Goal: Task Accomplishment & Management: Use online tool/utility

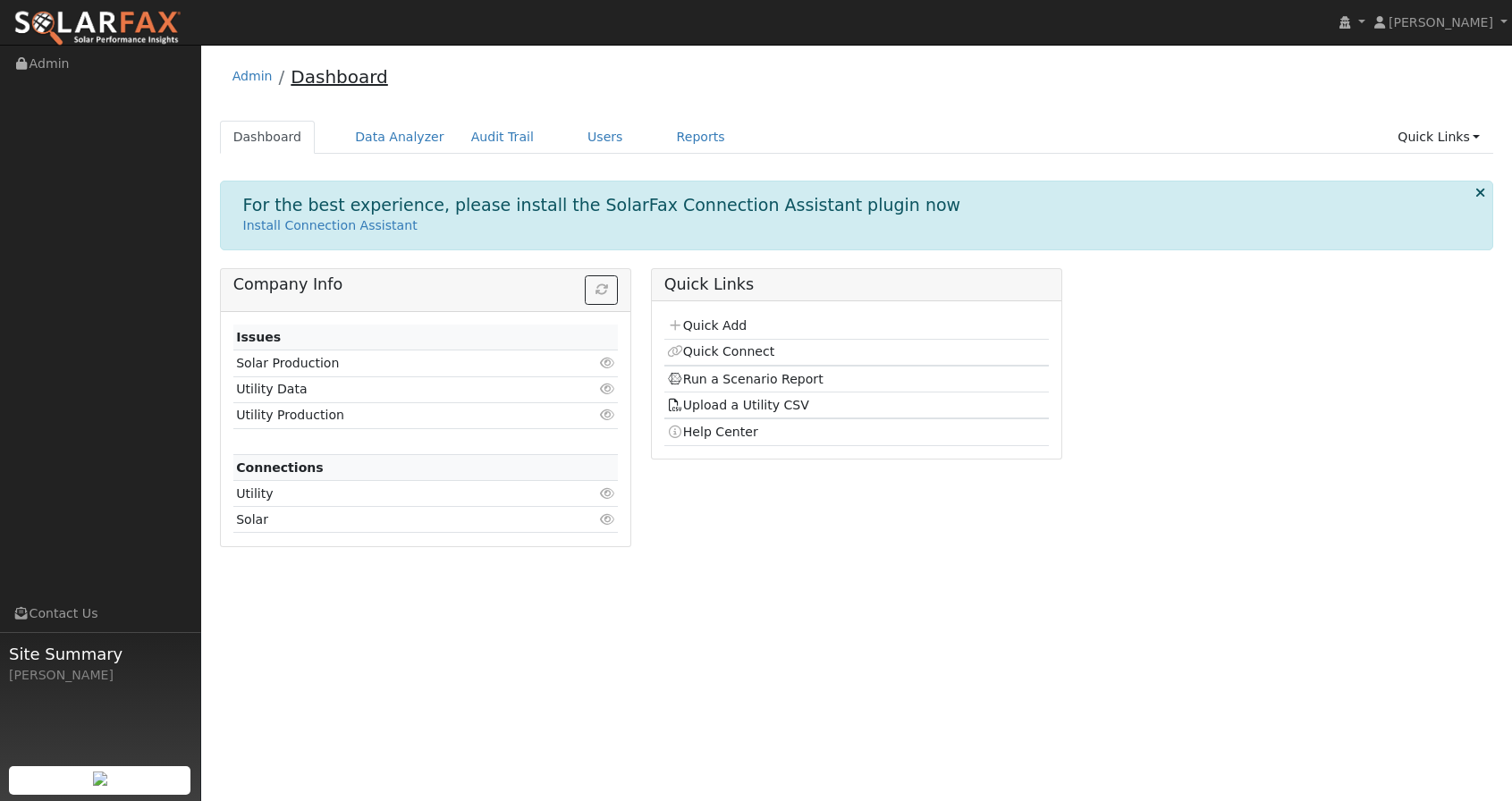
click at [311, 72] on link "Dashboard" at bounding box center [339, 77] width 98 height 22
click at [595, 135] on link "Users" at bounding box center [604, 137] width 62 height 33
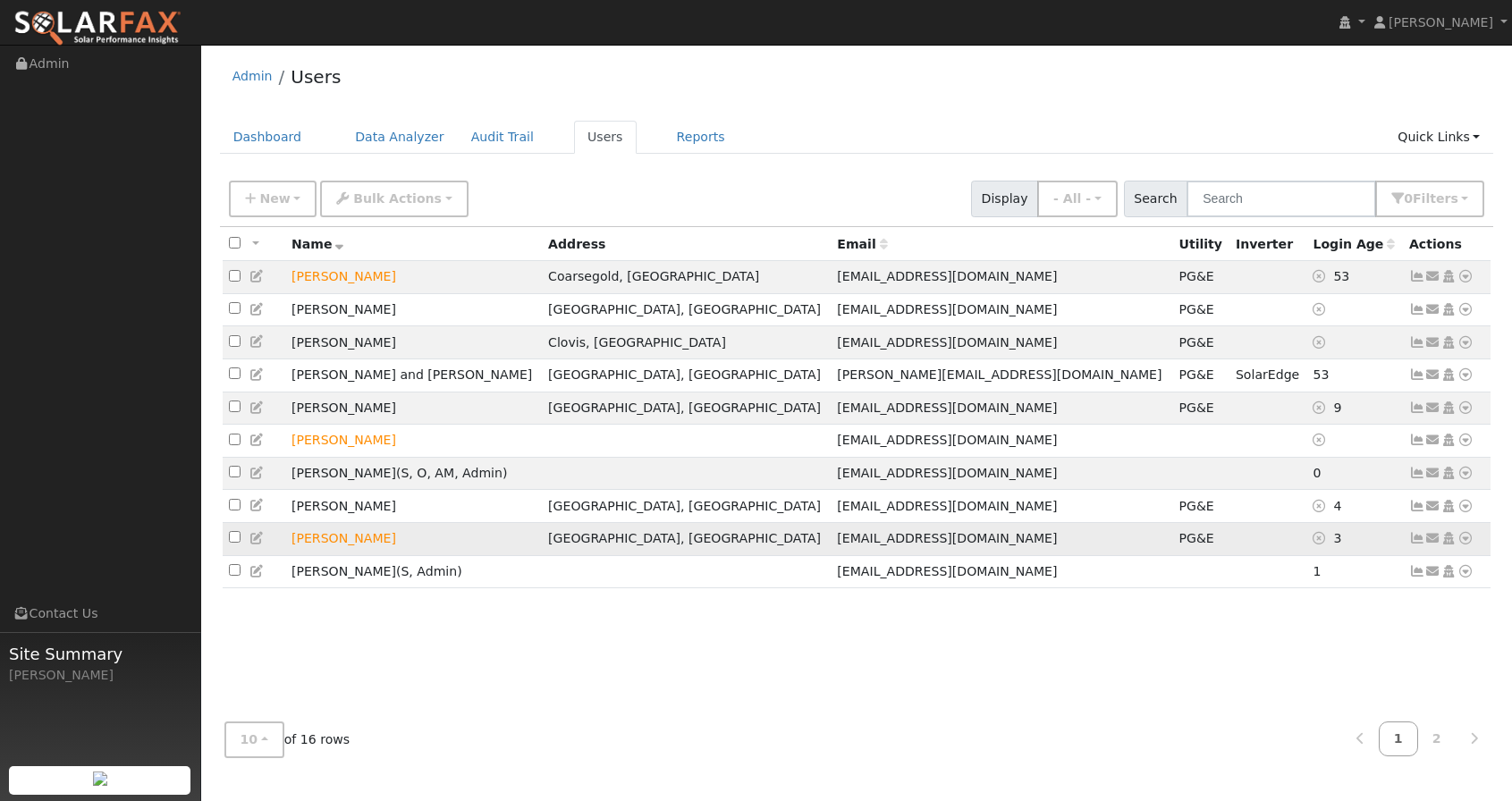
click at [1463, 545] on icon at bounding box center [1465, 539] width 16 height 13
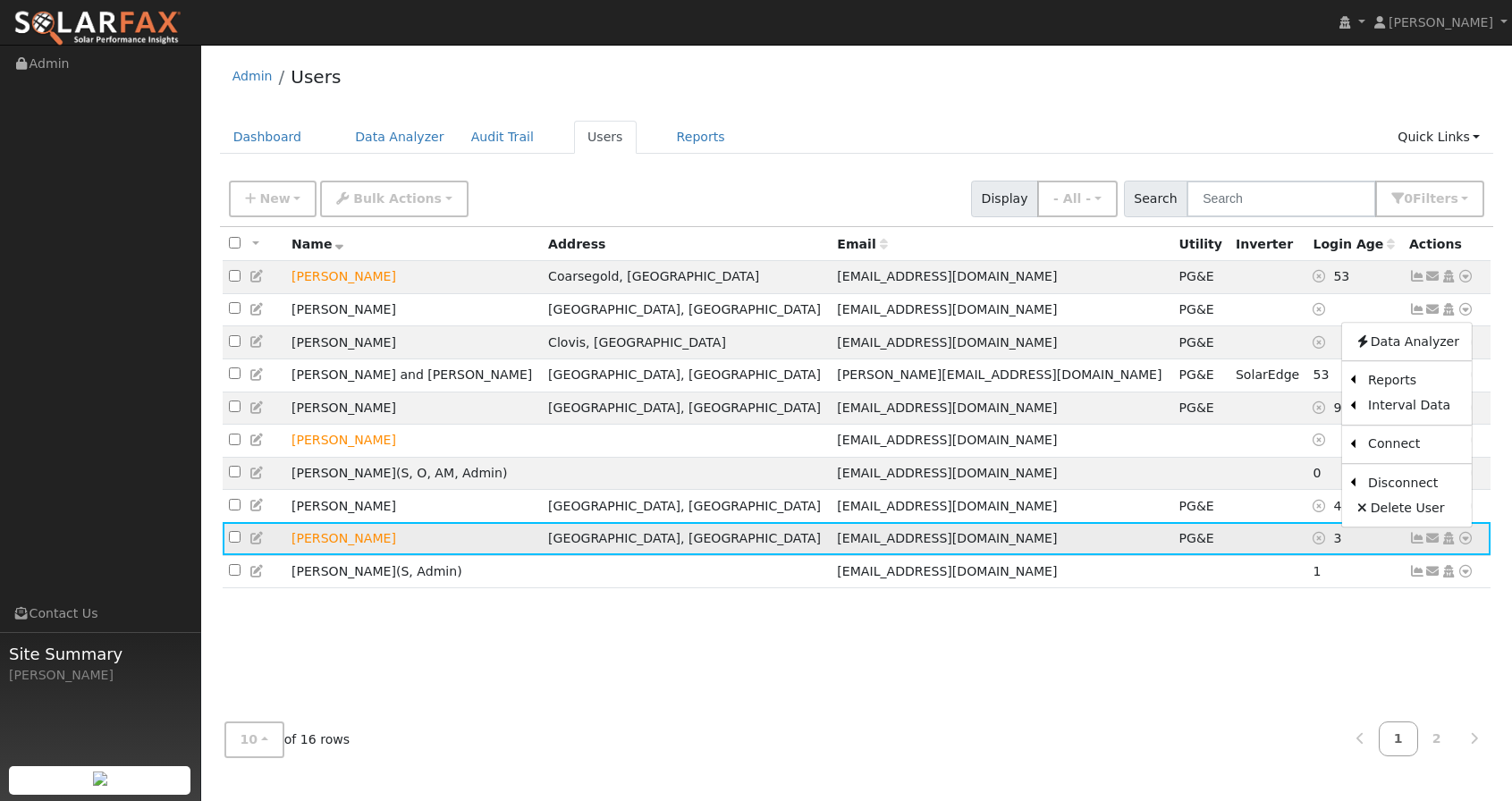
click at [1463, 545] on icon at bounding box center [1465, 539] width 16 height 13
click at [1415, 545] on icon at bounding box center [1417, 539] width 16 height 13
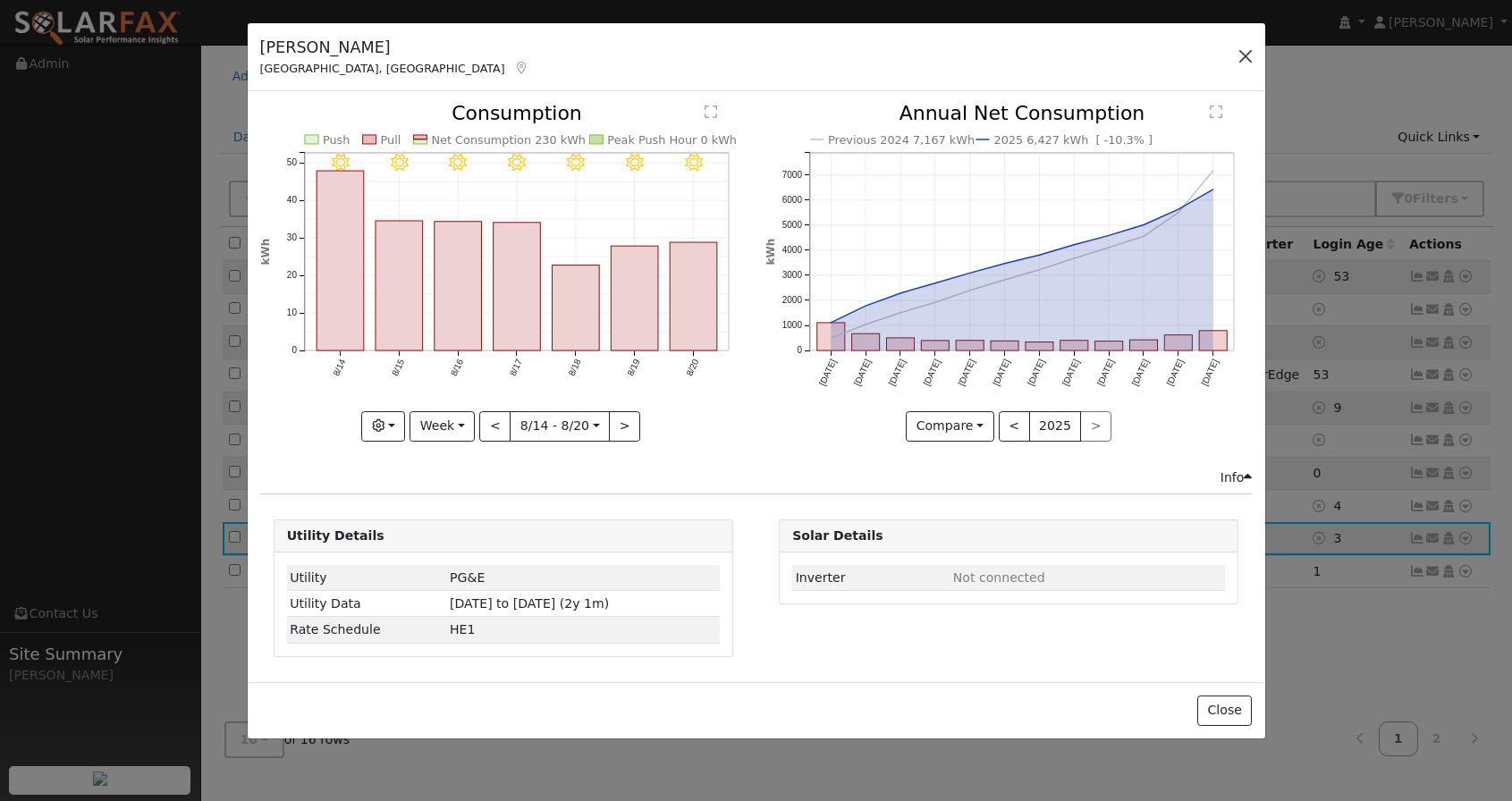
click at [1239, 55] on button "button" at bounding box center [1245, 56] width 25 height 25
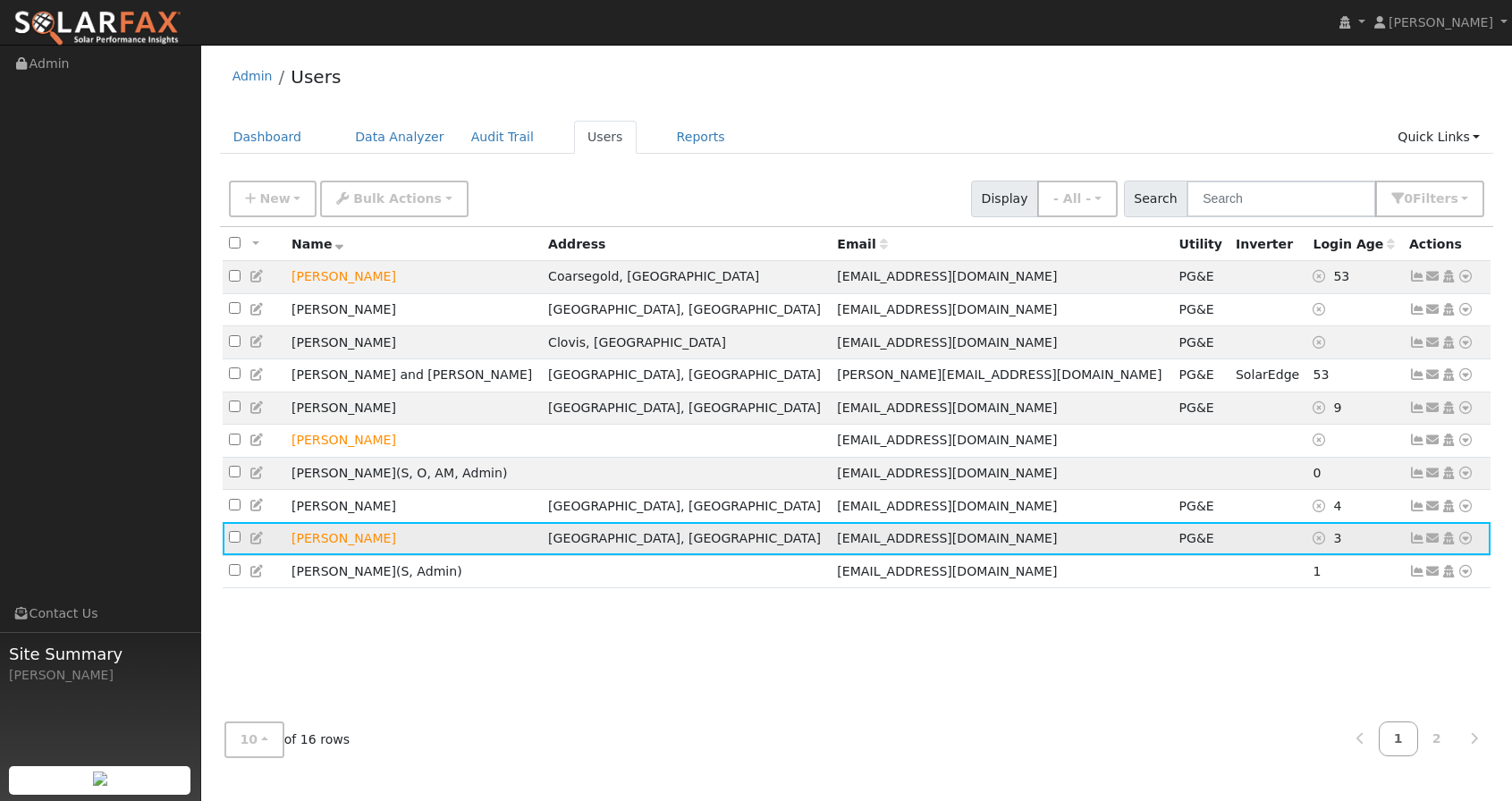
click at [1464, 543] on icon at bounding box center [1465, 539] width 16 height 13
click at [1416, 346] on link "Data Analyzer" at bounding box center [1406, 342] width 129 height 25
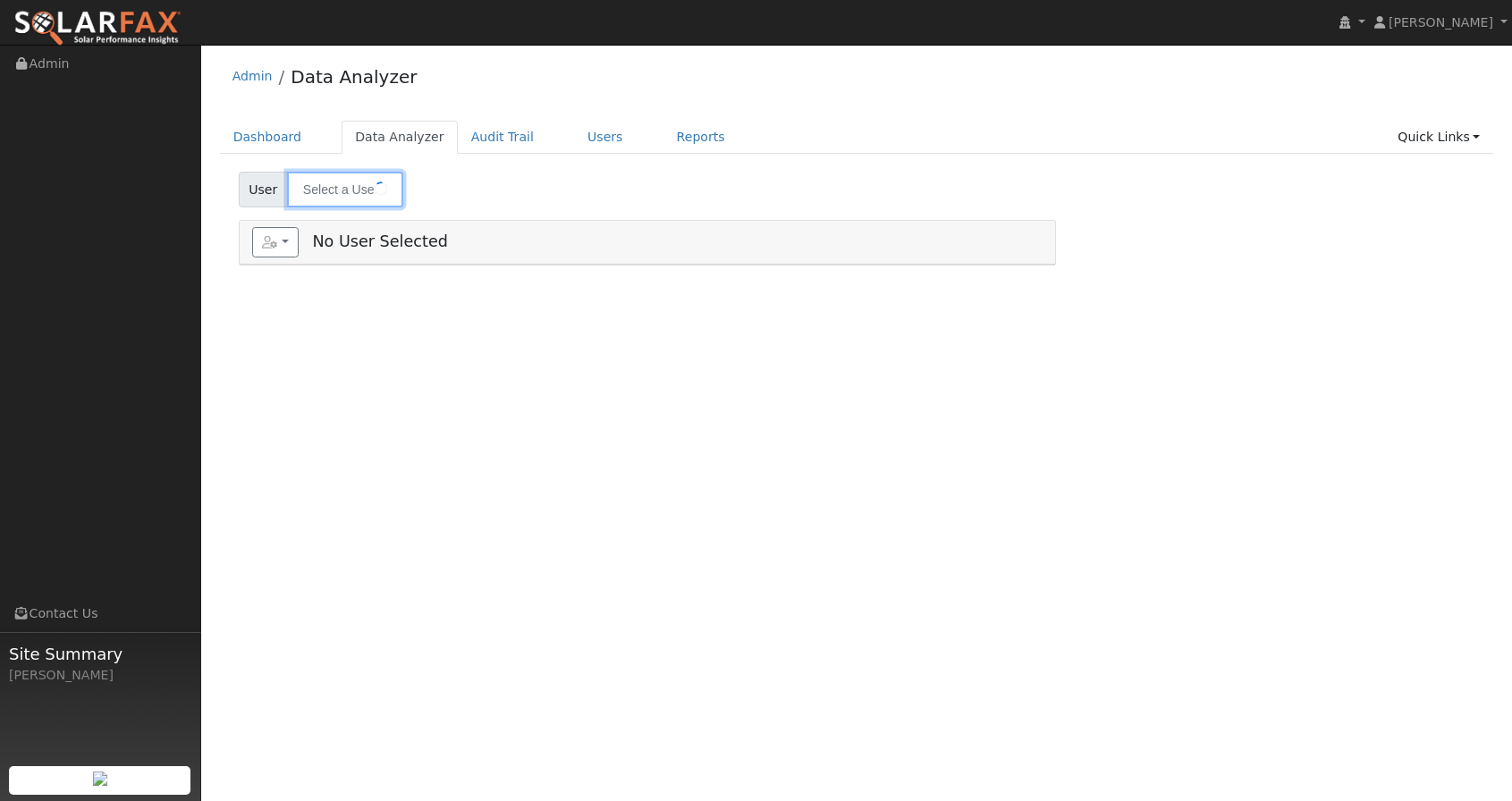
type input "Jeff Pdgett"
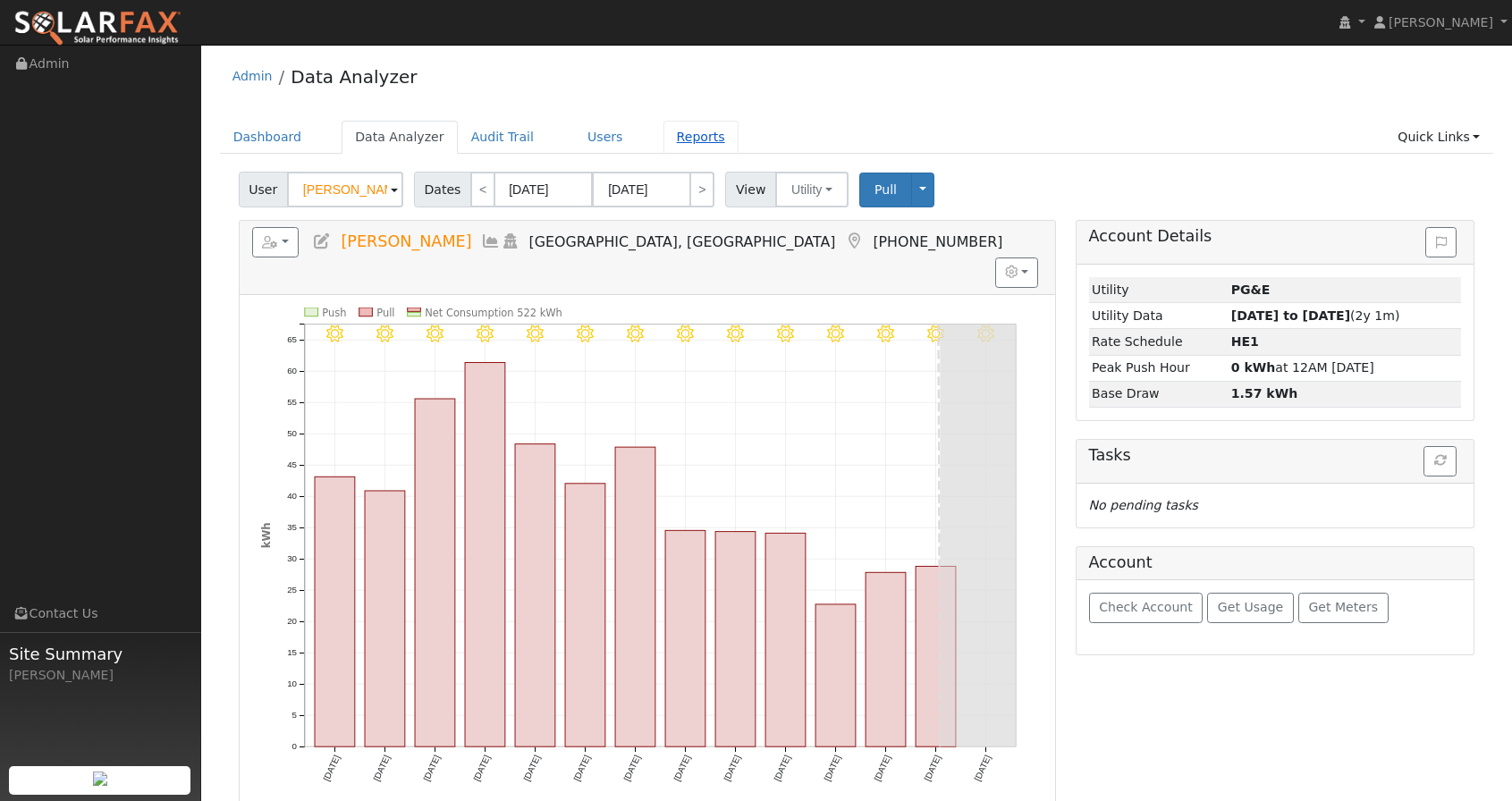
click at [670, 134] on link "Reports" at bounding box center [700, 137] width 75 height 33
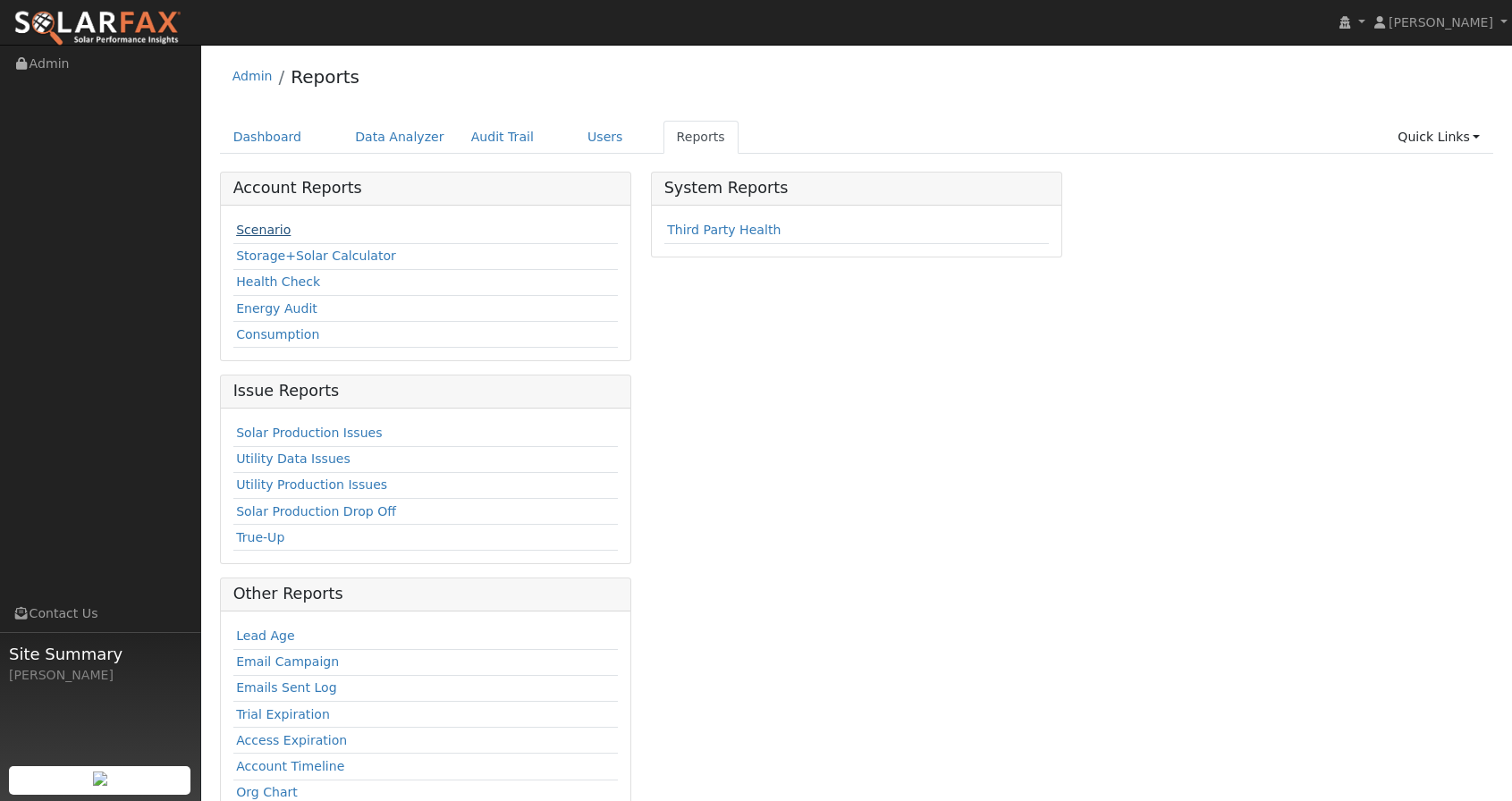
click at [250, 228] on link "Scenario" at bounding box center [263, 230] width 54 height 14
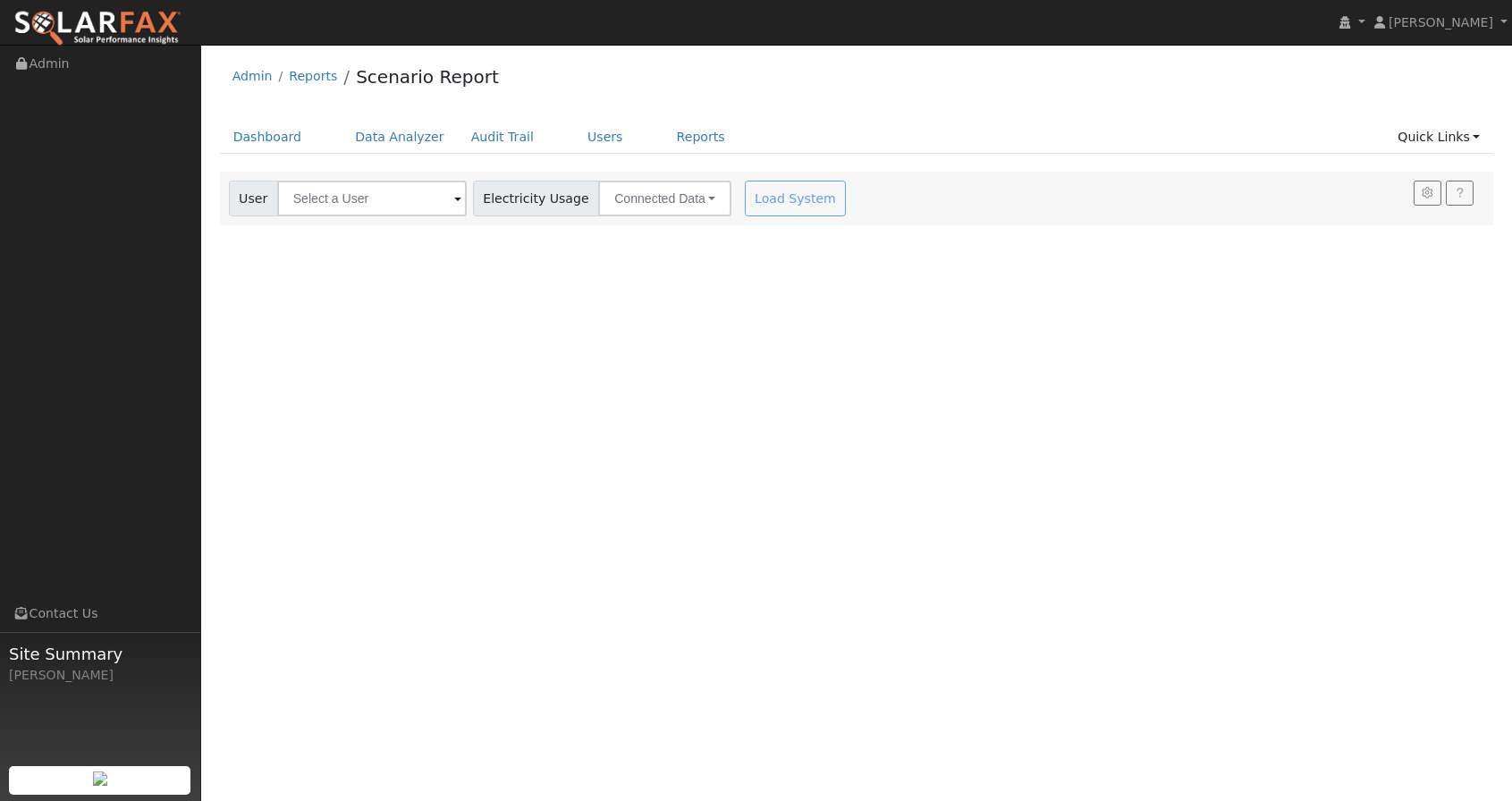
click at [986, 178] on div "User Account Select an Ac... Electricity Usage Connected Data Connected Data Es…" at bounding box center [853, 195] width 1256 height 42
click at [1450, 137] on link "Quick Links" at bounding box center [1438, 137] width 109 height 33
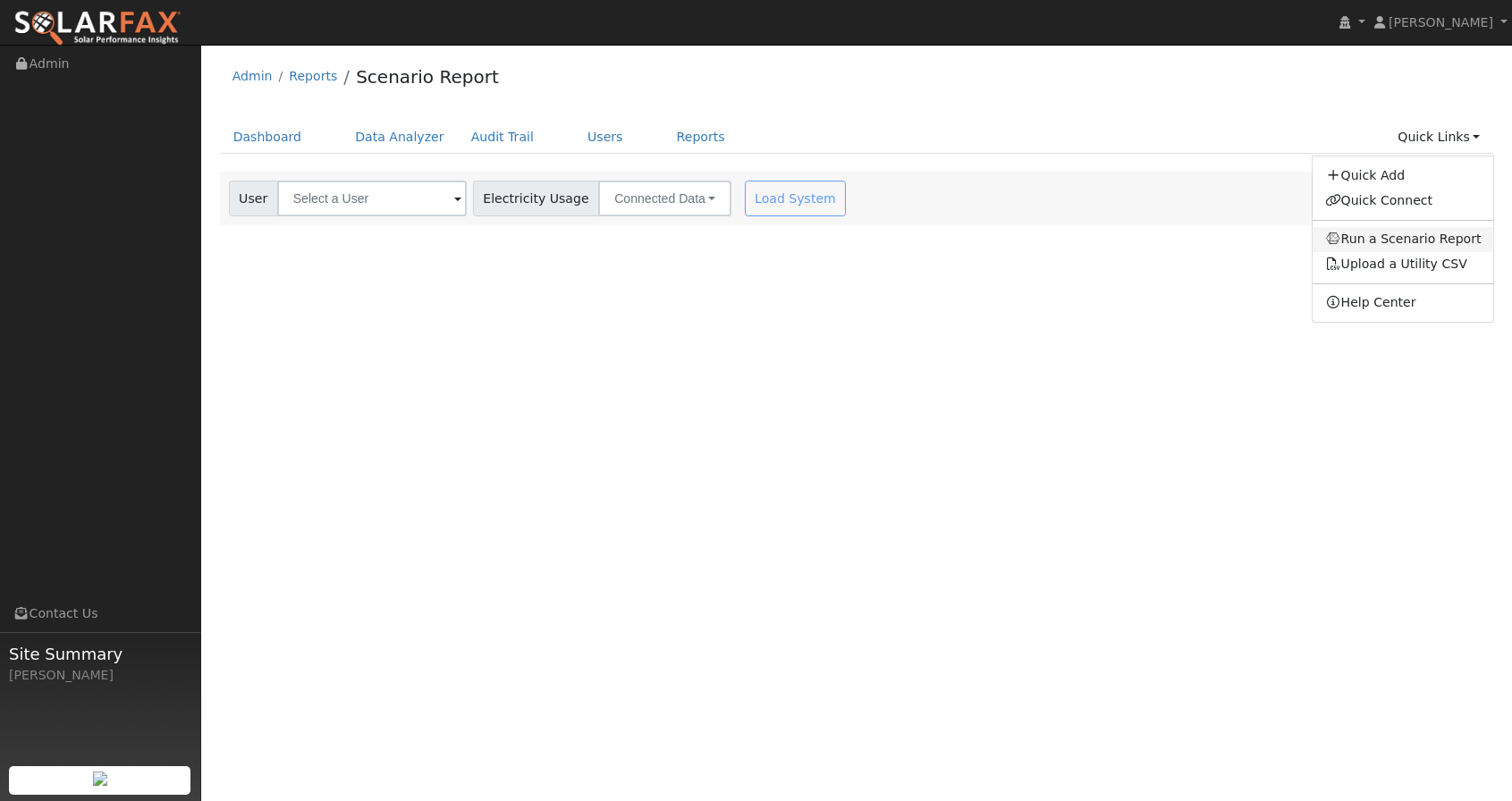
click at [1409, 234] on link "Run a Scenario Report" at bounding box center [1403, 240] width 182 height 25
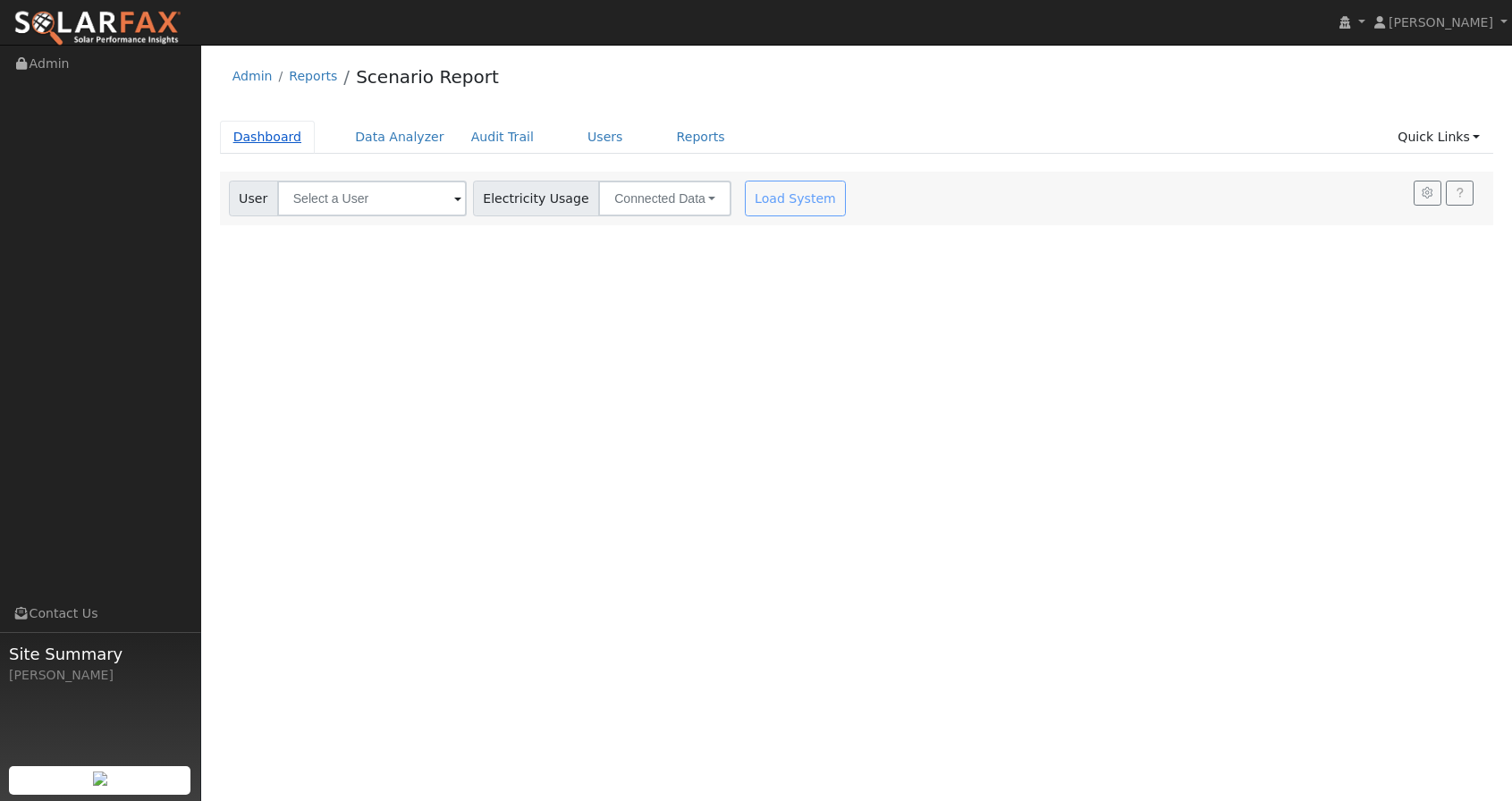
click at [260, 135] on link "Dashboard" at bounding box center [268, 137] width 96 height 33
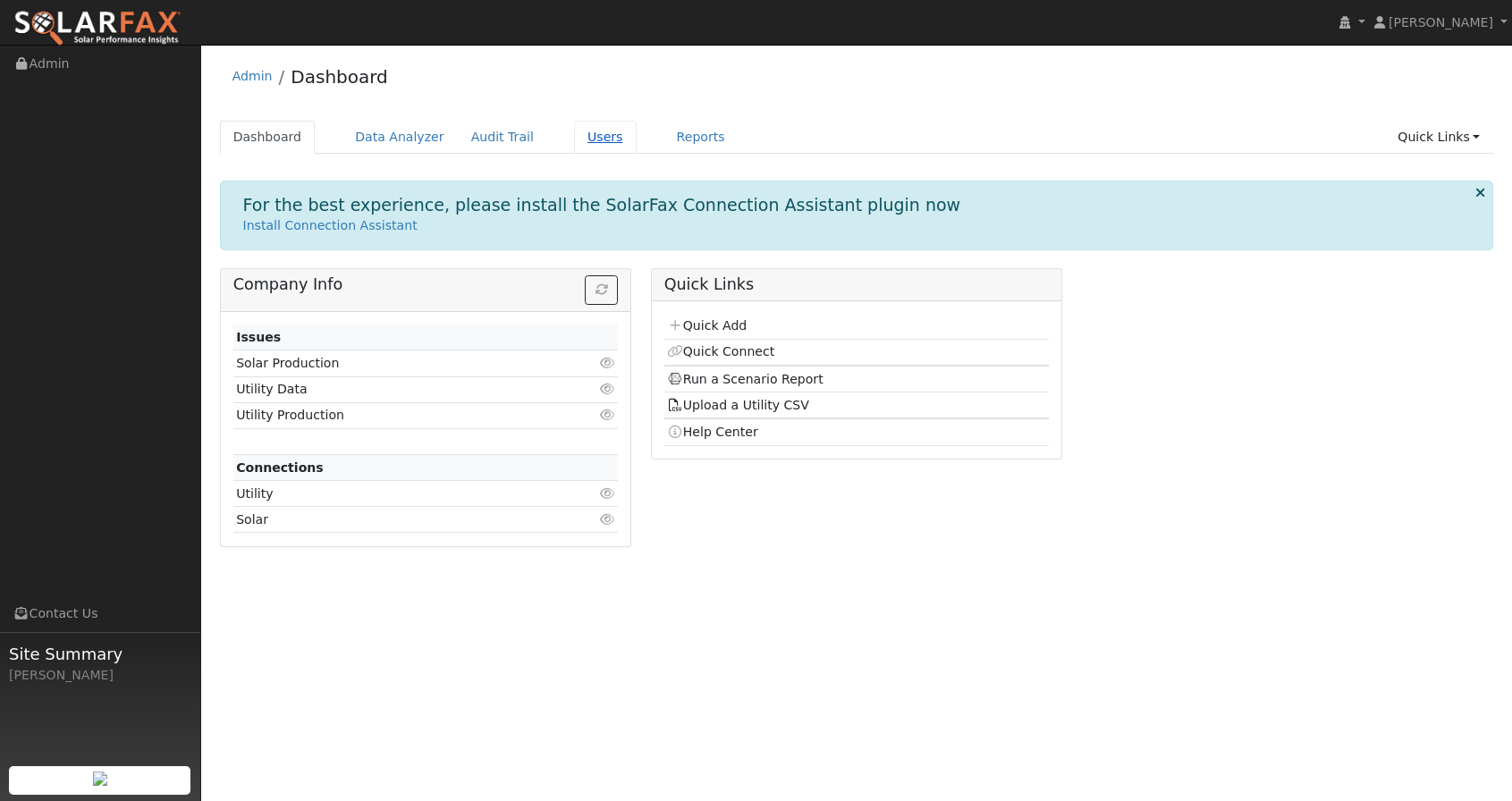
click at [583, 142] on link "Users" at bounding box center [604, 137] width 62 height 33
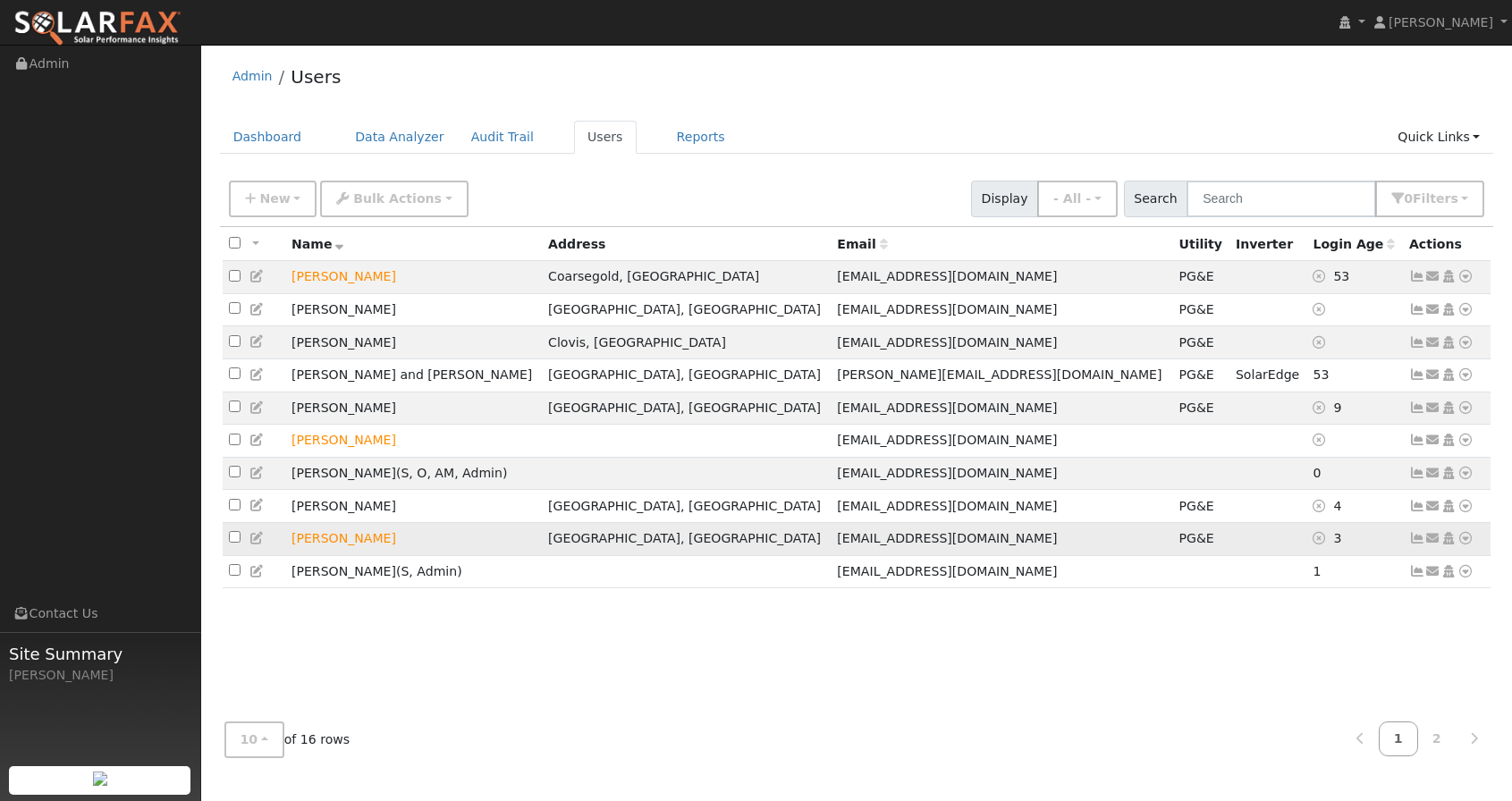
click at [1466, 545] on icon at bounding box center [1465, 539] width 16 height 13
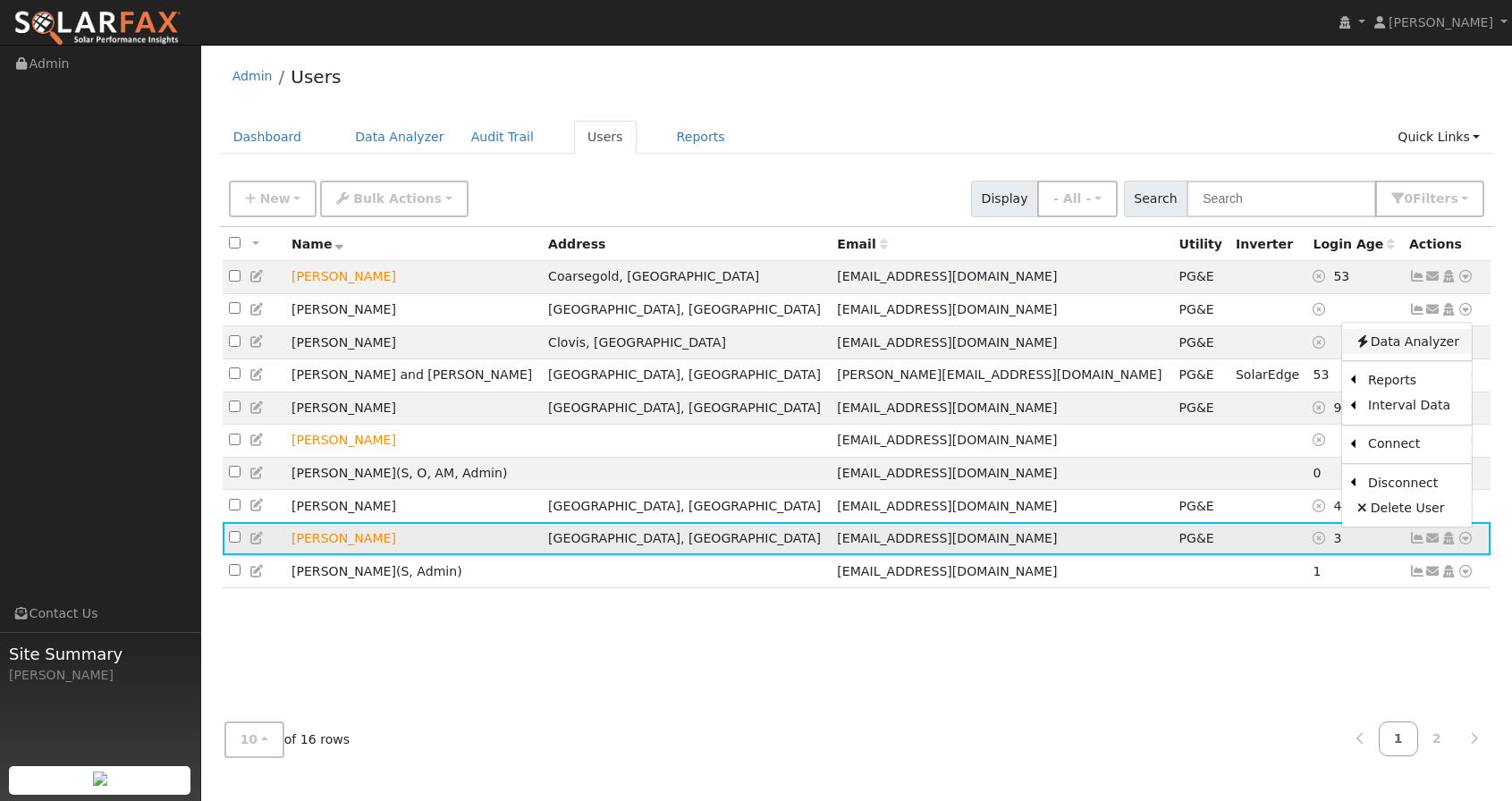
click at [1404, 344] on link "Data Analyzer" at bounding box center [1406, 342] width 129 height 25
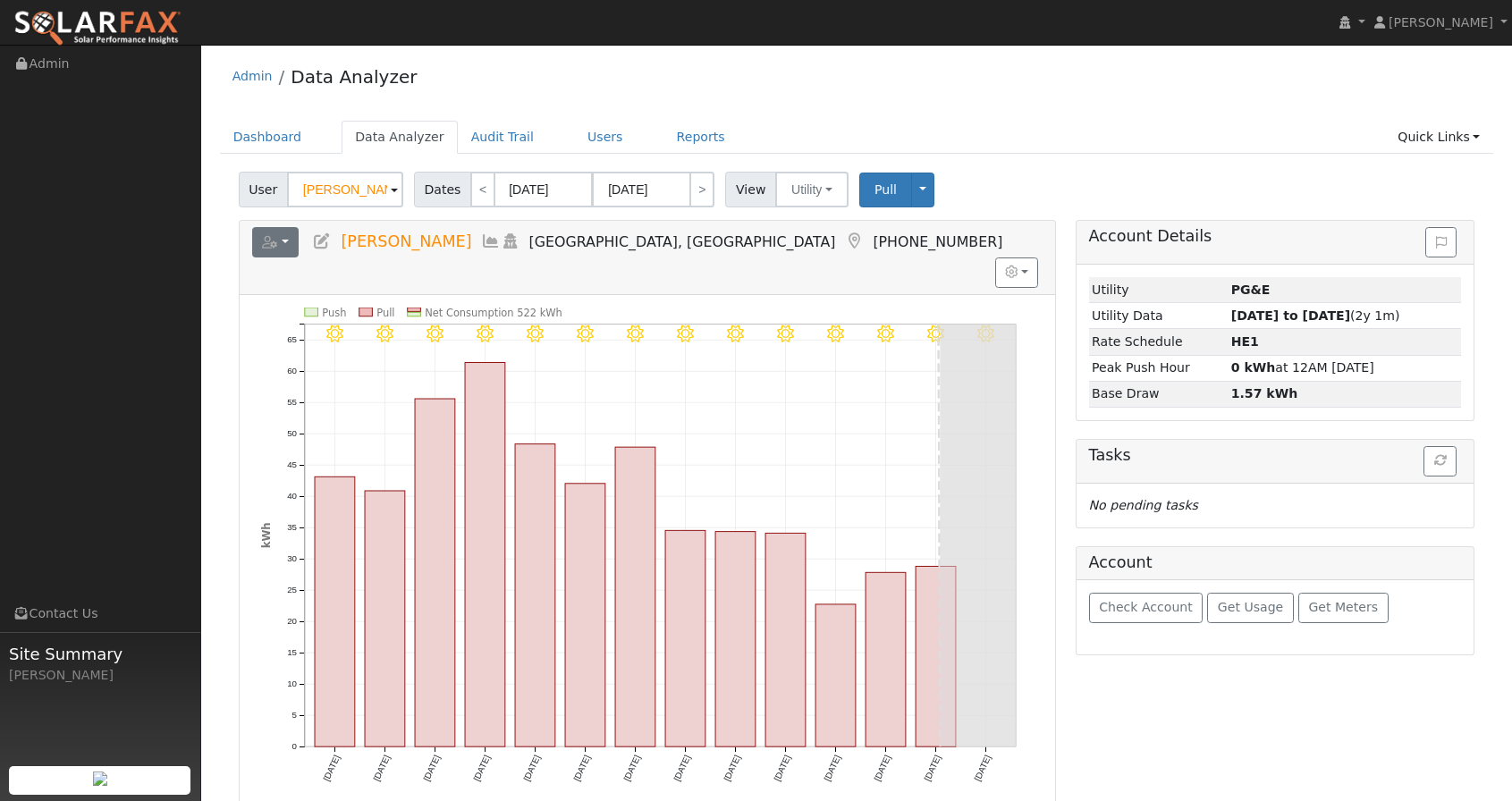
click at [280, 244] on button "button" at bounding box center [276, 243] width 47 height 31
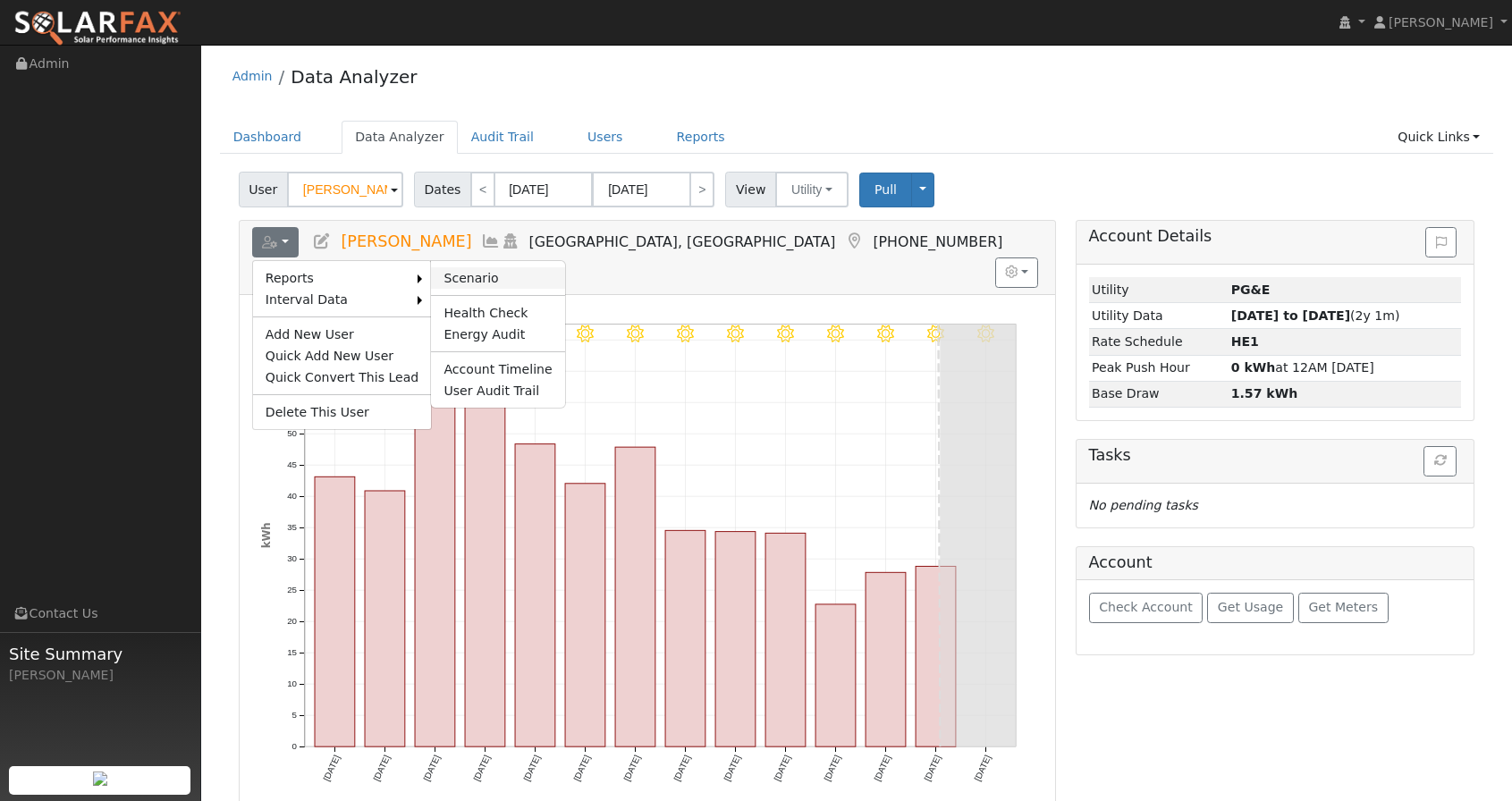
click at [448, 279] on link "Scenario" at bounding box center [497, 278] width 133 height 22
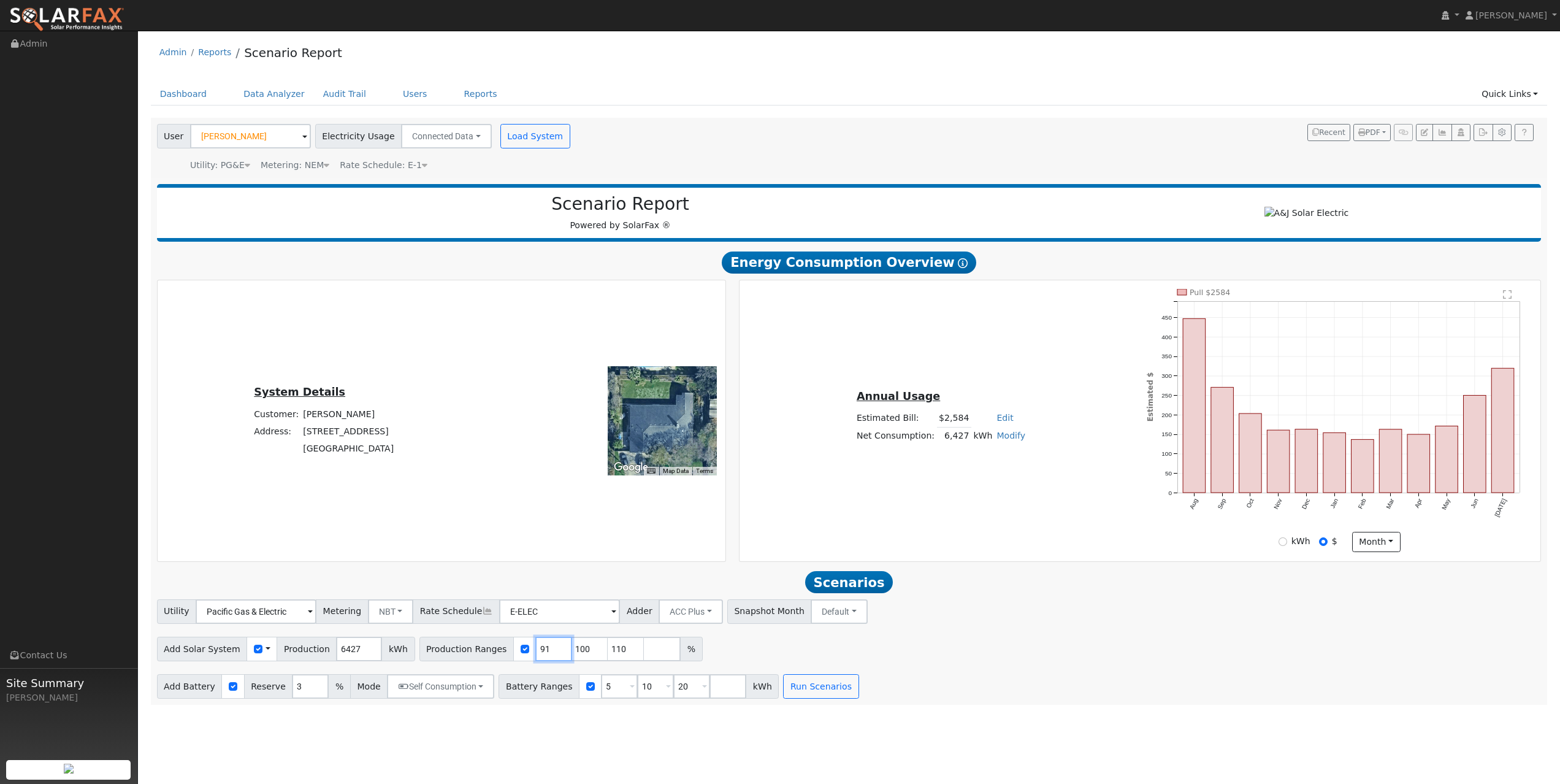
click at [545, 549] on input "91" at bounding box center [553, 649] width 37 height 25
click at [545, 549] on input "92" at bounding box center [553, 649] width 37 height 25
click at [545, 549] on input "93" at bounding box center [553, 649] width 37 height 25
click at [545, 549] on input "94" at bounding box center [553, 649] width 37 height 25
click at [545, 549] on input "95" at bounding box center [553, 649] width 37 height 25
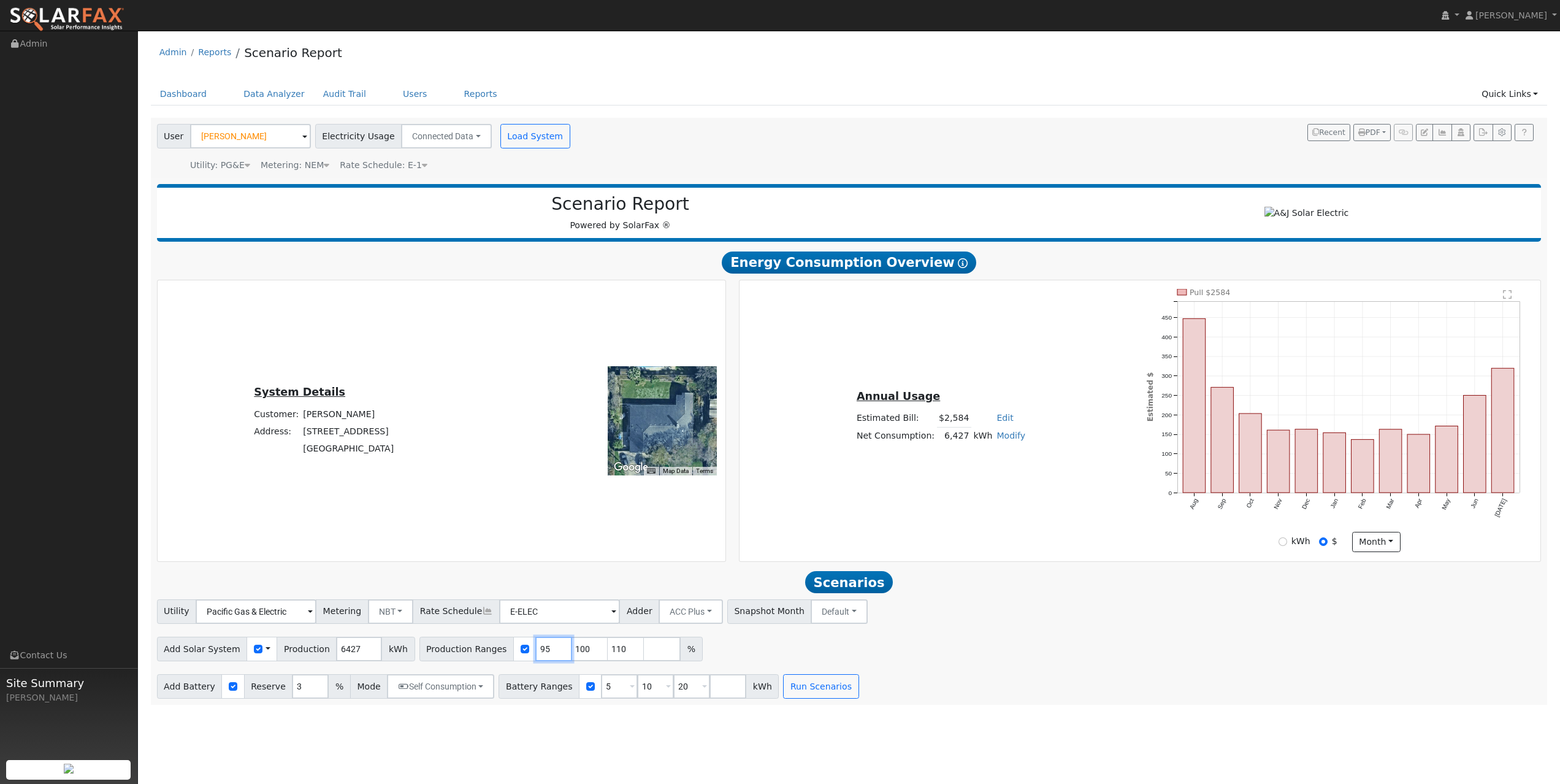
click at [545, 549] on input "96" at bounding box center [553, 649] width 37 height 25
click at [545, 549] on input "97" at bounding box center [553, 649] width 37 height 25
click at [545, 549] on input "98" at bounding box center [553, 649] width 37 height 25
click at [545, 549] on input "99" at bounding box center [553, 649] width 37 height 25
click at [545, 549] on input "100" at bounding box center [553, 649] width 37 height 25
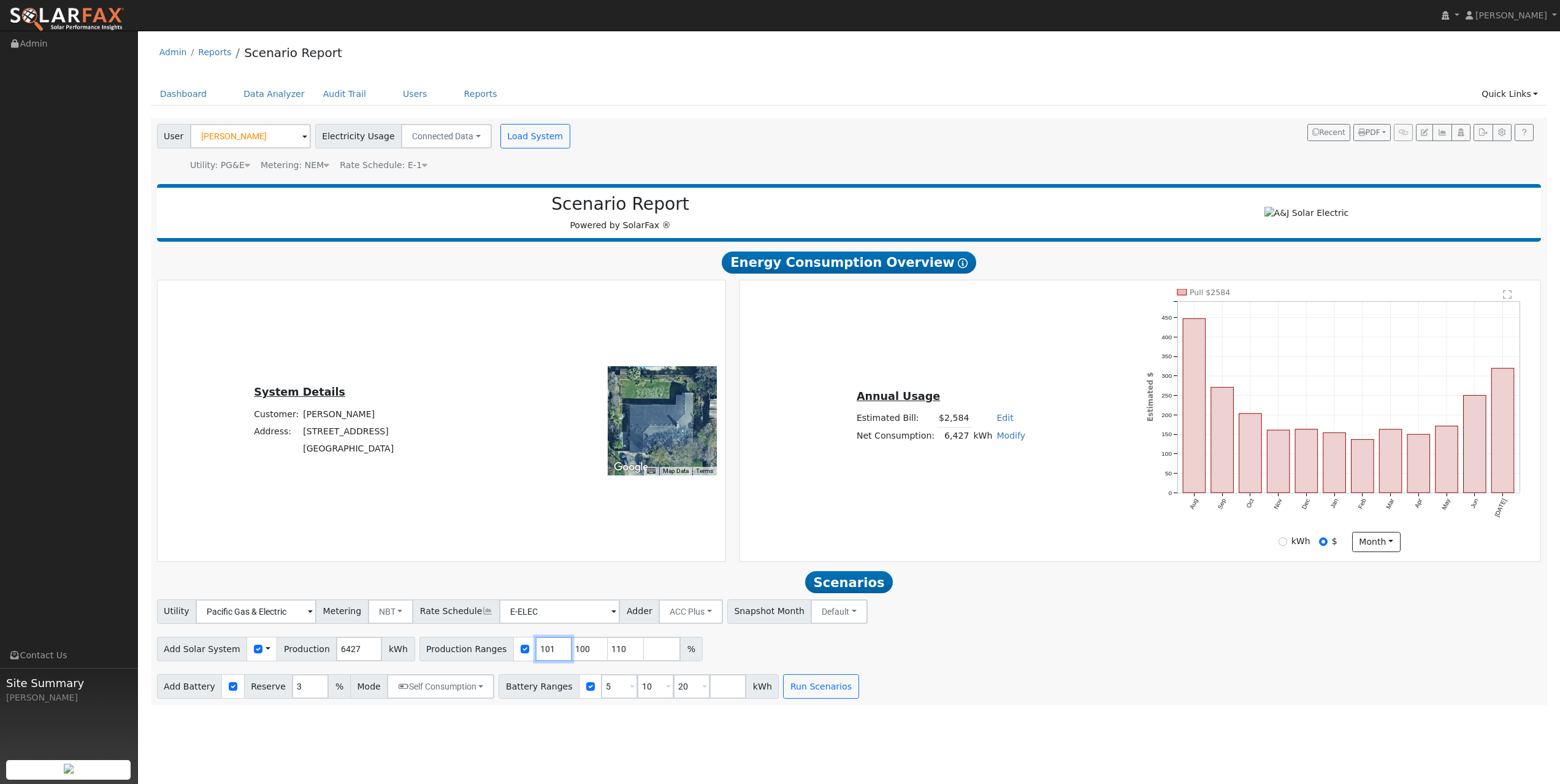
click at [545, 549] on input "101" at bounding box center [553, 649] width 37 height 25
type input "100"
type input "101"
click at [545, 549] on input "101" at bounding box center [553, 649] width 37 height 25
type input "100"
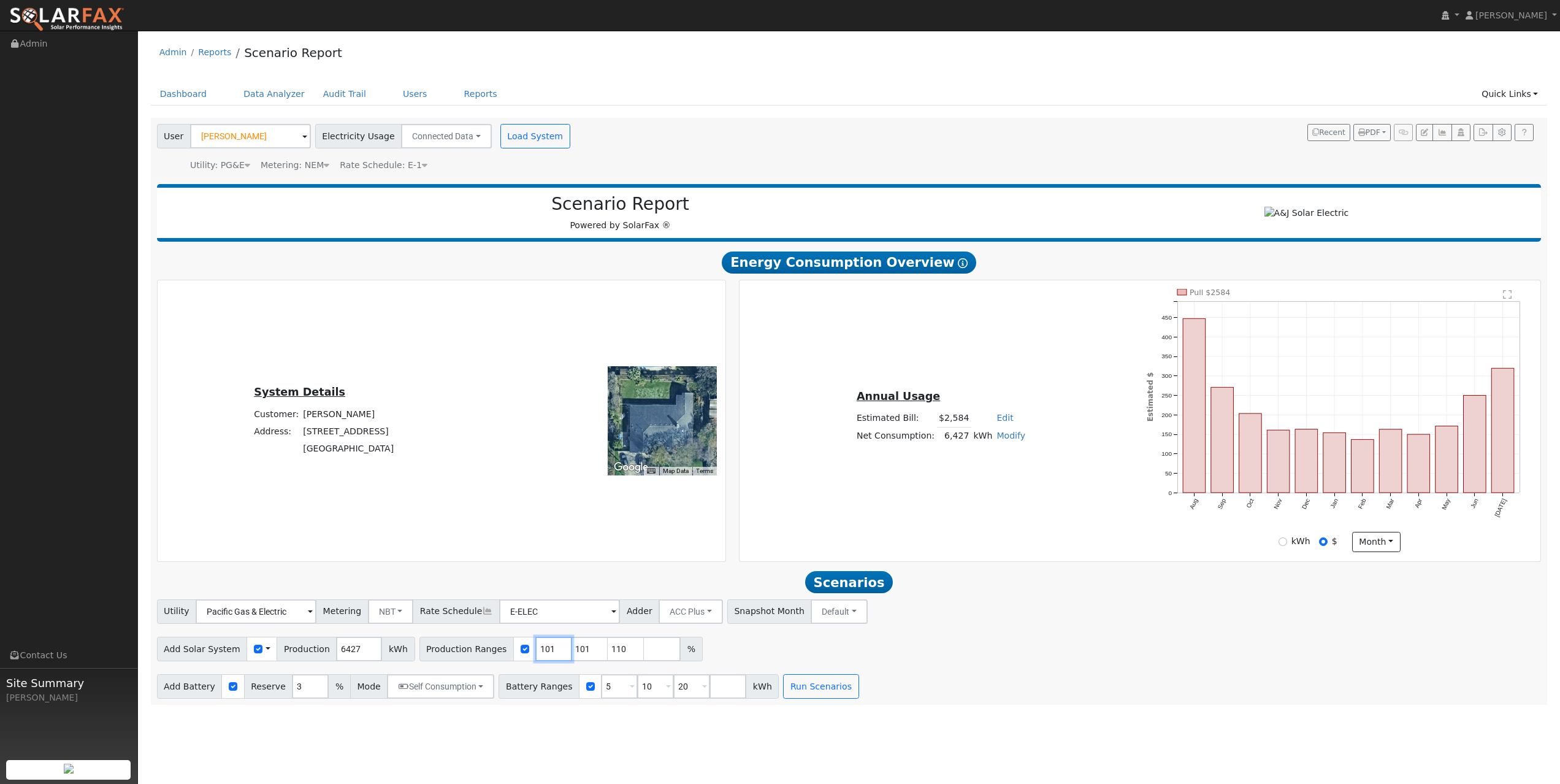
click at [548, 549] on input "100" at bounding box center [553, 649] width 37 height 25
click at [572, 549] on input "101" at bounding box center [590, 649] width 37 height 25
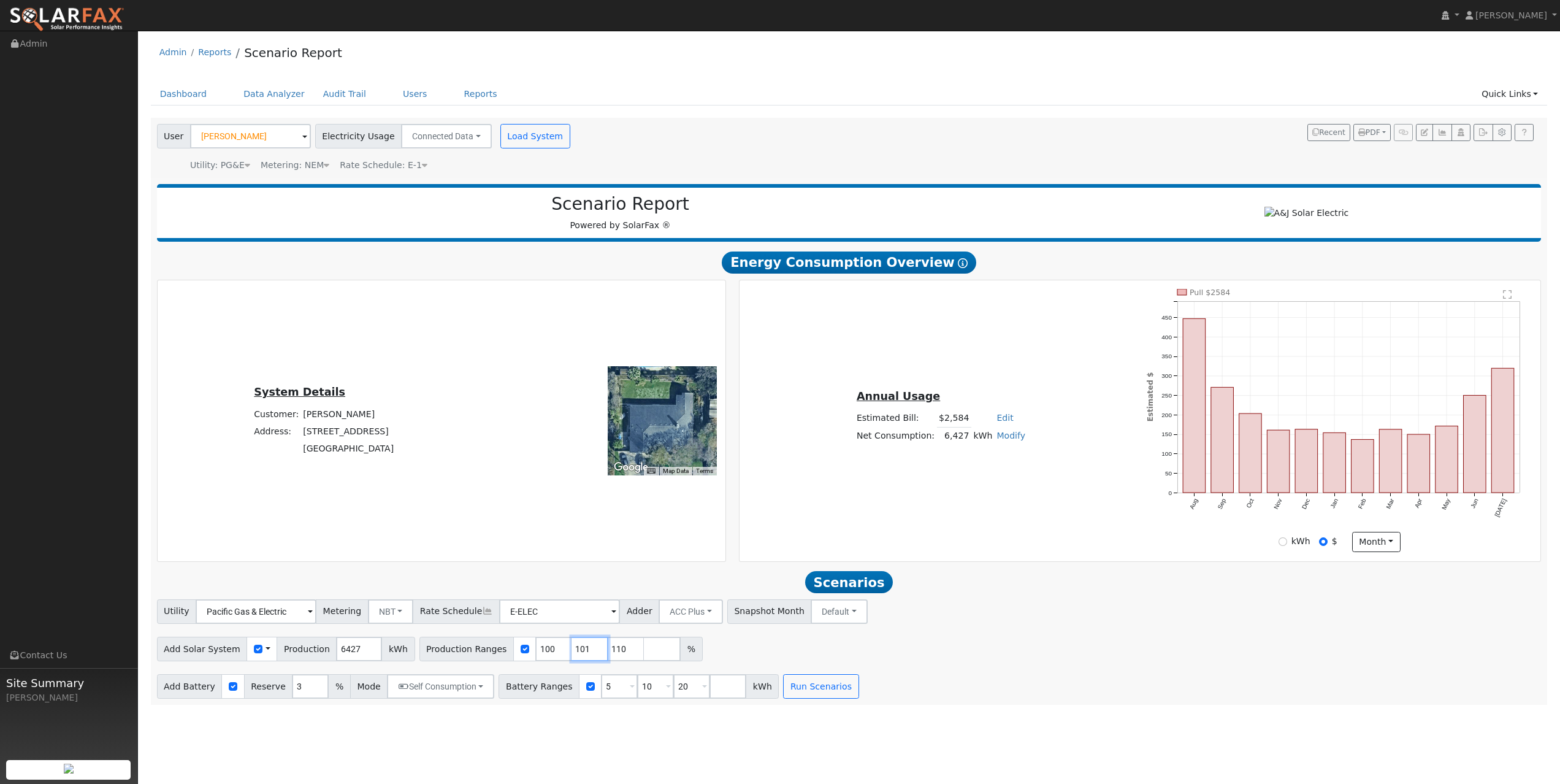
click at [572, 549] on input "101" at bounding box center [590, 649] width 37 height 25
click at [585, 549] on input "102" at bounding box center [590, 649] width 37 height 25
click at [585, 549] on input "103" at bounding box center [590, 649] width 37 height 25
click at [585, 549] on input "104" at bounding box center [590, 649] width 37 height 25
click at [585, 549] on input "105" at bounding box center [590, 649] width 37 height 25
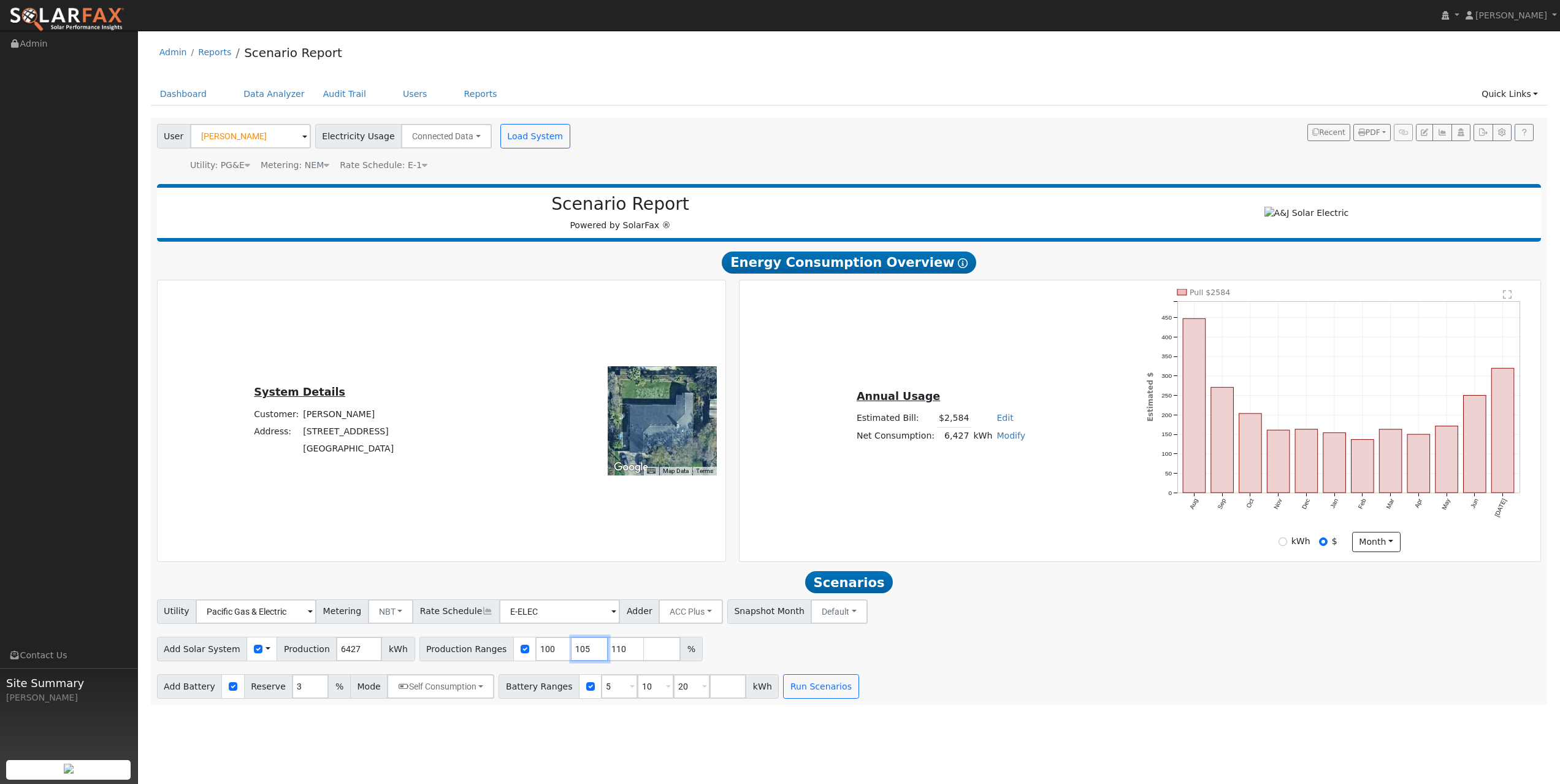
click at [585, 549] on input "106" at bounding box center [590, 649] width 37 height 25
click at [585, 549] on input "107" at bounding box center [590, 649] width 37 height 25
click at [585, 549] on input "108" at bounding box center [590, 649] width 37 height 25
click at [585, 549] on input "109" at bounding box center [590, 649] width 37 height 25
click at [585, 549] on input "110" at bounding box center [590, 649] width 37 height 25
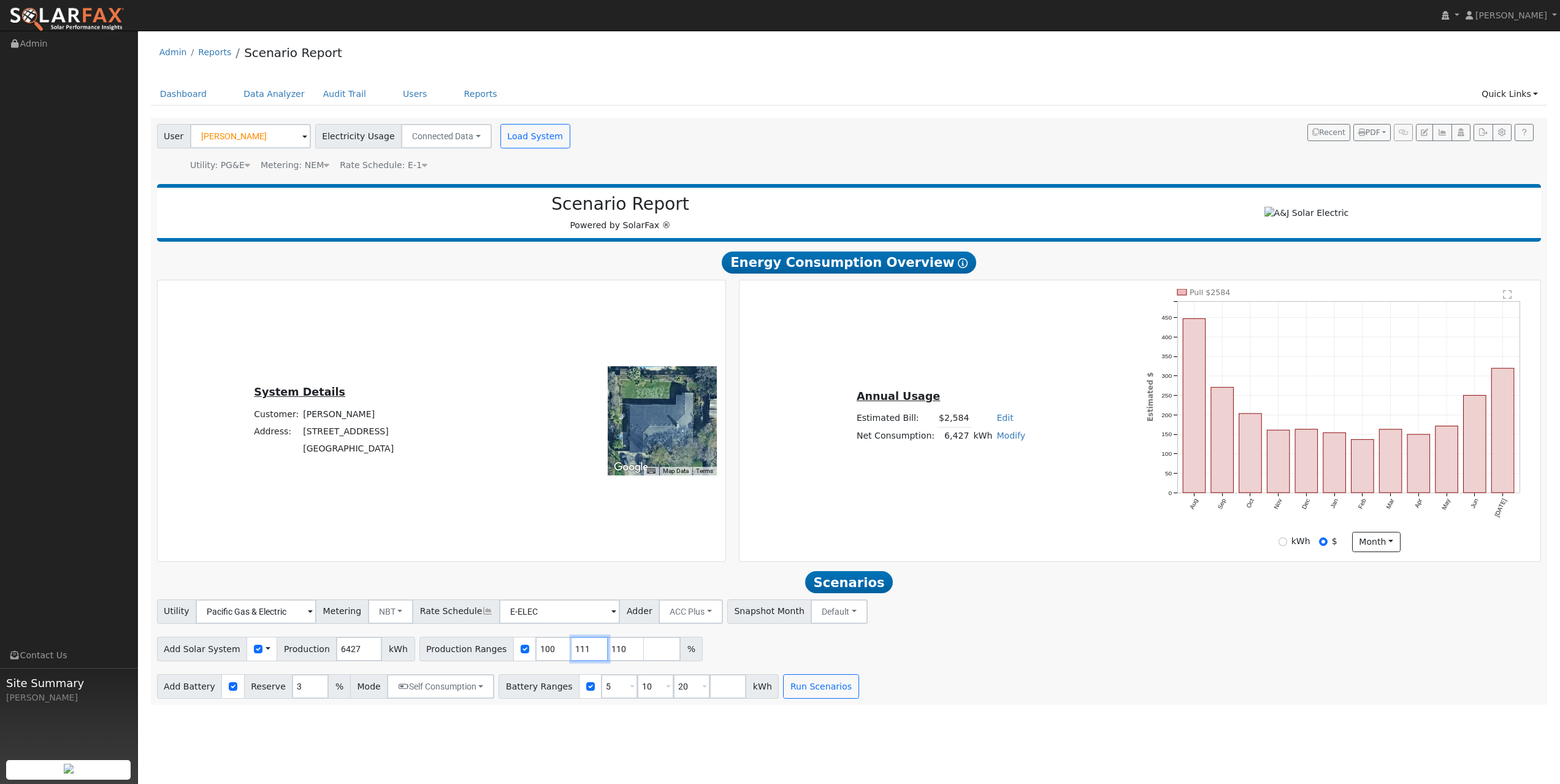
click at [585, 549] on input "111" at bounding box center [590, 649] width 37 height 25
type input "110"
type input "111"
click at [585, 549] on input "111" at bounding box center [590, 649] width 37 height 25
click at [585, 549] on input "112" at bounding box center [590, 649] width 37 height 25
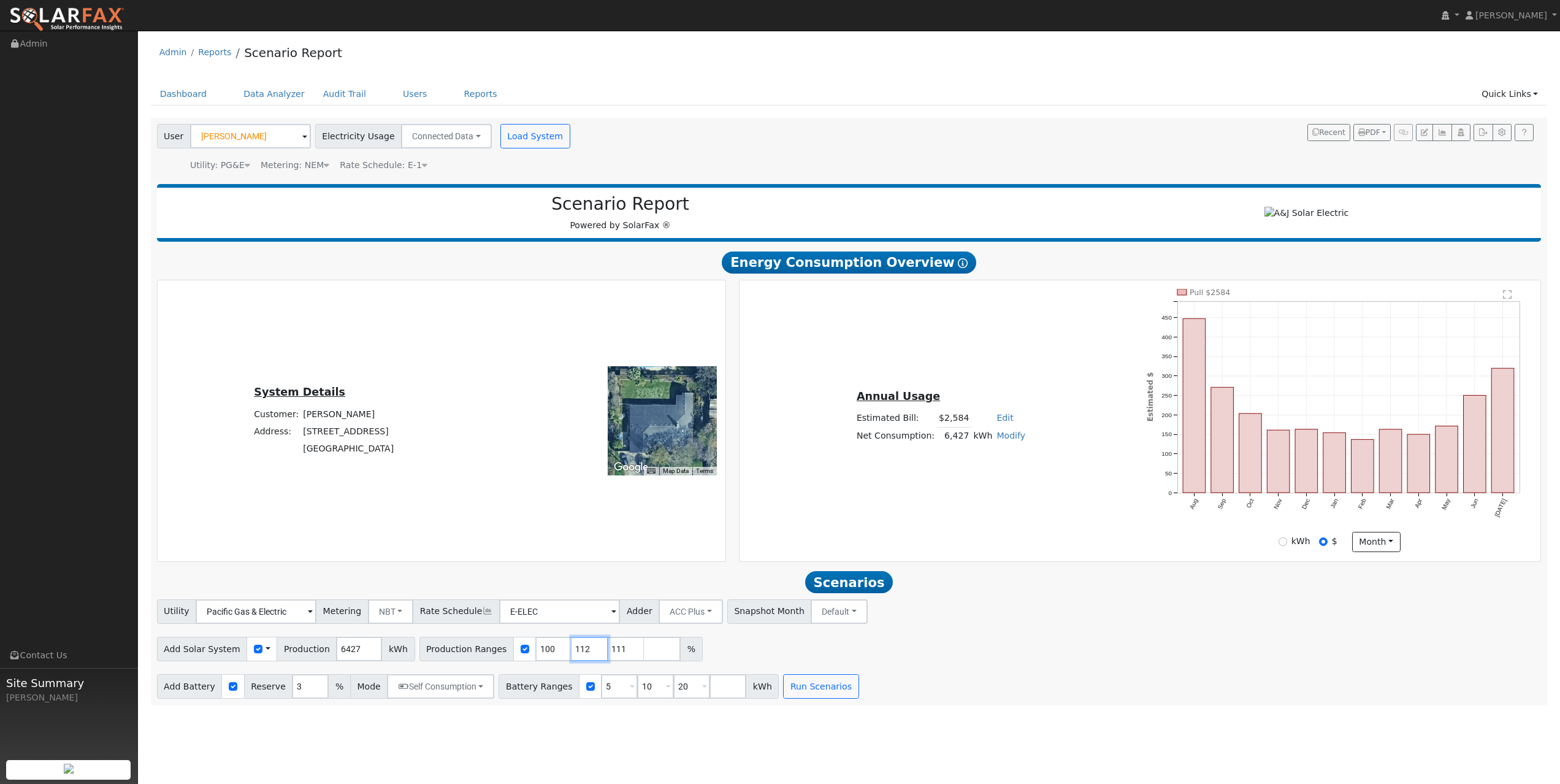
type input "111"
type input "112"
click at [585, 549] on input "112" at bounding box center [590, 649] width 37 height 25
click at [585, 549] on input "113" at bounding box center [590, 649] width 37 height 25
type input "112"
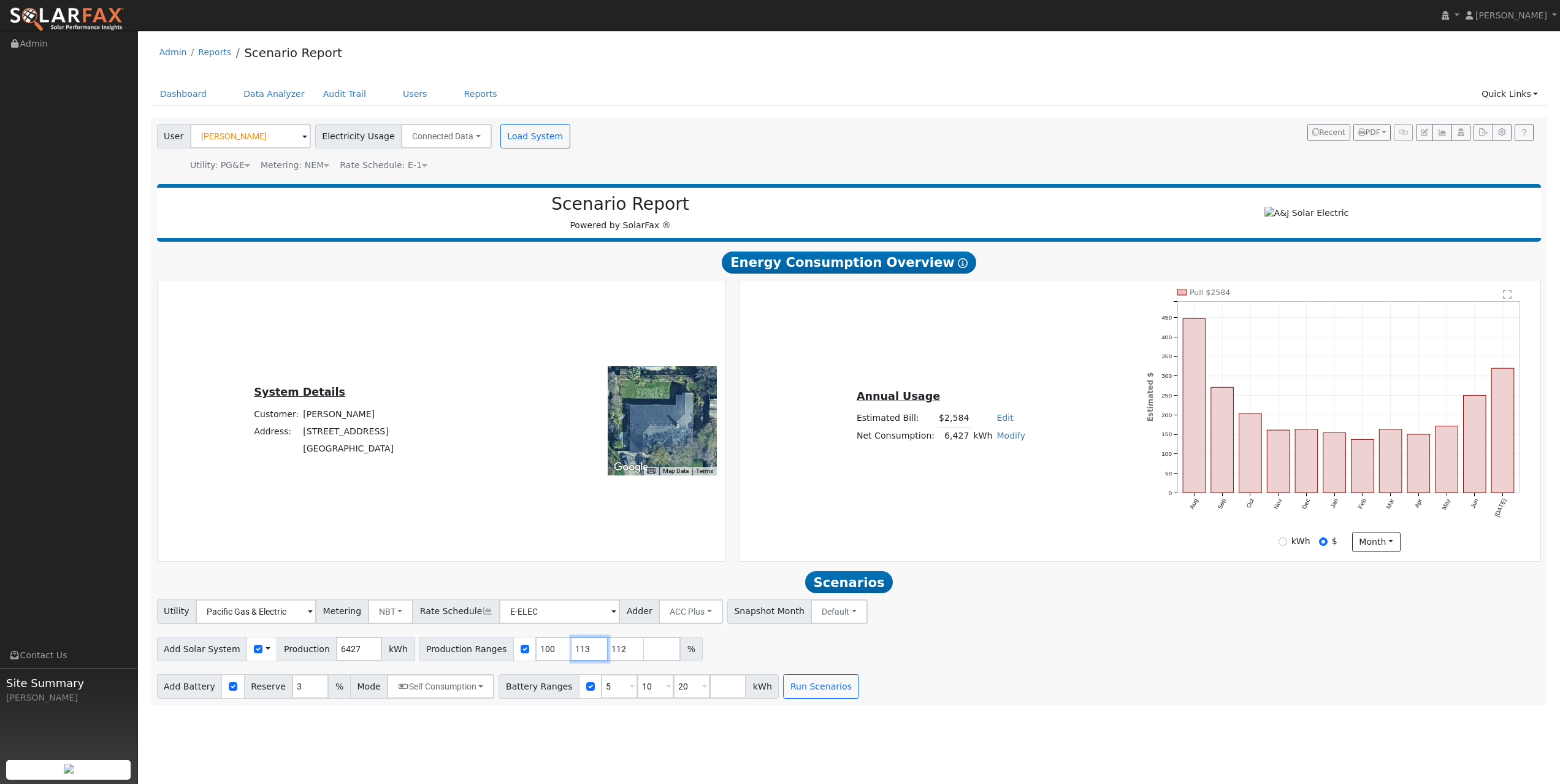
type input "113"
click at [585, 549] on input "113" at bounding box center [590, 649] width 37 height 25
click at [585, 549] on input "114" at bounding box center [590, 649] width 37 height 25
type input "113"
type input "114"
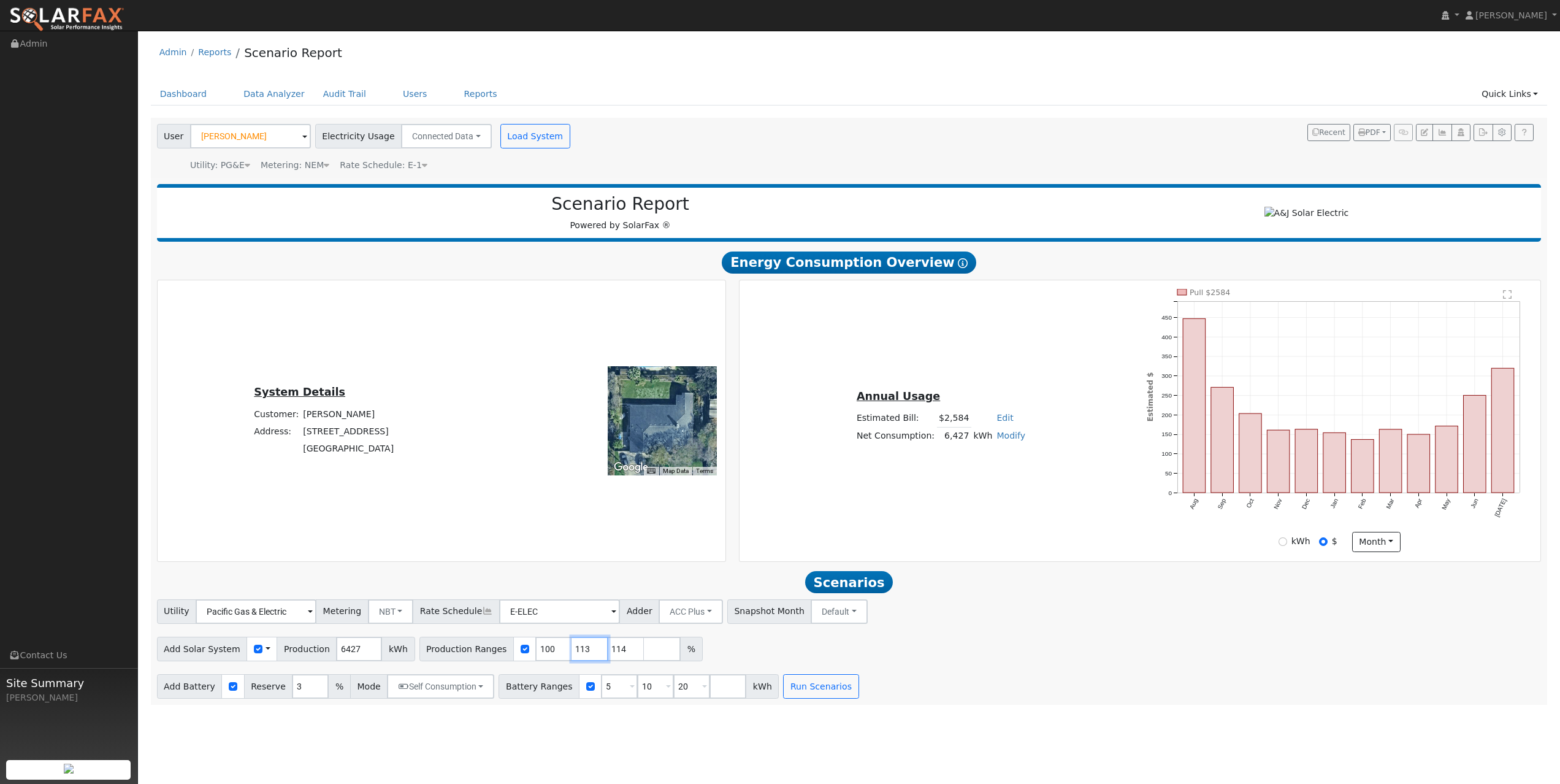
click at [585, 549] on input "114" at bounding box center [590, 649] width 37 height 25
click at [585, 549] on input "115" at bounding box center [590, 649] width 37 height 25
type input "114"
type input "115"
click at [585, 549] on input "115" at bounding box center [590, 649] width 37 height 25
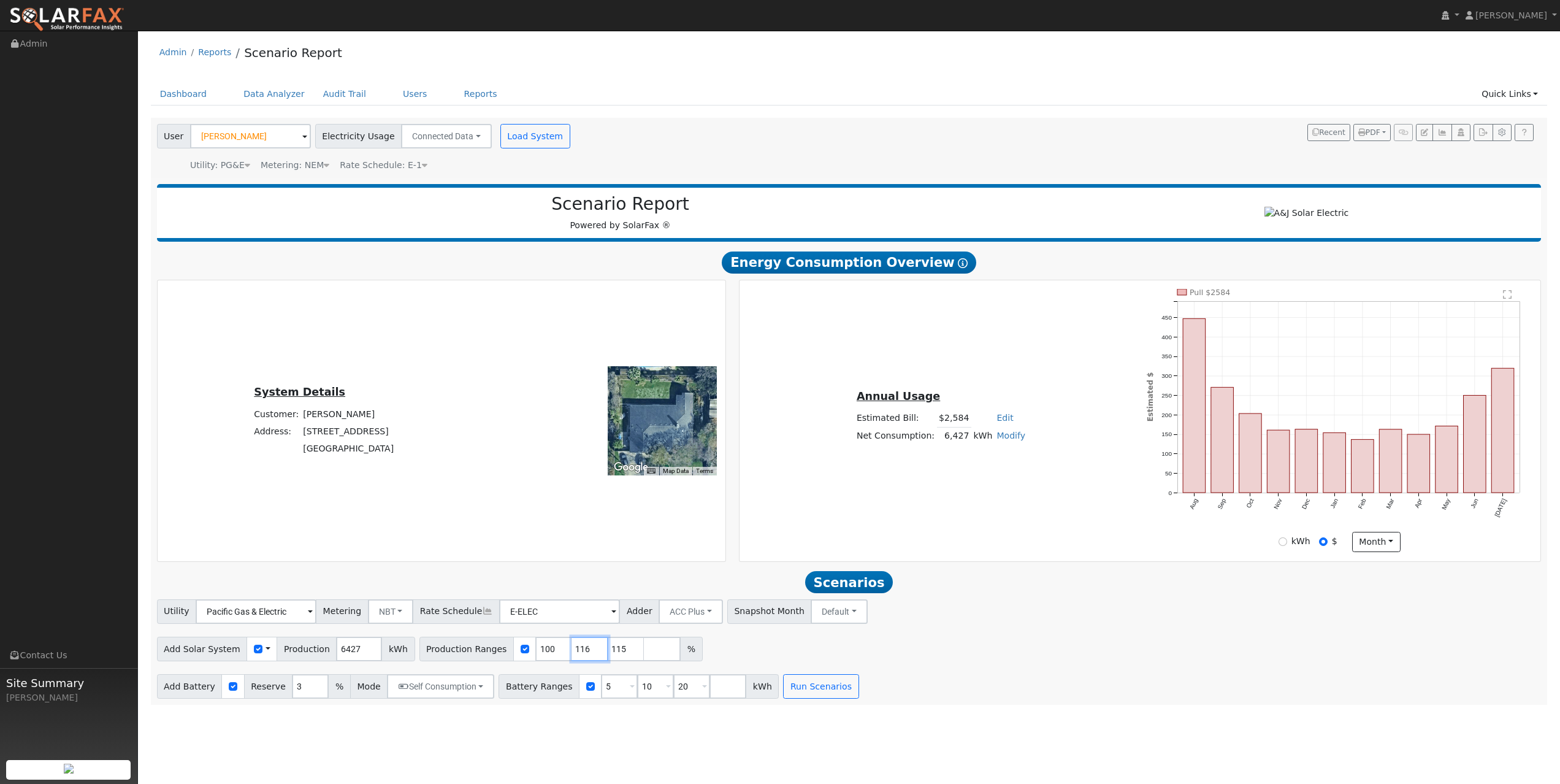
click at [585, 549] on input "116" at bounding box center [590, 649] width 37 height 25
type input "115"
type input "116"
click at [585, 549] on input "116" at bounding box center [590, 649] width 37 height 25
click at [585, 549] on input "117" at bounding box center [590, 649] width 37 height 25
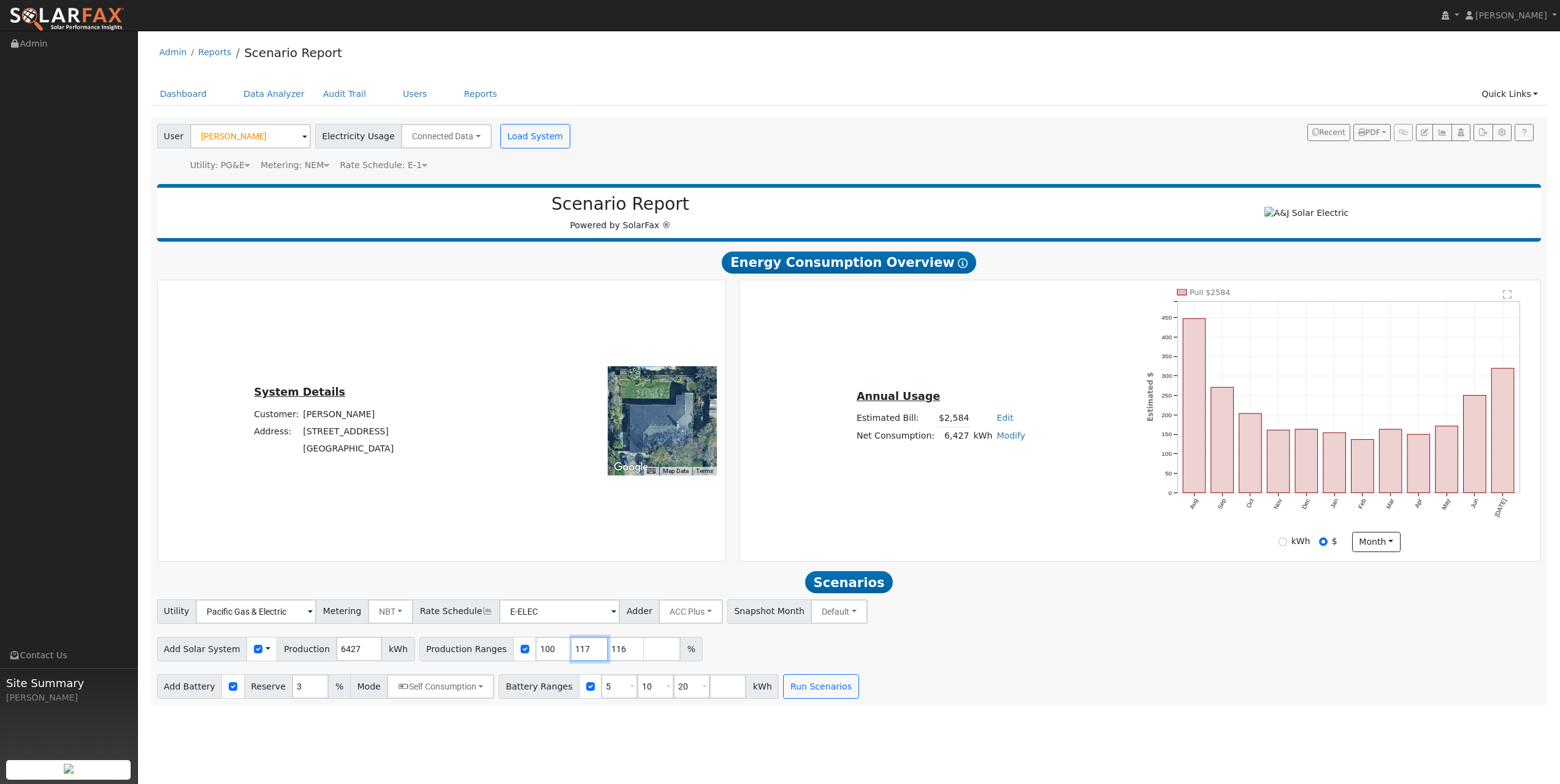
type input "116"
type input "117"
click at [585, 549] on input "117" at bounding box center [590, 649] width 37 height 25
click at [585, 549] on input "118" at bounding box center [590, 649] width 37 height 25
type input "117"
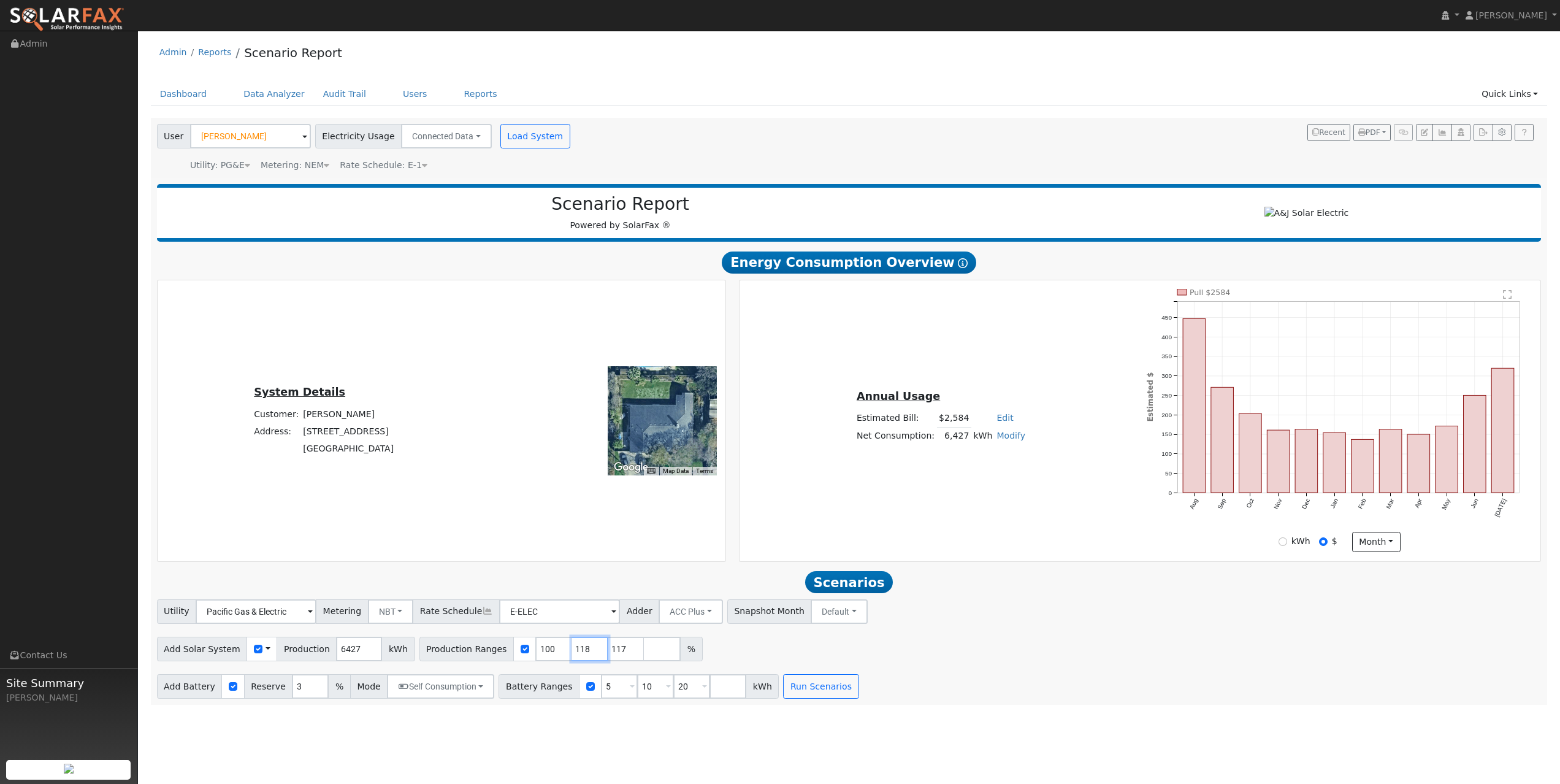
type input "118"
click at [585, 549] on input "118" at bounding box center [590, 649] width 37 height 25
click at [585, 549] on input "119" at bounding box center [590, 649] width 37 height 25
type input "118"
type input "119"
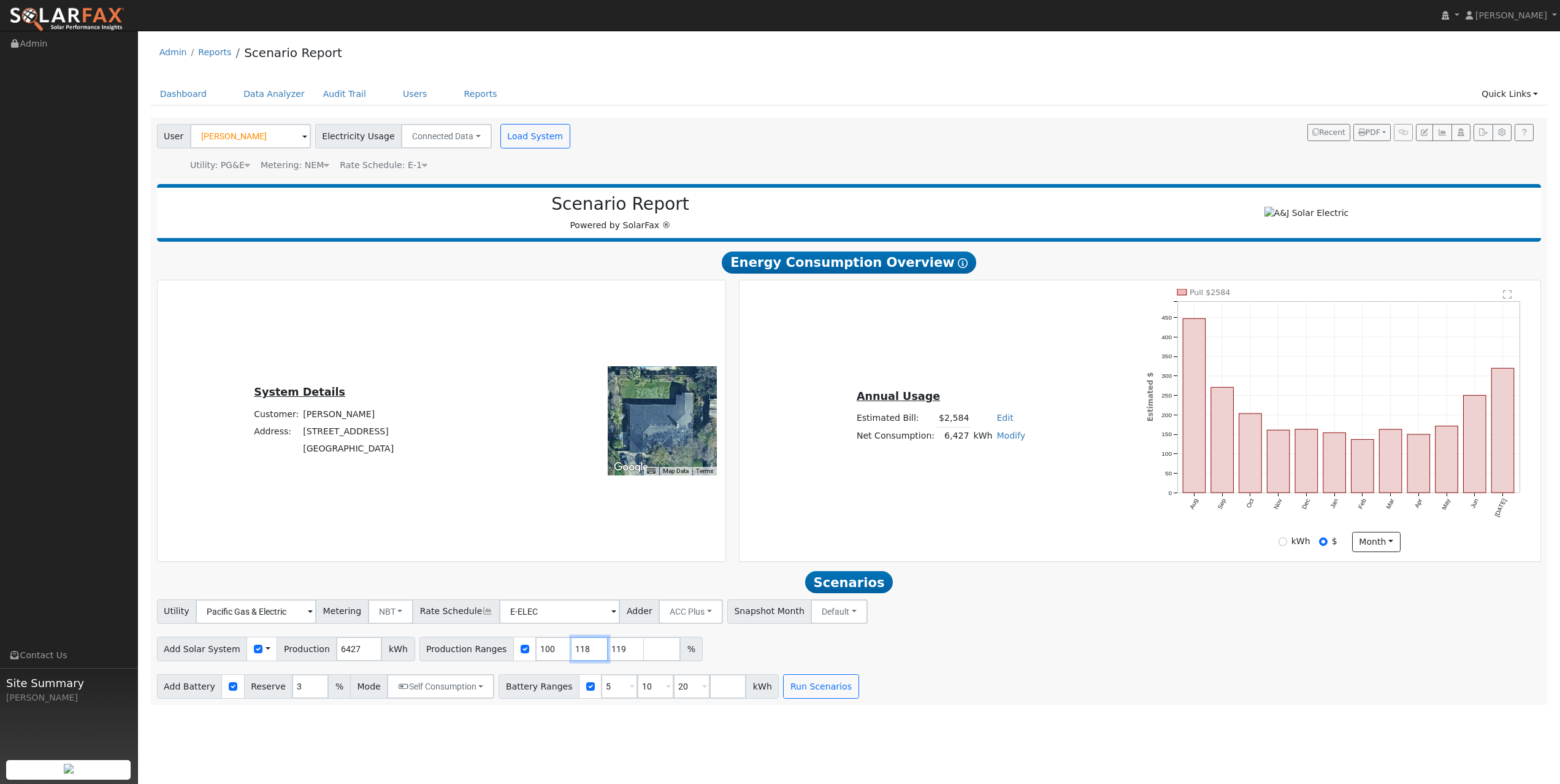
click at [585, 549] on input "119" at bounding box center [590, 649] width 37 height 25
click at [585, 549] on input "120" at bounding box center [590, 649] width 37 height 25
type input "119"
type input "120"
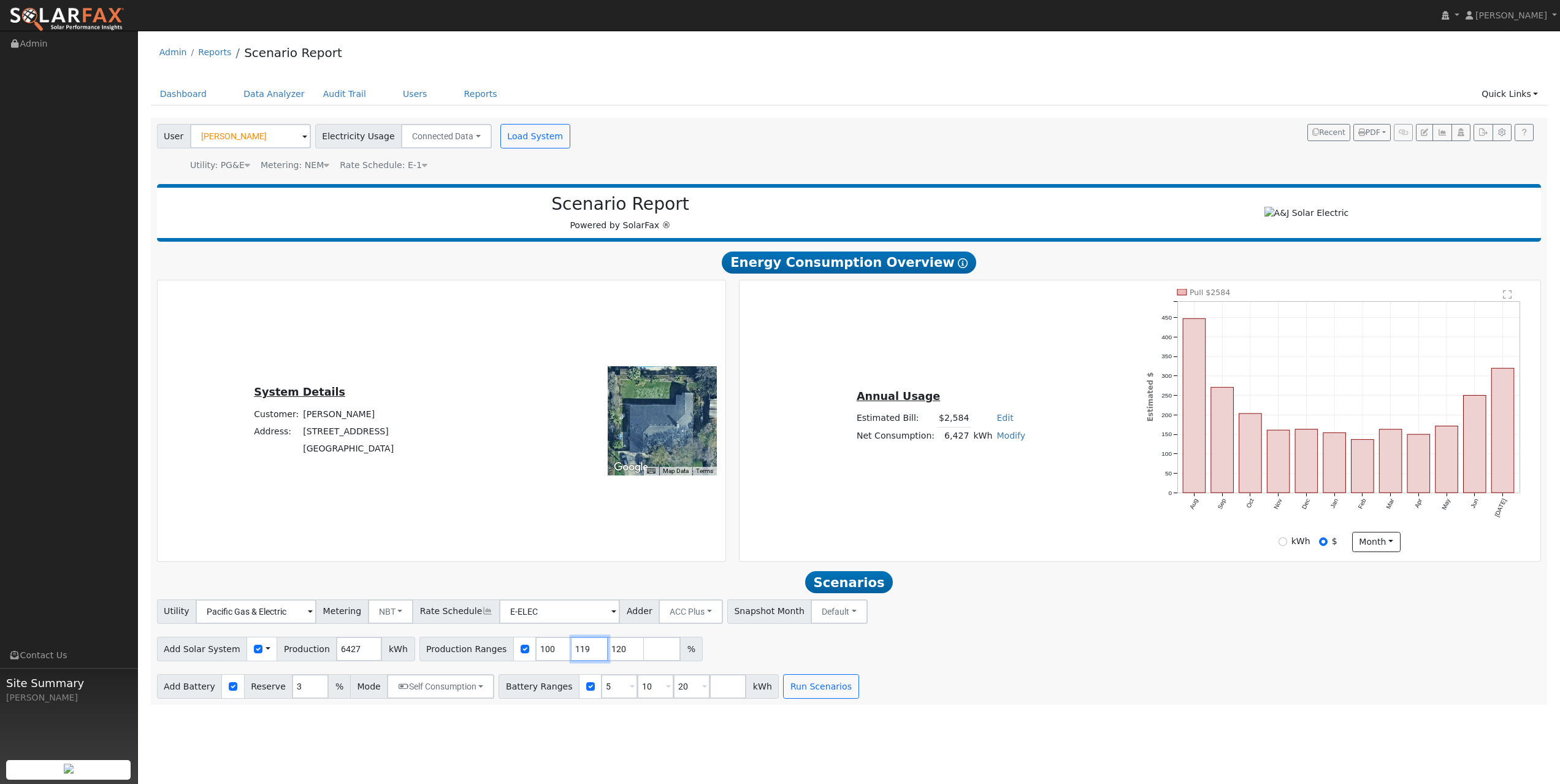
click at [585, 549] on input "120" at bounding box center [590, 649] width 37 height 25
click at [618, 549] on input "121" at bounding box center [626, 649] width 37 height 25
click at [618, 549] on input "122" at bounding box center [626, 649] width 37 height 25
click at [618, 549] on input "123" at bounding box center [626, 649] width 37 height 25
click at [618, 549] on input "124" at bounding box center [626, 649] width 37 height 25
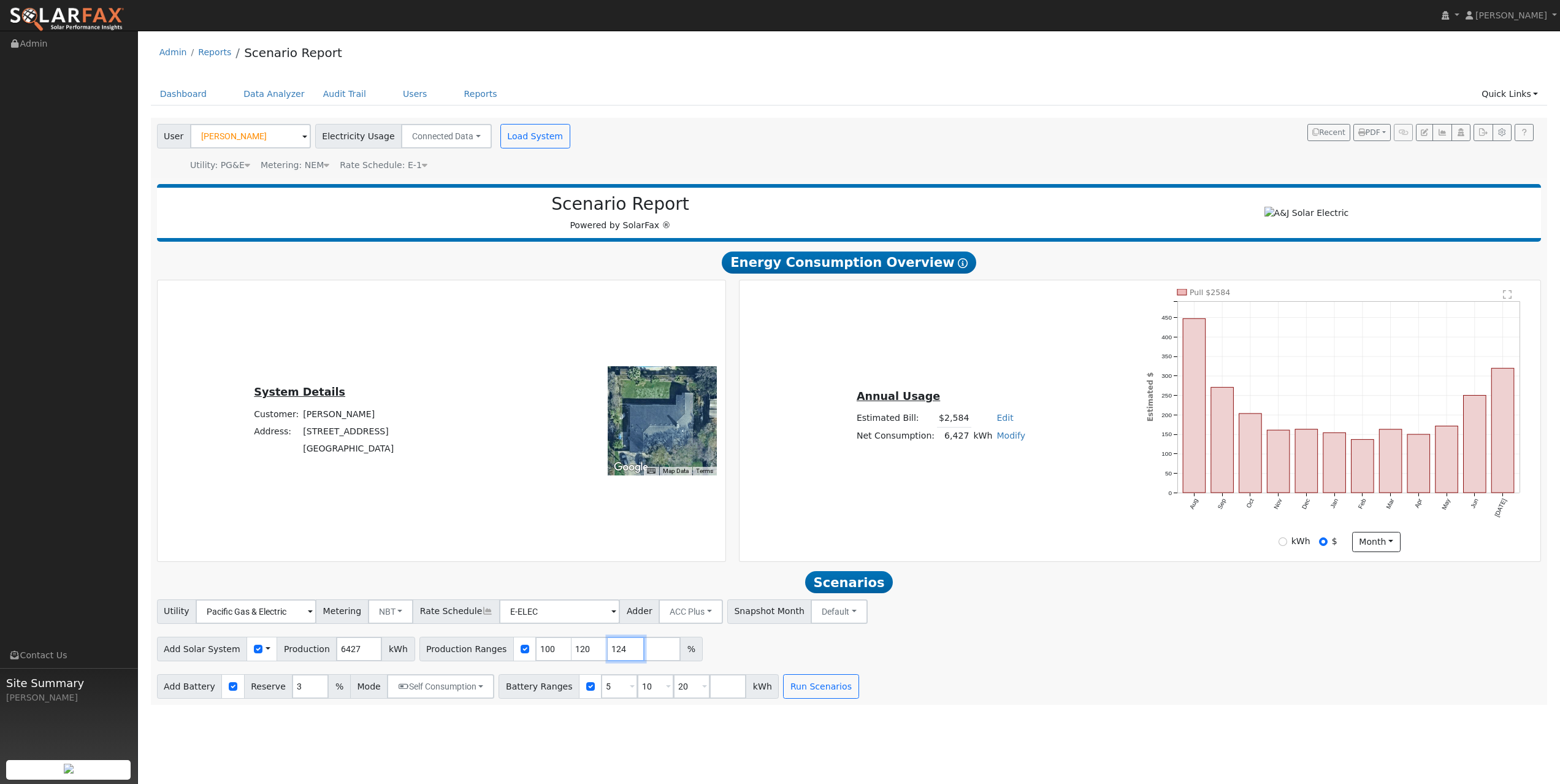
click at [618, 549] on input "125" at bounding box center [626, 649] width 37 height 25
click at [618, 549] on input "126" at bounding box center [626, 649] width 37 height 25
click at [618, 549] on input "127" at bounding box center [626, 649] width 37 height 25
click at [618, 549] on input "128" at bounding box center [626, 649] width 37 height 25
click at [618, 549] on input "129" at bounding box center [626, 649] width 37 height 25
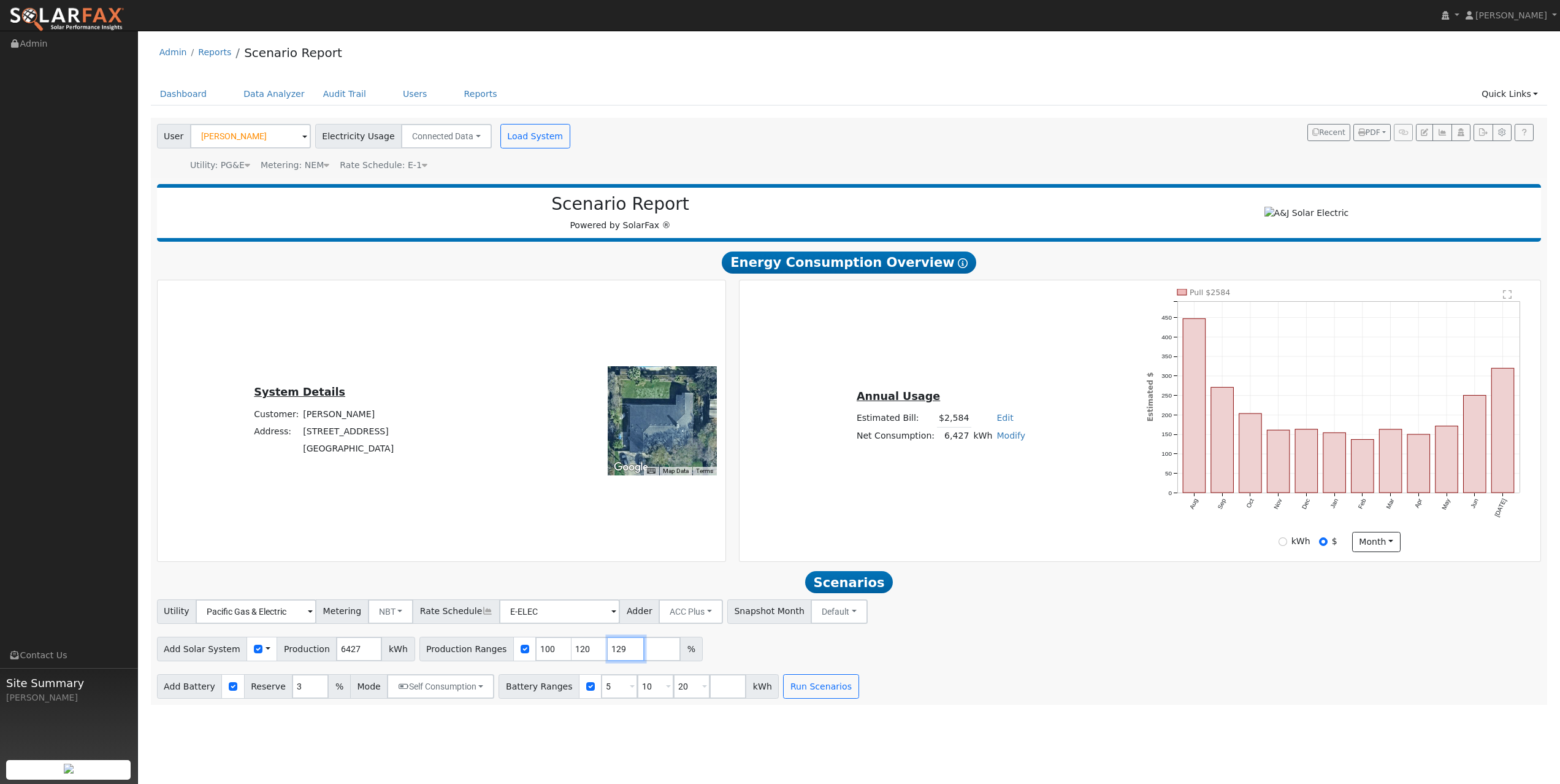
click at [618, 549] on input "130" at bounding box center [626, 649] width 37 height 25
click at [618, 549] on input "131" at bounding box center [626, 649] width 37 height 25
type input "130"
click at [622, 549] on input "130" at bounding box center [626, 649] width 37 height 25
click at [897, 549] on div "Add Solar System Use CSV Data Production 6427 kWh Production Ranges 100 120 130…" at bounding box center [849, 647] width 1389 height 29
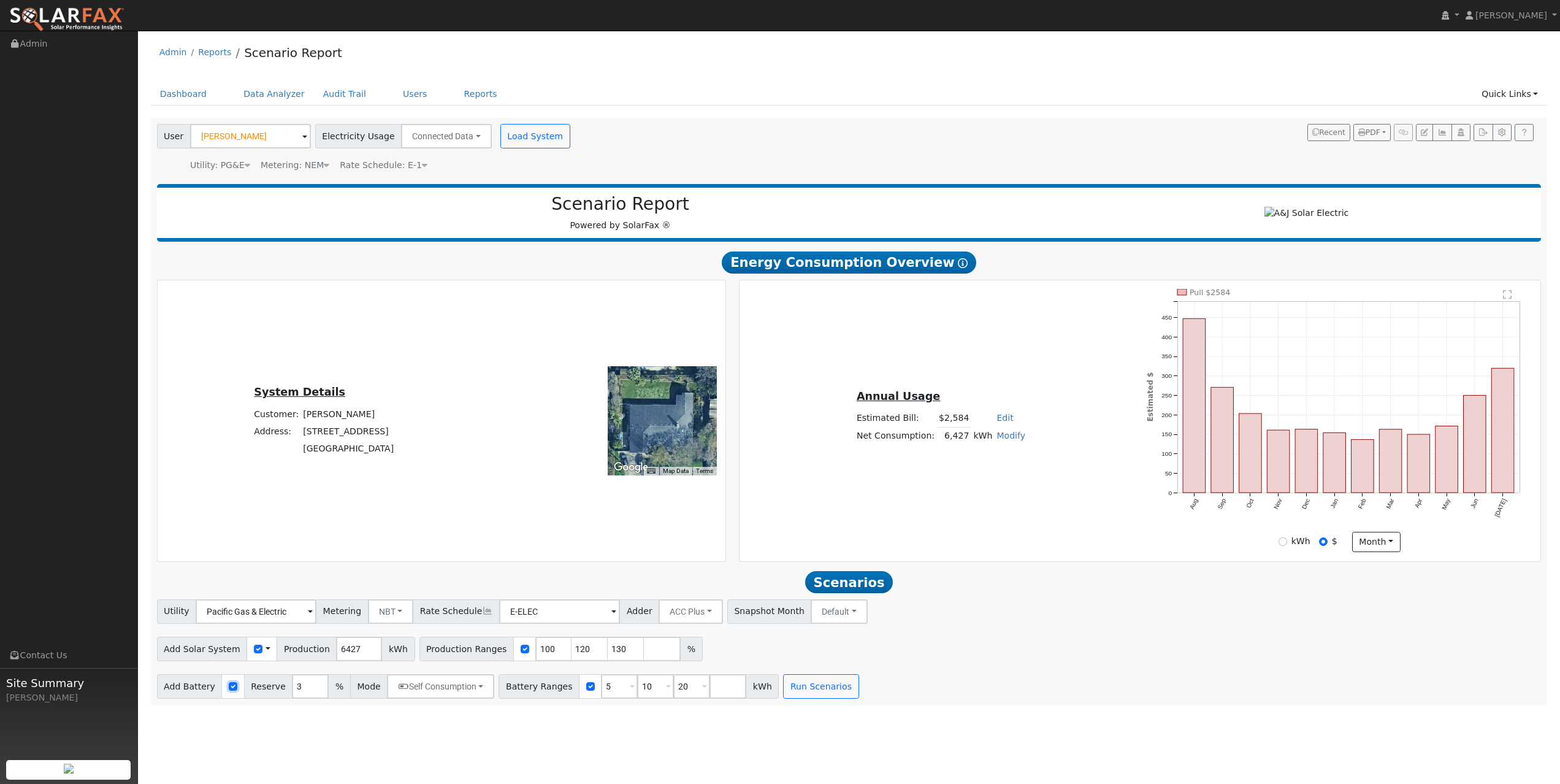
click at [228, 549] on input "checkbox" at bounding box center [233, 687] width 9 height 9
checkbox input "true"
click at [630, 549] on span at bounding box center [633, 687] width 5 height 14
click at [617, 549] on input "5" at bounding box center [619, 687] width 37 height 25
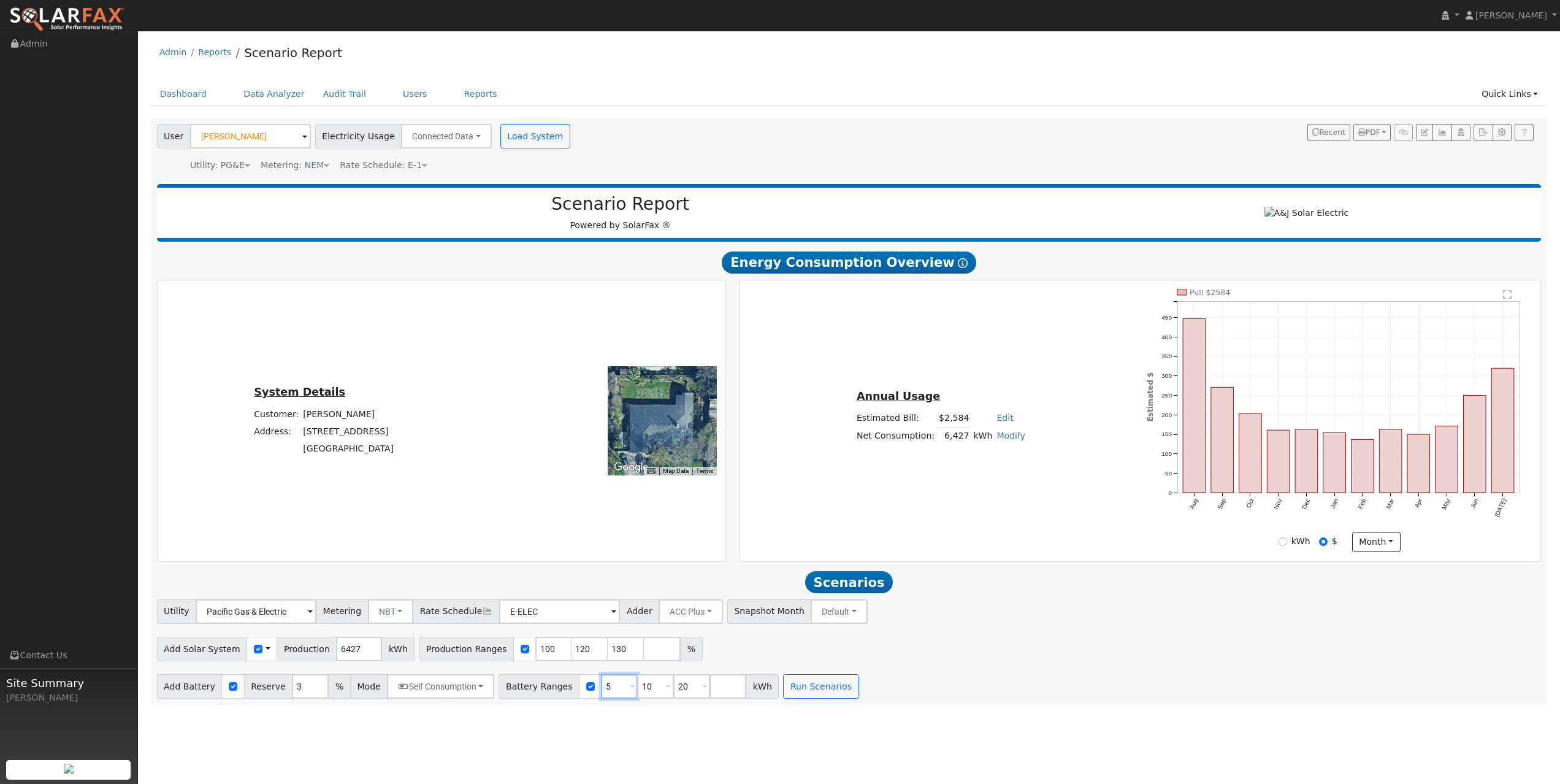
type input "10"
type input "20"
type input "13.5"
click at [641, 549] on input "20" at bounding box center [655, 687] width 37 height 25
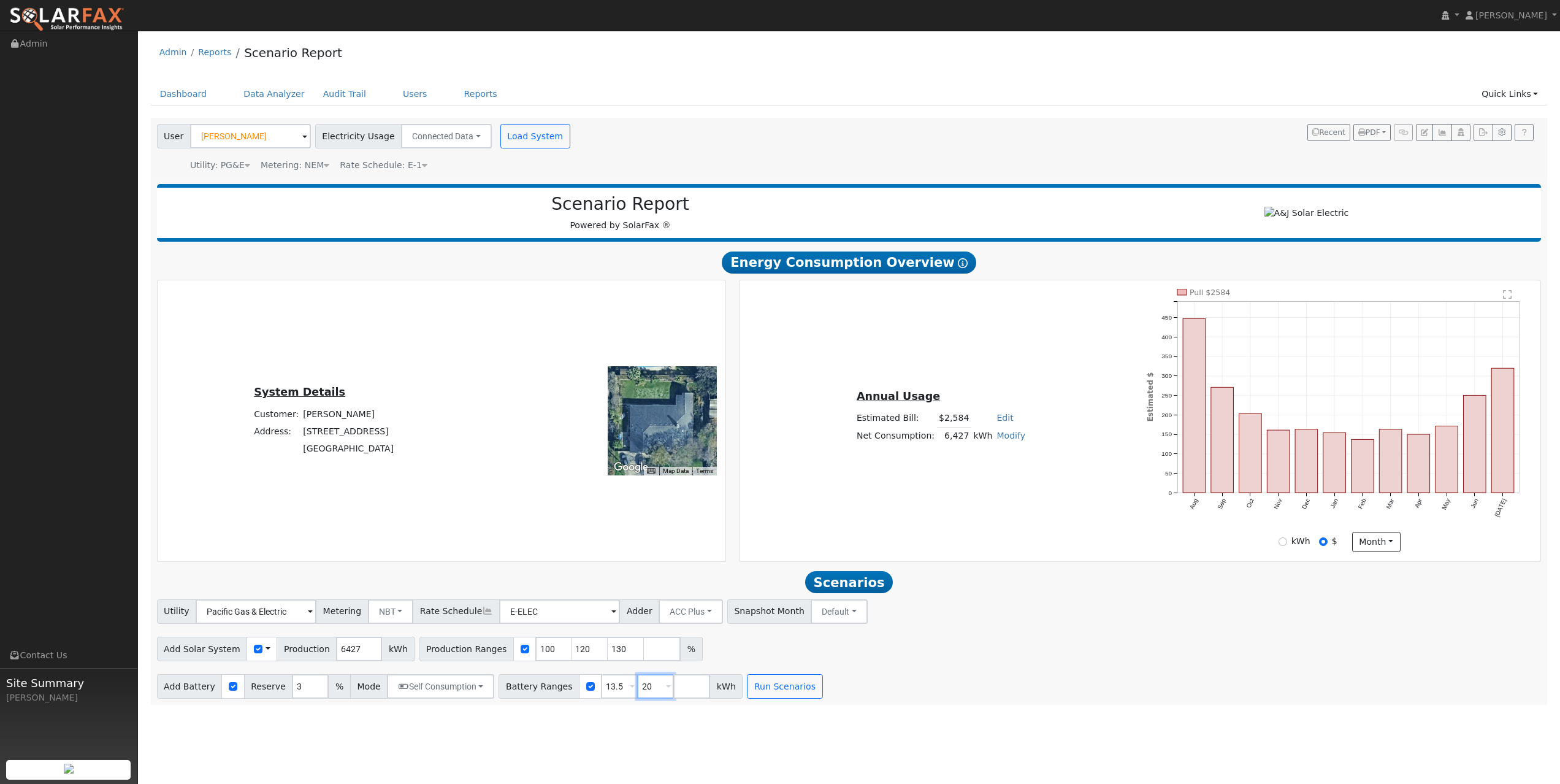
type input "2"
click at [742, 549] on button "Run Scenarios" at bounding box center [749, 687] width 76 height 25
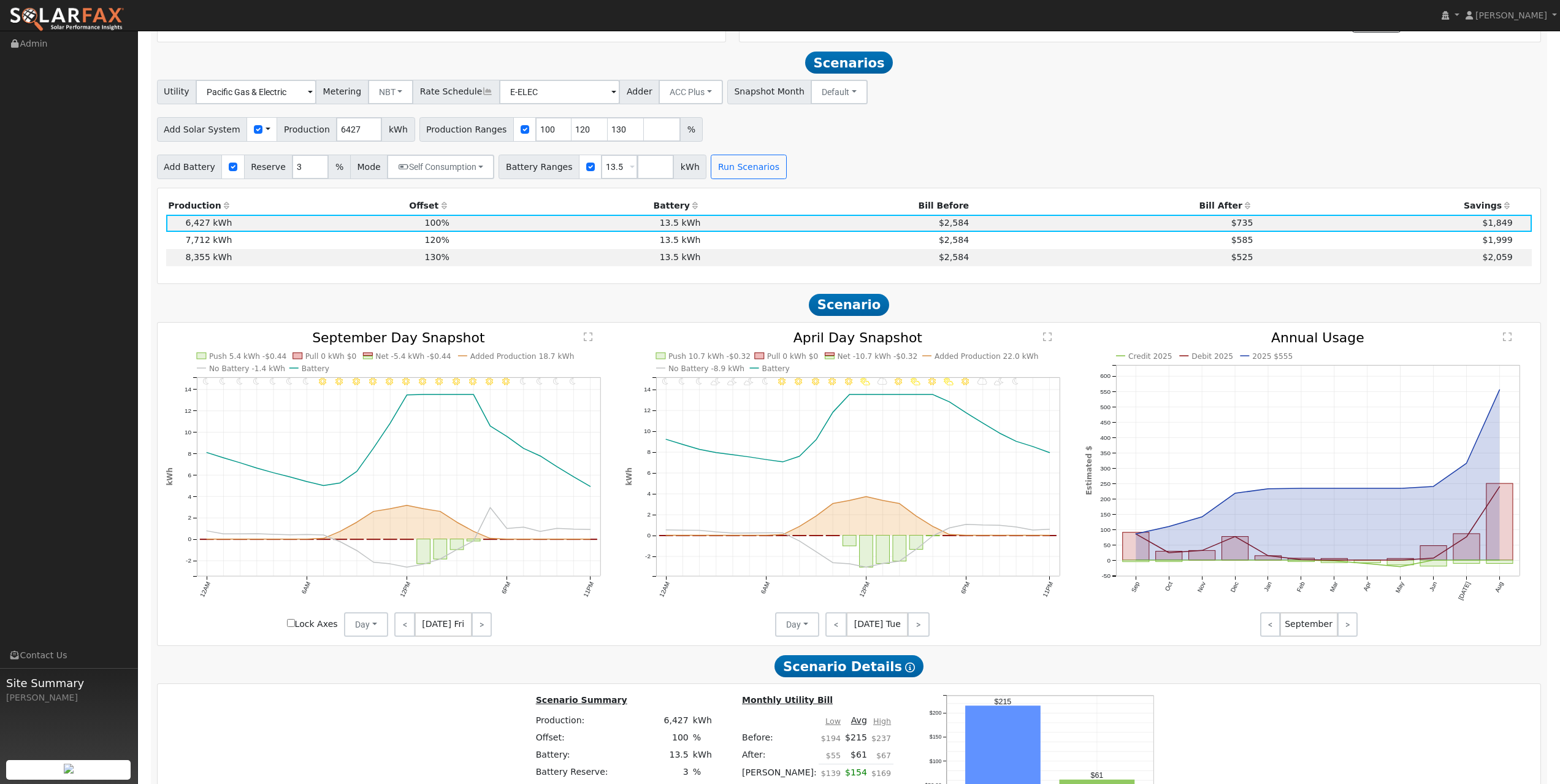
scroll to position [518, 0]
click at [615, 174] on input "13.5" at bounding box center [619, 169] width 37 height 25
type input "0"
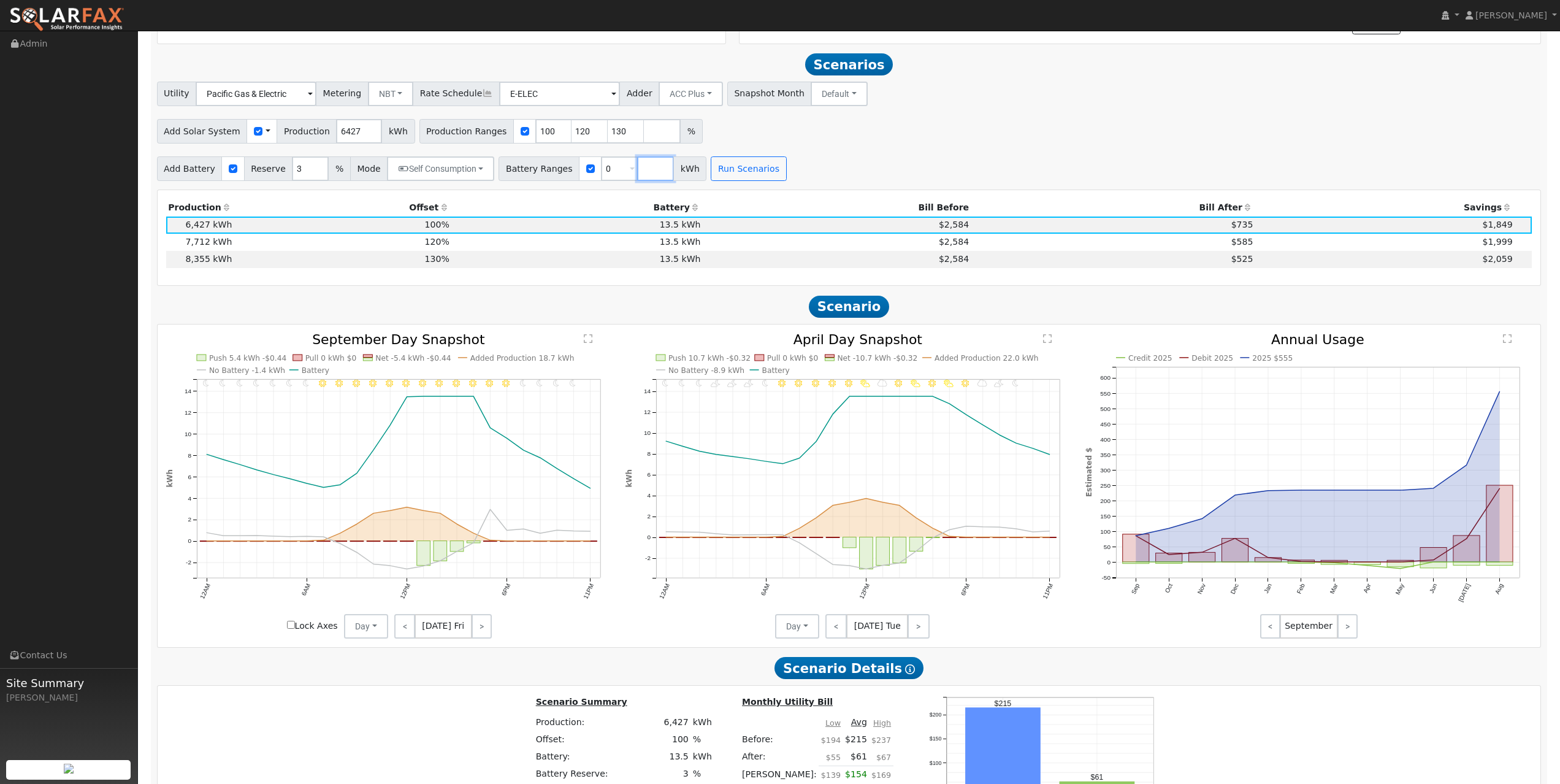
click at [647, 174] on input "number" at bounding box center [655, 169] width 37 height 25
click at [887, 152] on div "Utility Pacific Gas & Electric Metering NBT NEM NBT Rate Schedule E-ELEC Adder …" at bounding box center [849, 131] width 1397 height 99
click at [773, 178] on button "Run Scenarios" at bounding box center [785, 169] width 76 height 25
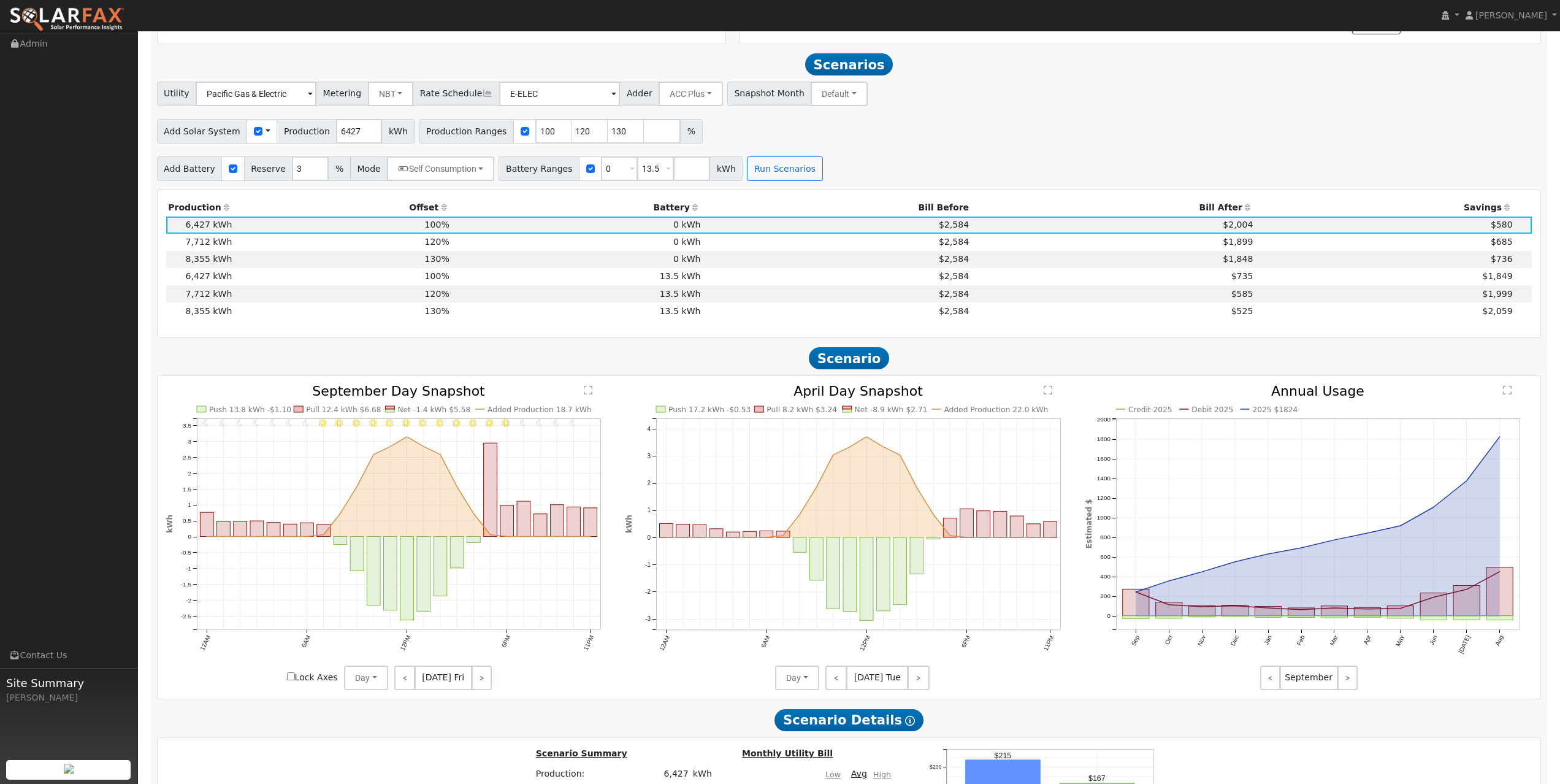
scroll to position [539, 0]
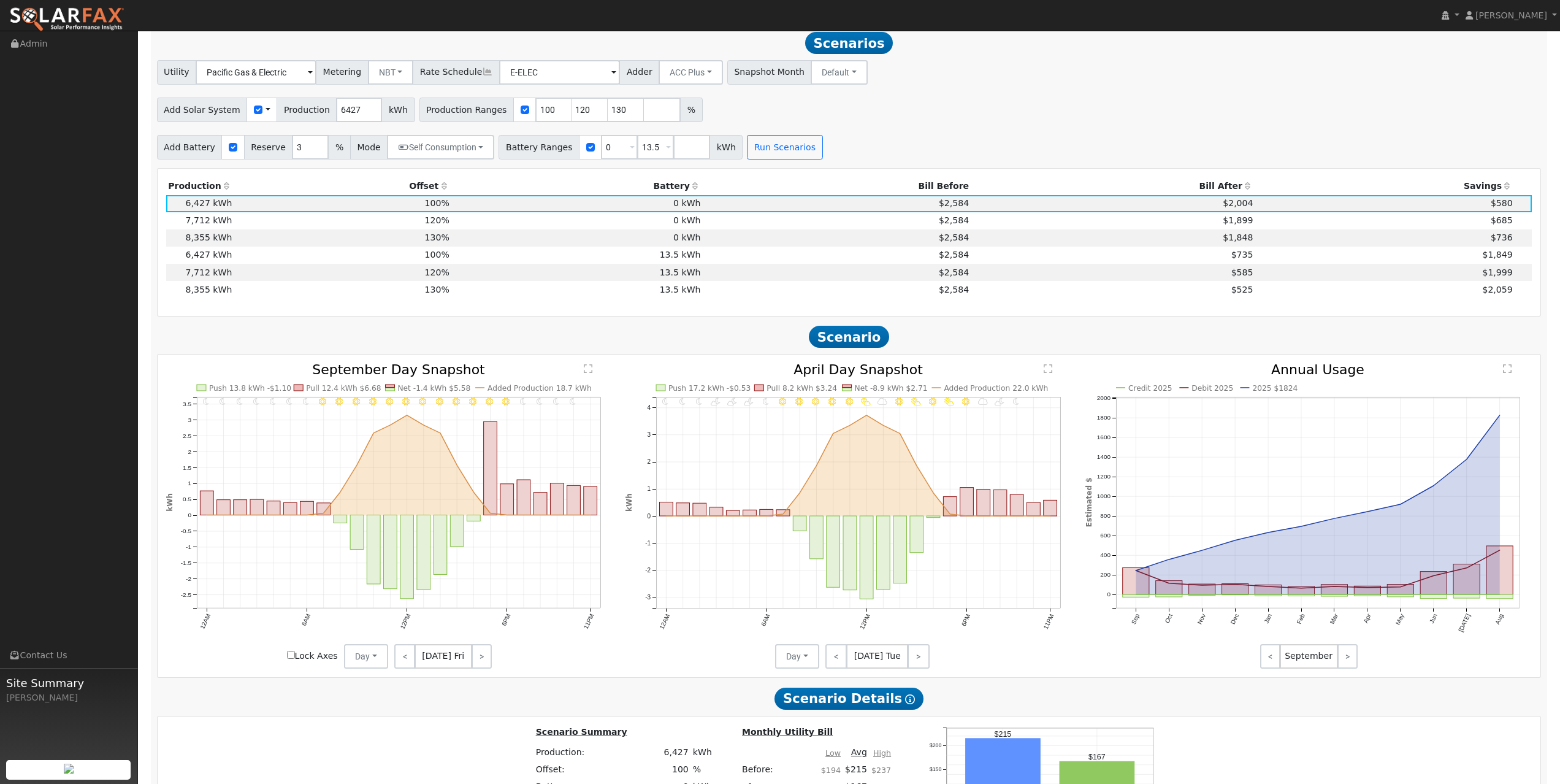
click at [1000, 341] on h2 "Scenario" at bounding box center [849, 337] width 1385 height 23
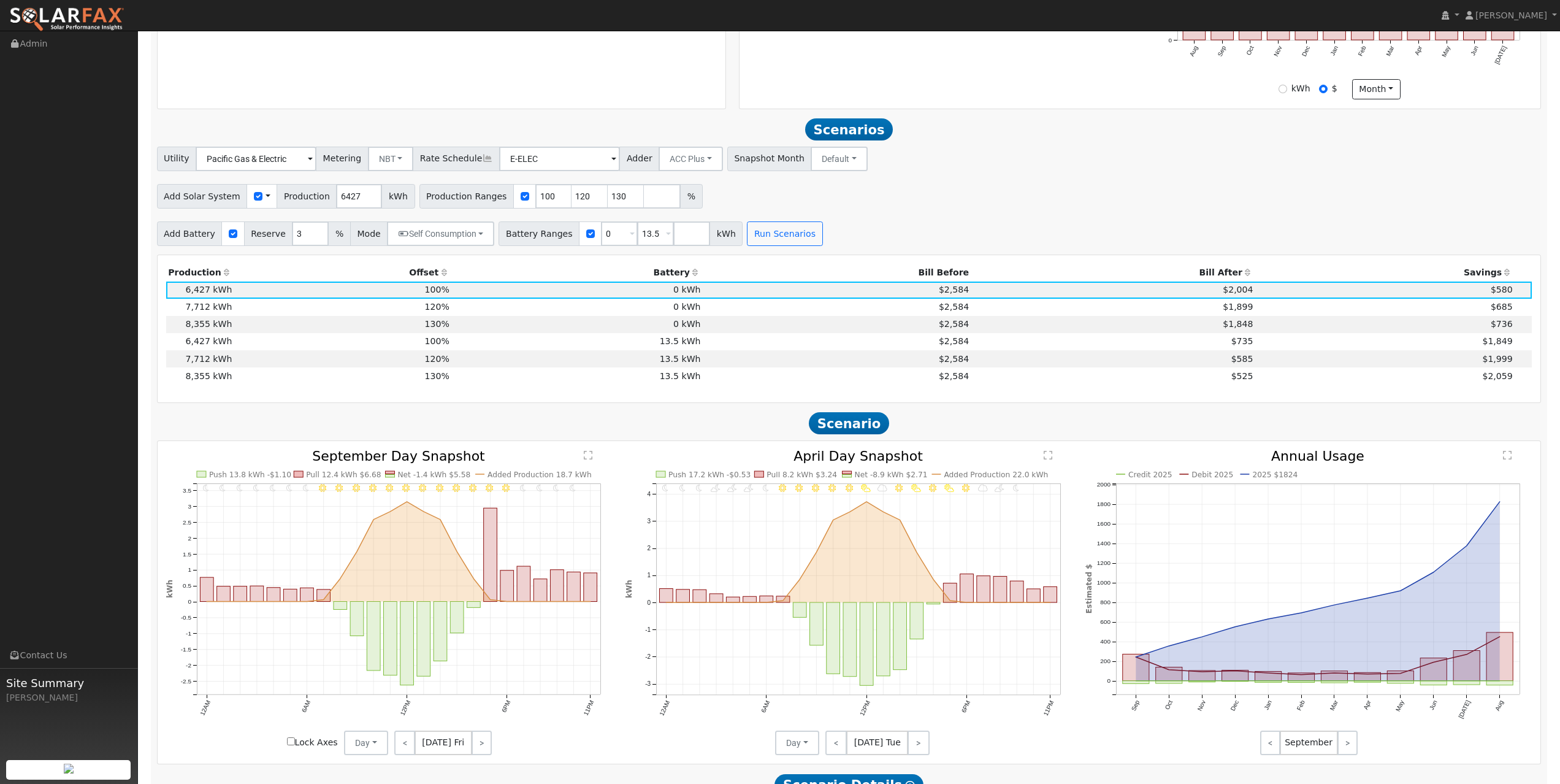
scroll to position [451, 0]
click at [868, 207] on div "Add Solar System Use CSV Data Production 6427 kWh Production Ranges 100 120 130…" at bounding box center [849, 195] width 1389 height 29
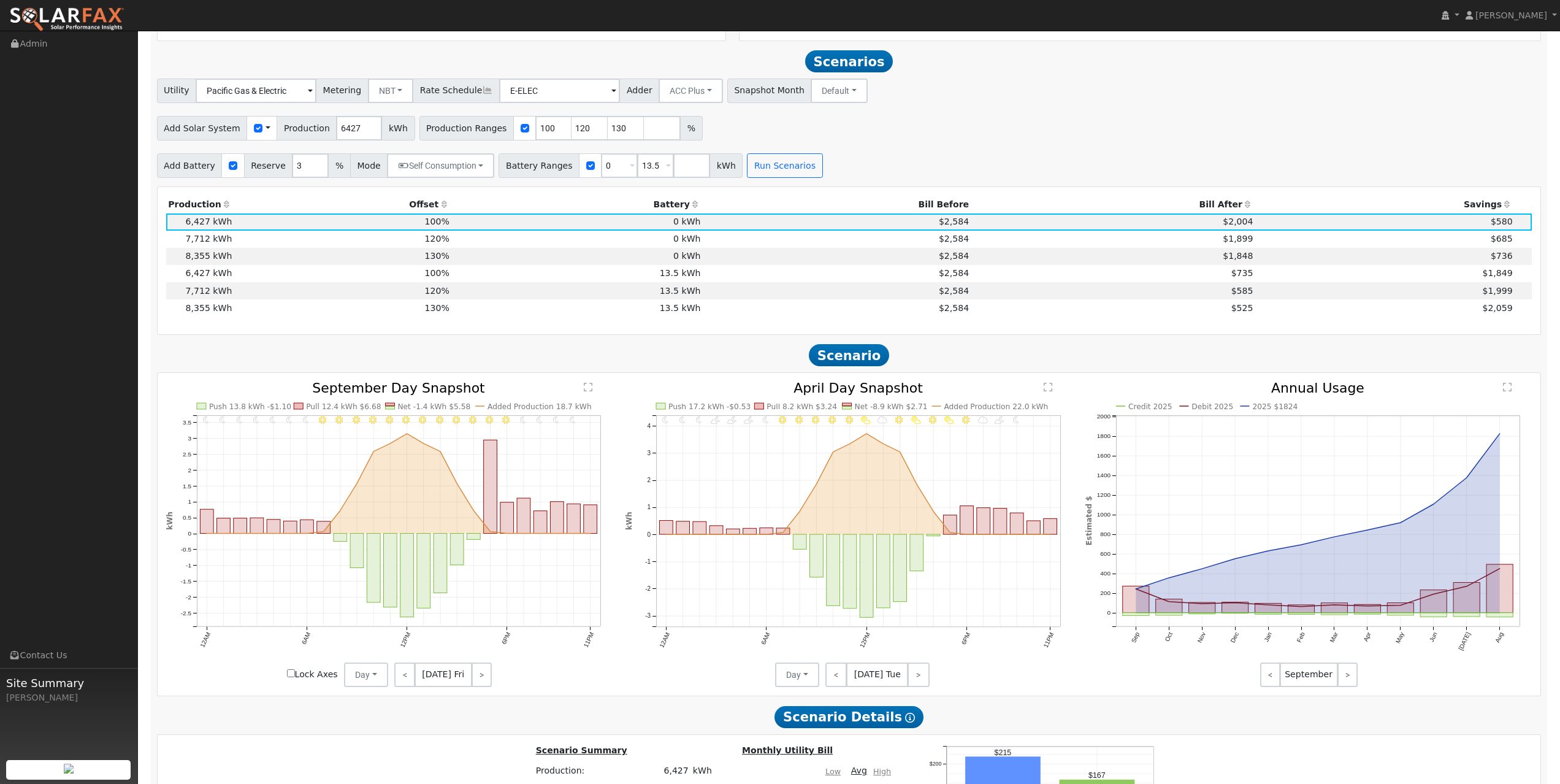
scroll to position [504, 0]
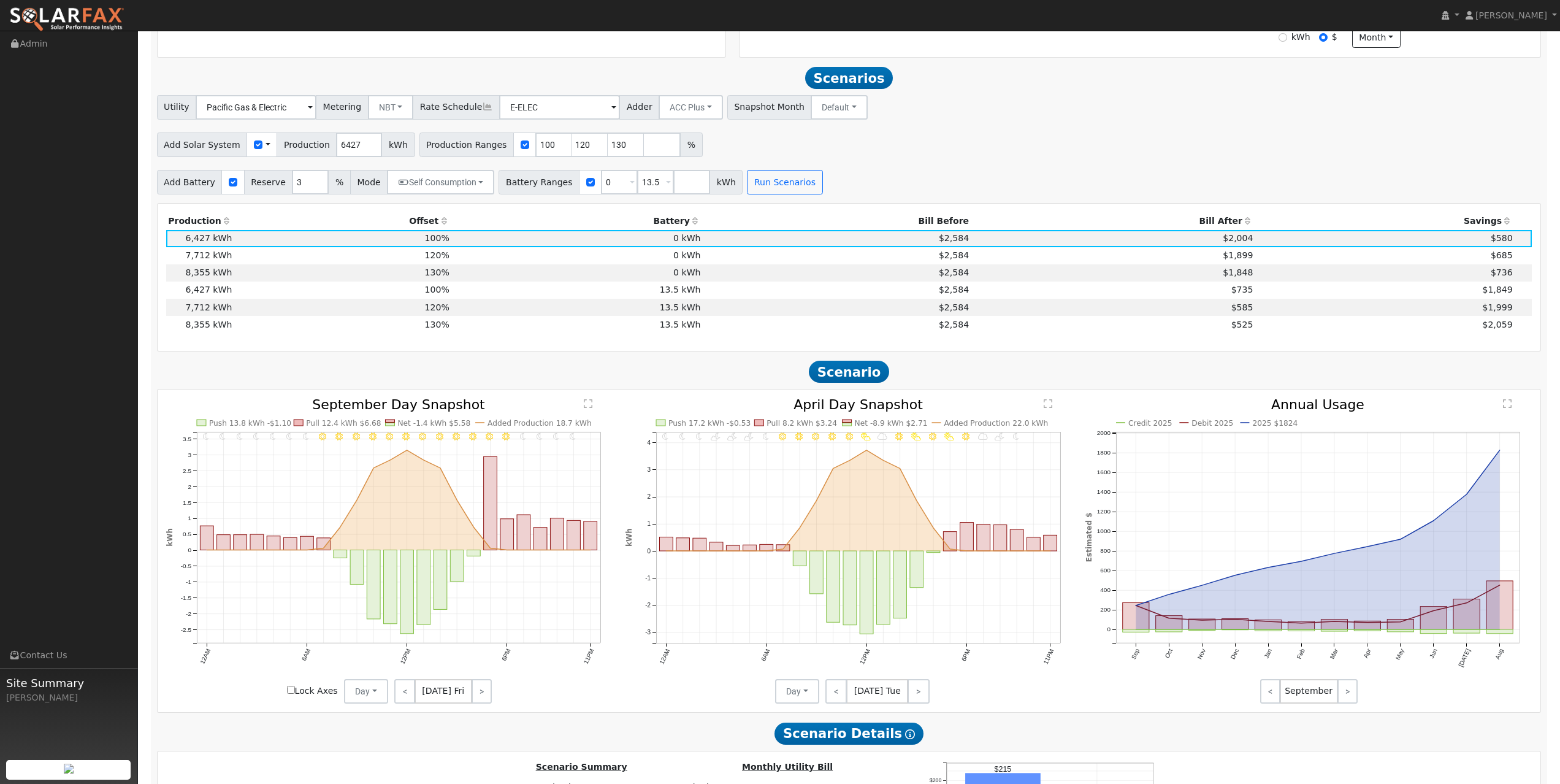
click at [1037, 168] on div "Utility Pacific Gas & Electric Metering NBT NEM NBT Rate Schedule E-ELEC Adder …" at bounding box center [849, 145] width 1397 height 99
click at [948, 157] on div "Add Solar System Use CSV Data Production 6427 kWh Production Ranges 100 120 130…" at bounding box center [849, 142] width 1389 height 29
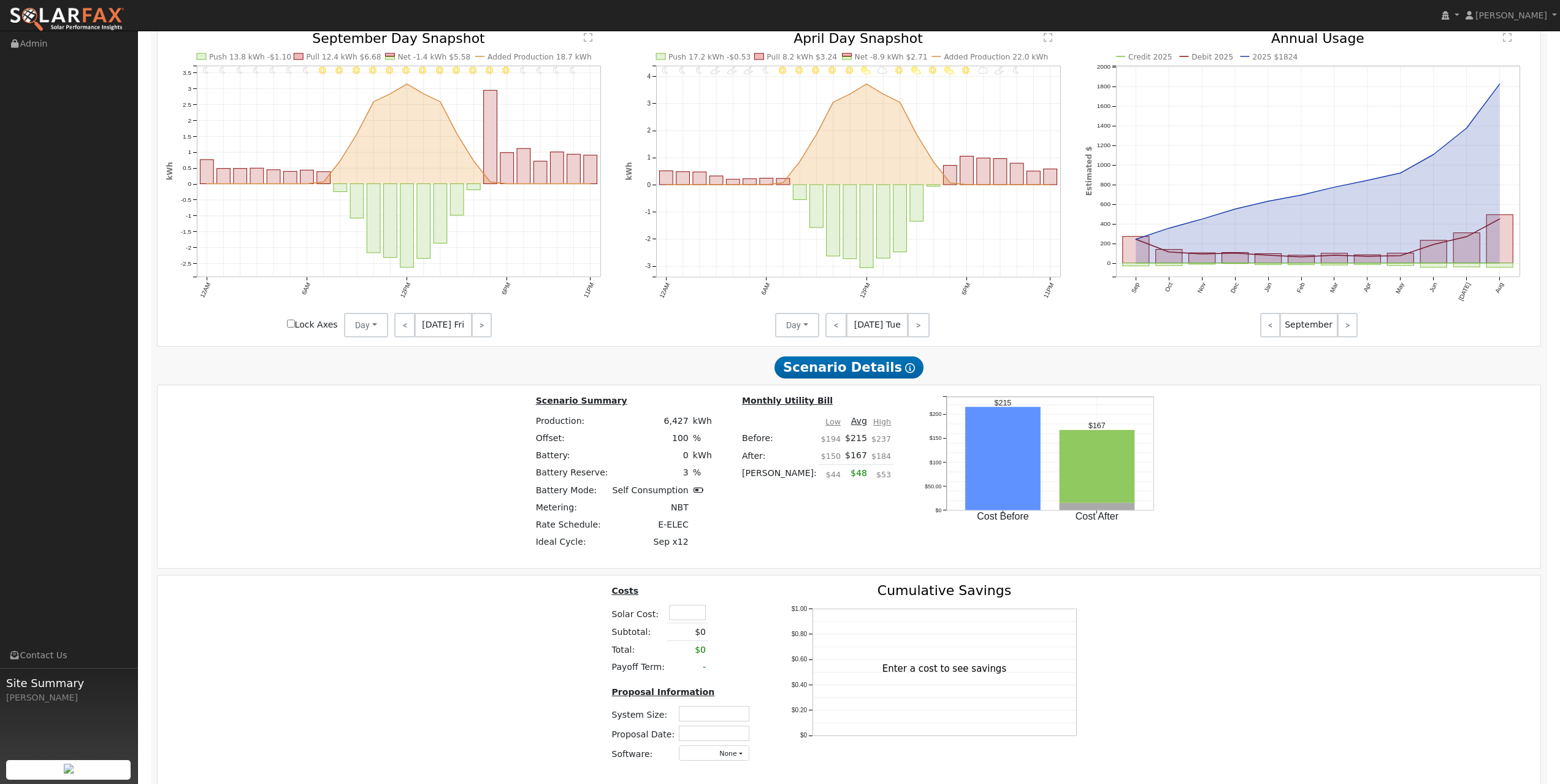
scroll to position [903, 0]
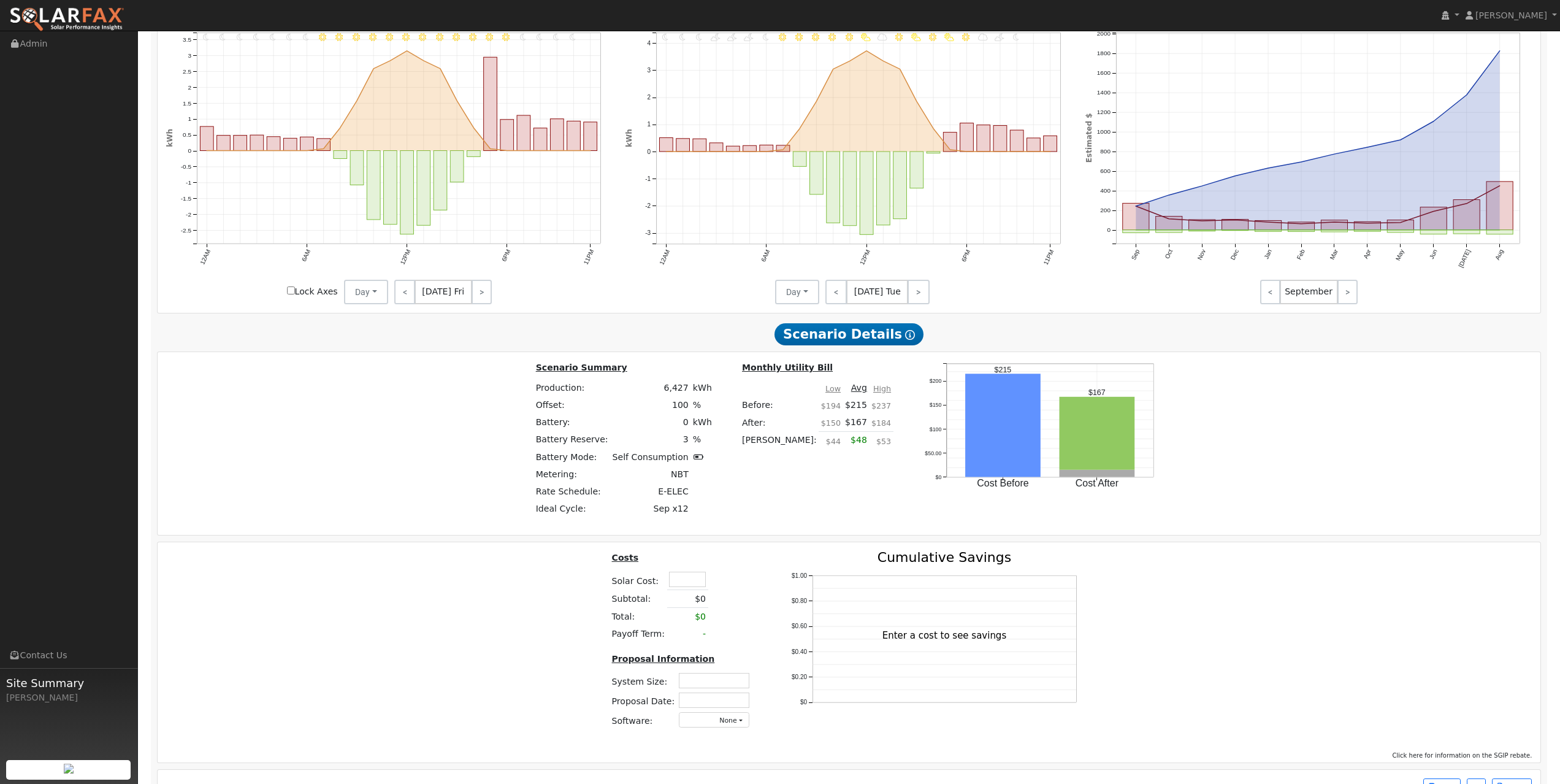
click at [861, 479] on div "Scenario Summary Production: 6,427 kWh Offset: 100 % Battery: 0 kWh Battery Res…" at bounding box center [849, 443] width 1392 height 166
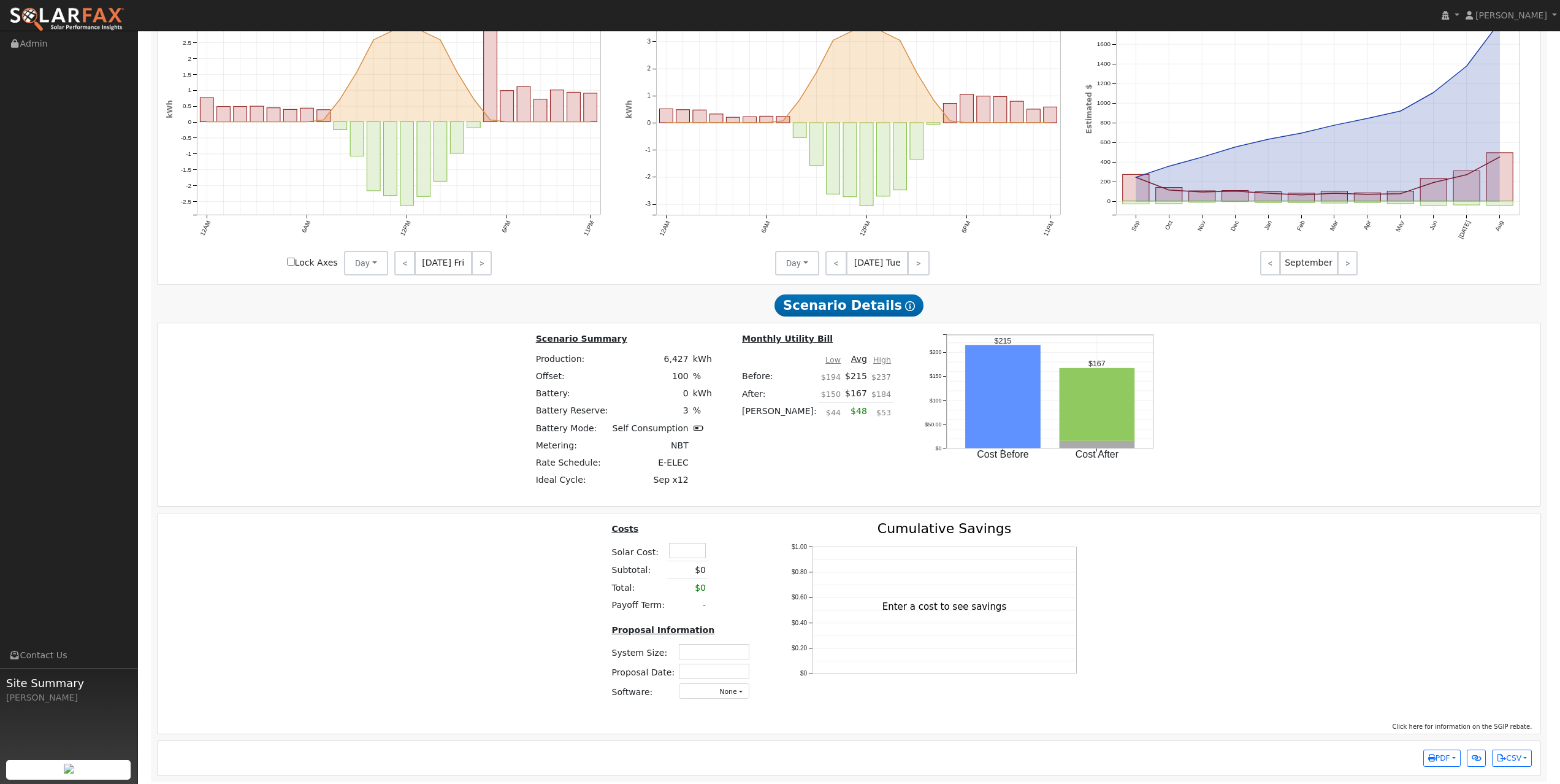
scroll to position [942, 0]
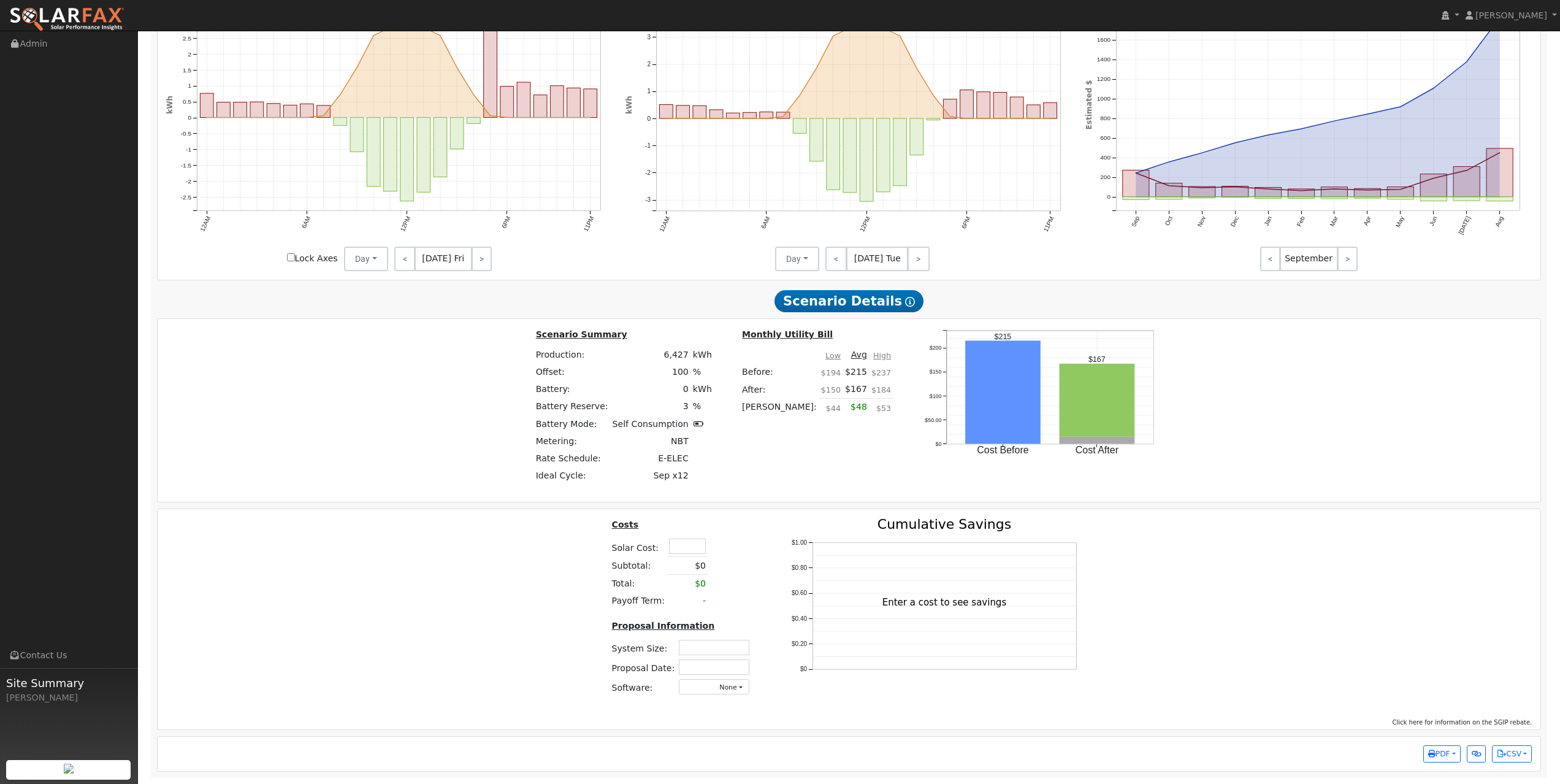
click at [593, 549] on div "Costs Solar Cost: Subtotal: $0 Total: $0 Payoff Term: - Proposal Information Sy…" at bounding box center [849, 615] width 1392 height 194
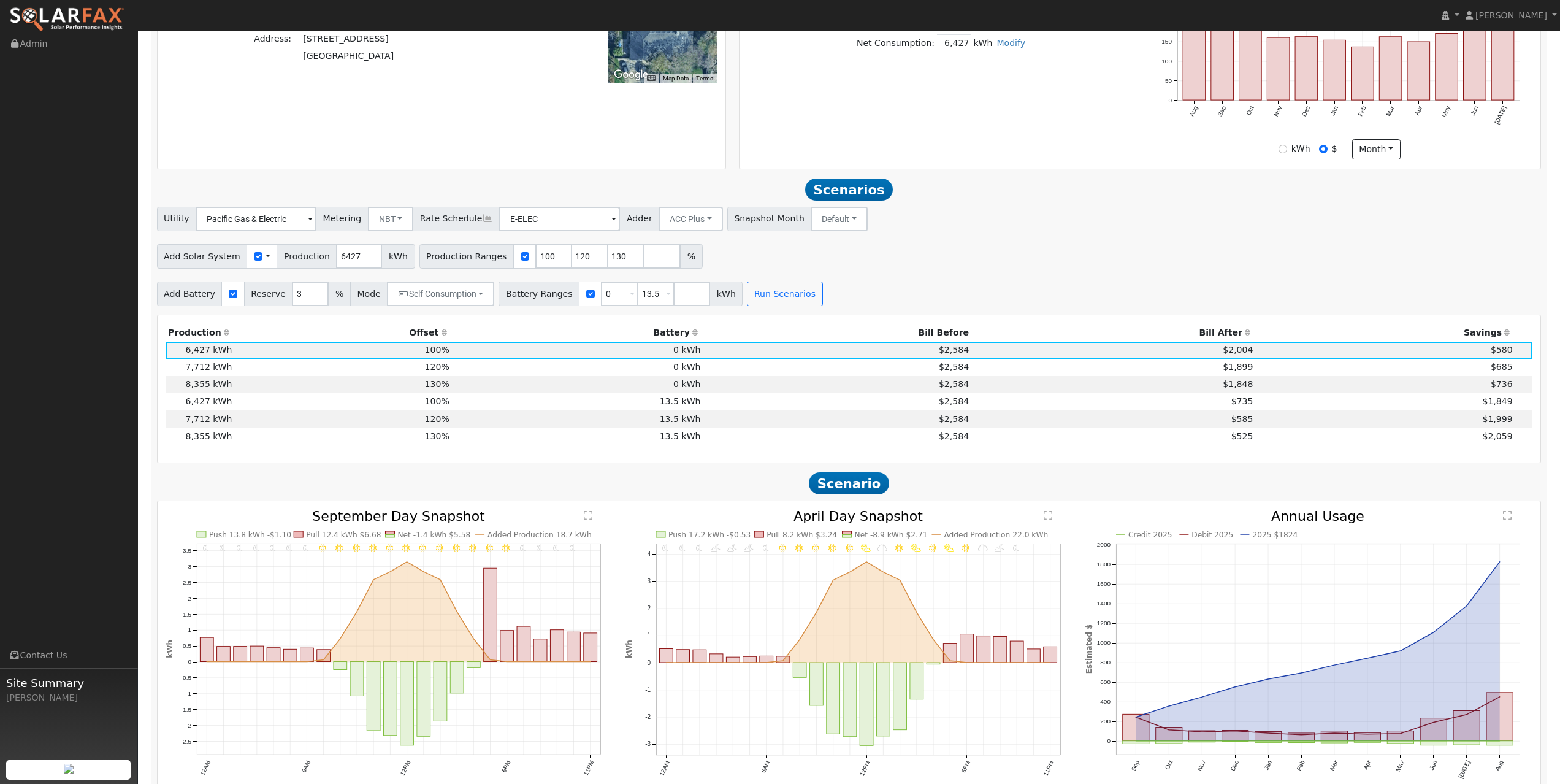
scroll to position [250, 0]
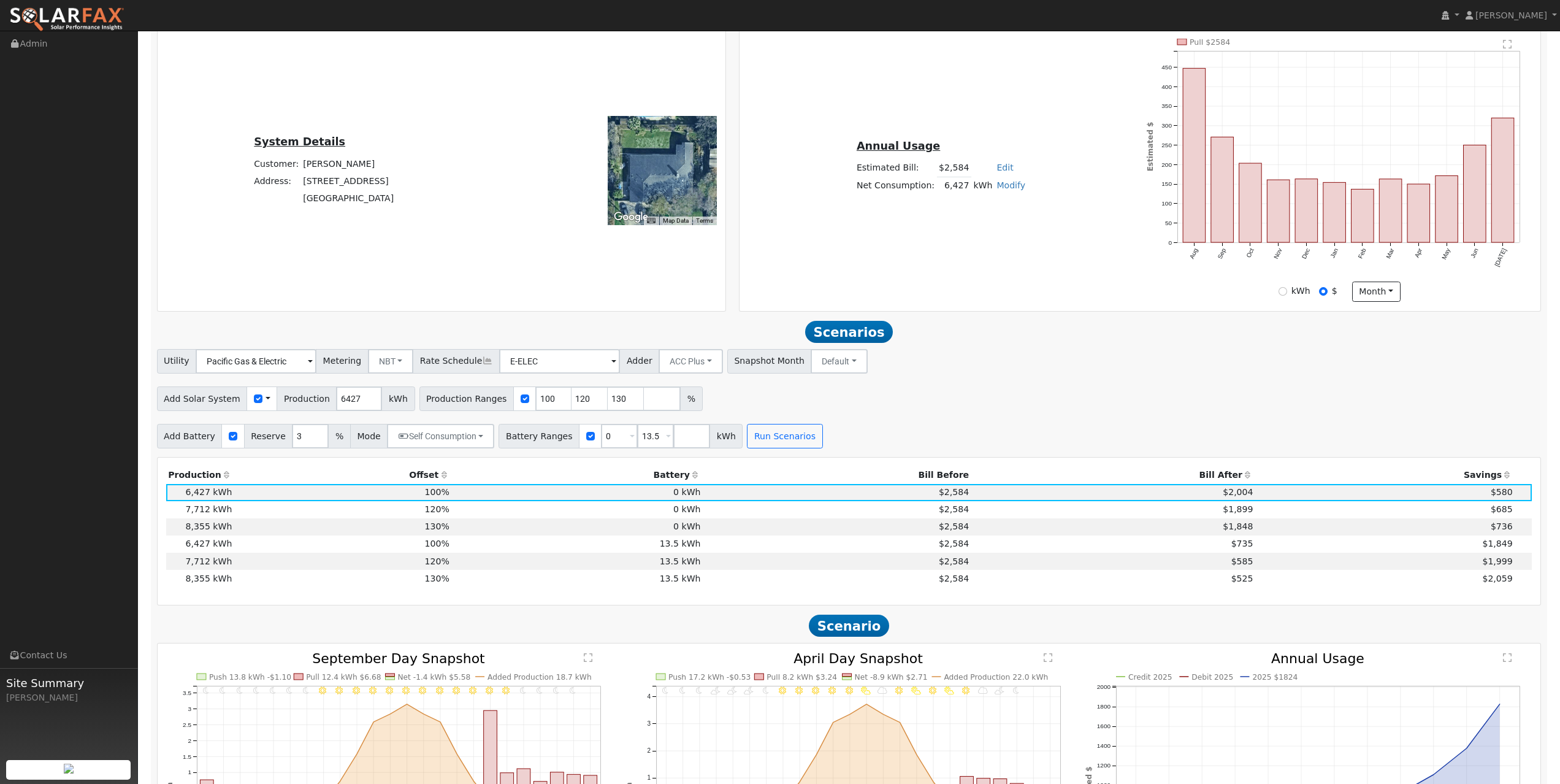
click at [928, 381] on div "Utility Pacific Gas & Electric Metering NBT NEM NBT Rate Schedule E-ELEC Adder …" at bounding box center [849, 399] width 1397 height 99
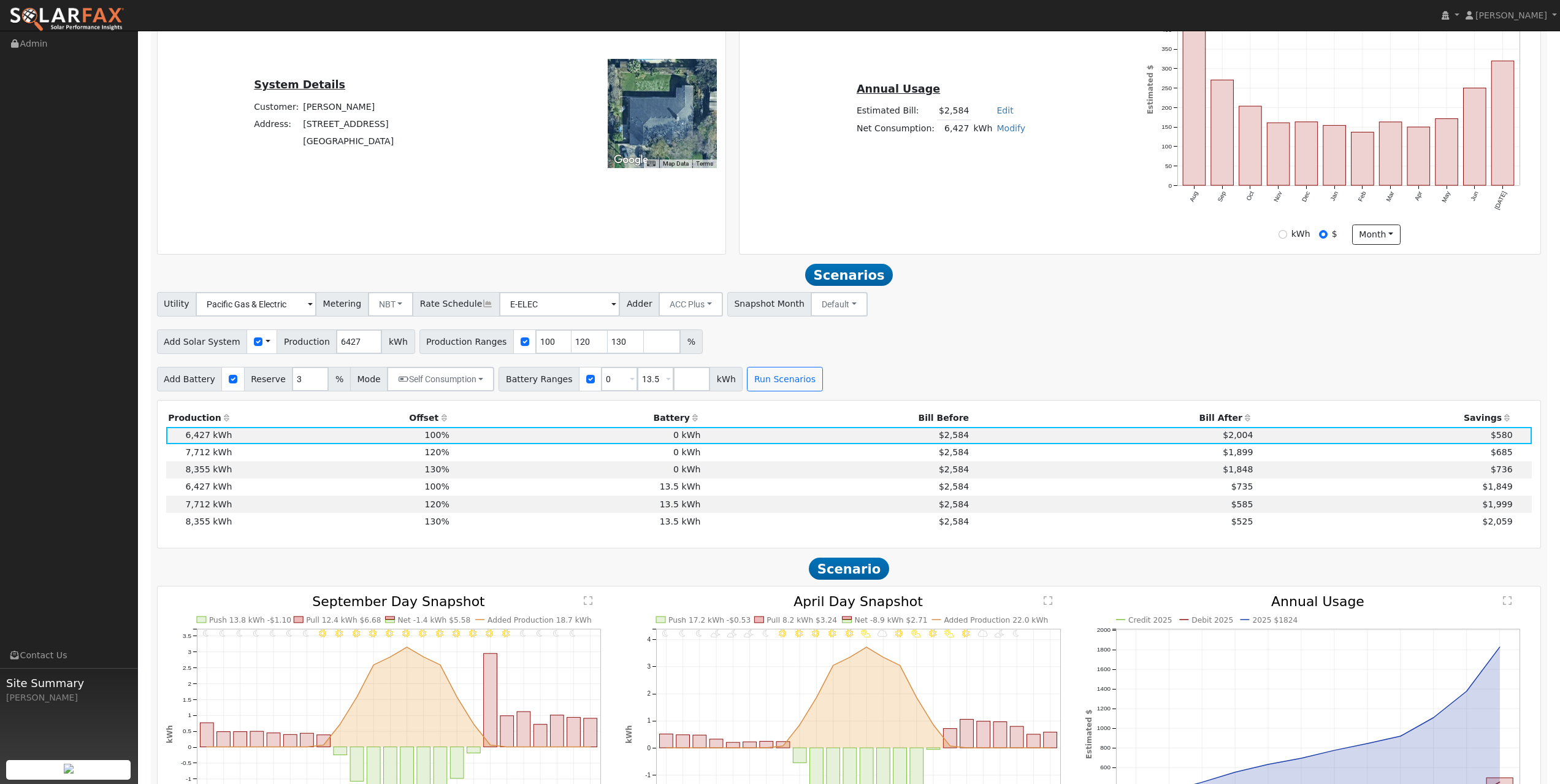
scroll to position [313, 0]
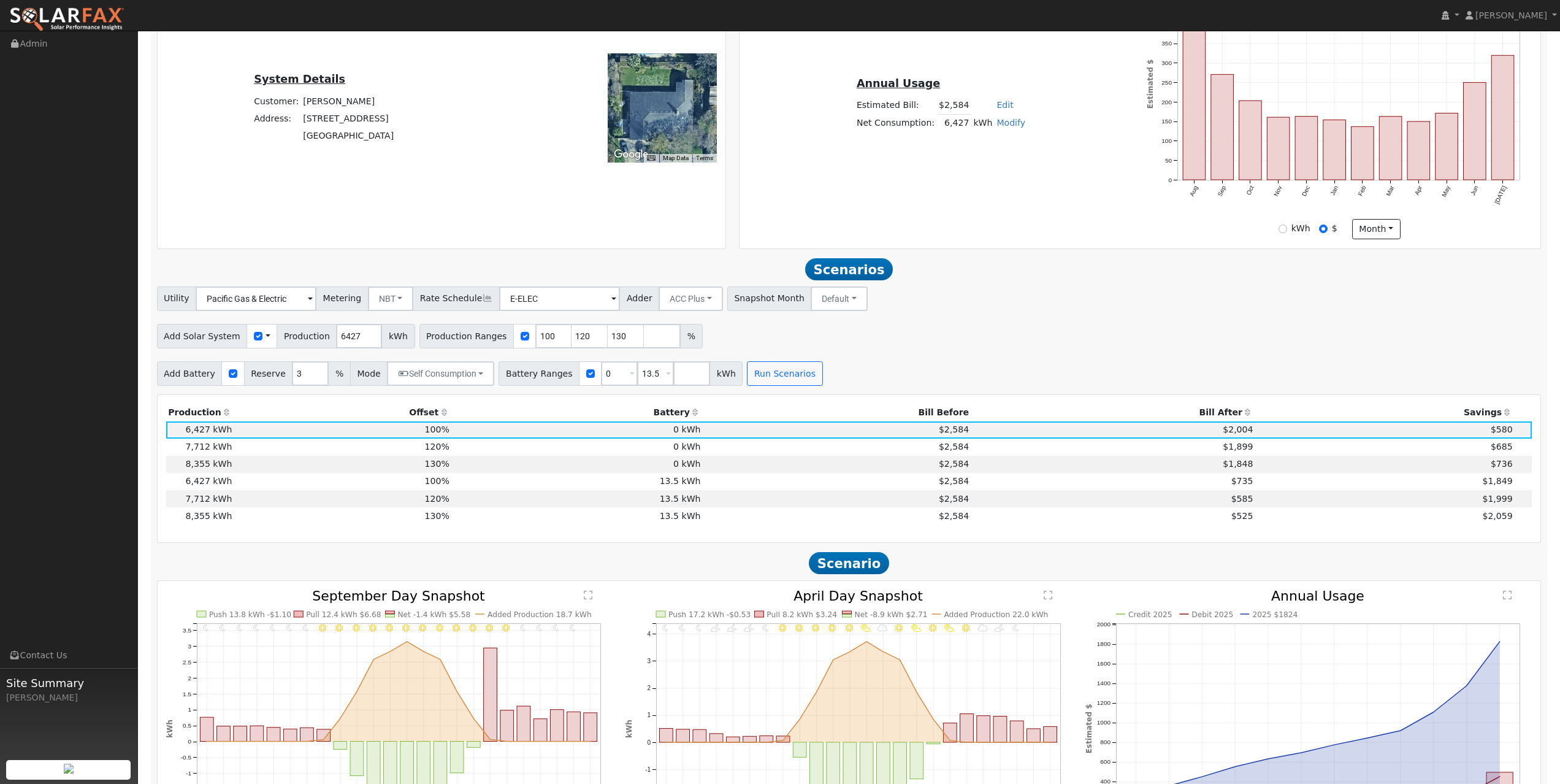
click at [891, 378] on div "Add Battery Reserve 3 % Mode Self Consumption Self Consumption Peak Savings ACC…" at bounding box center [849, 371] width 1389 height 29
click at [642, 379] on input "13.5" at bounding box center [655, 374] width 37 height 25
type input "10"
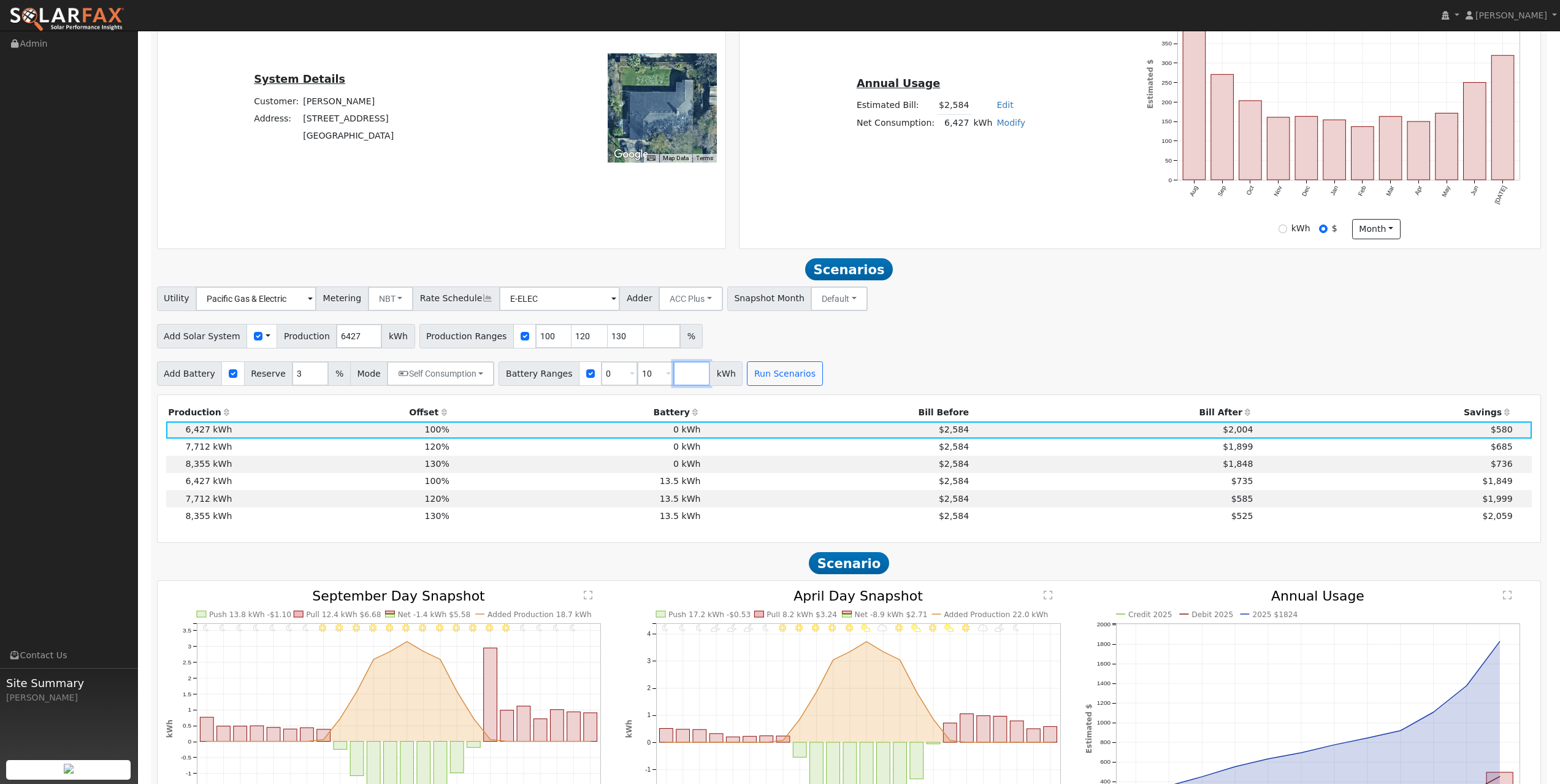
click at [678, 378] on input "number" at bounding box center [692, 374] width 37 height 25
type input "13.5"
click at [793, 376] on button "Run Scenarios" at bounding box center [821, 374] width 76 height 25
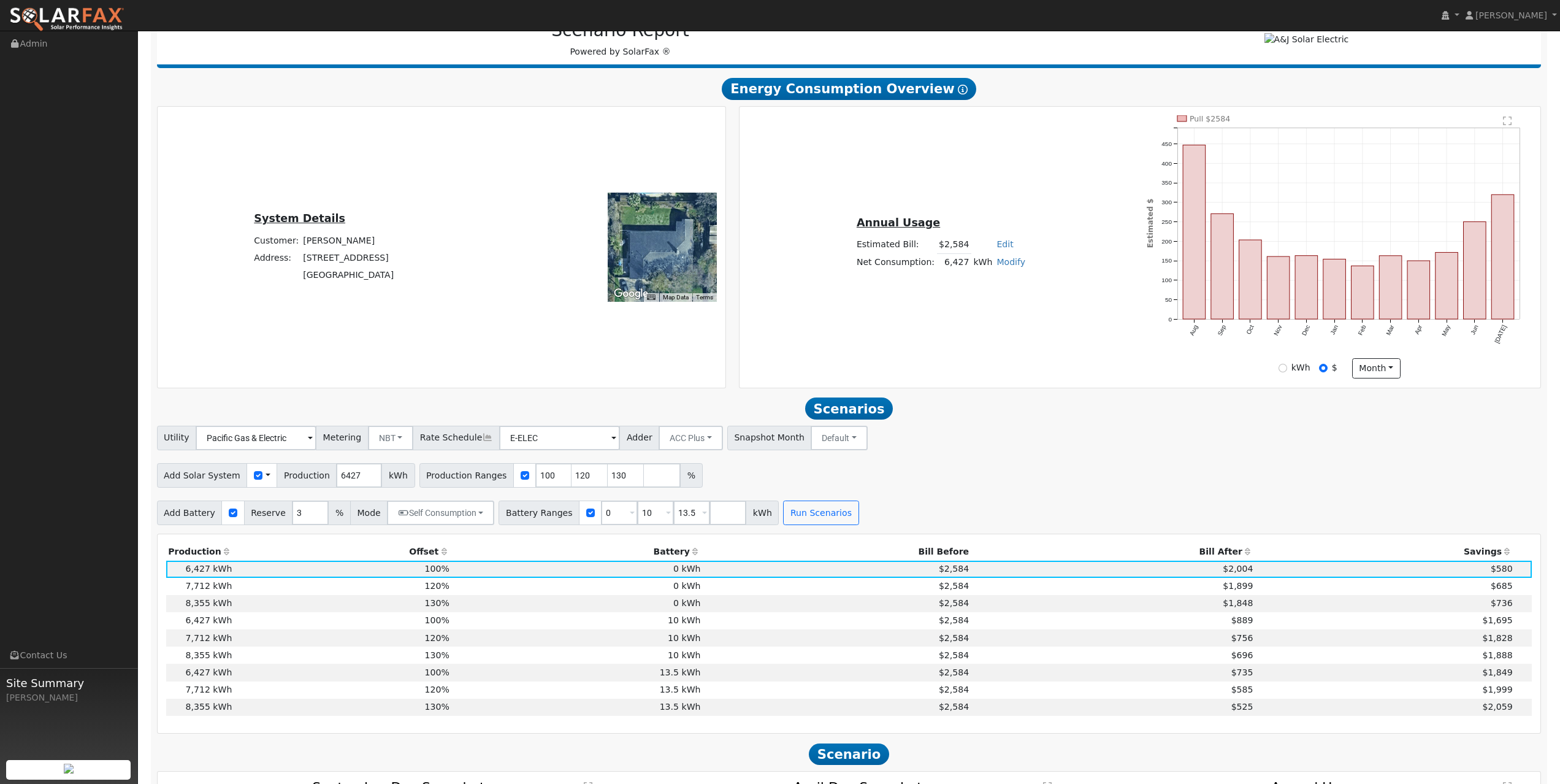
scroll to position [222, 0]
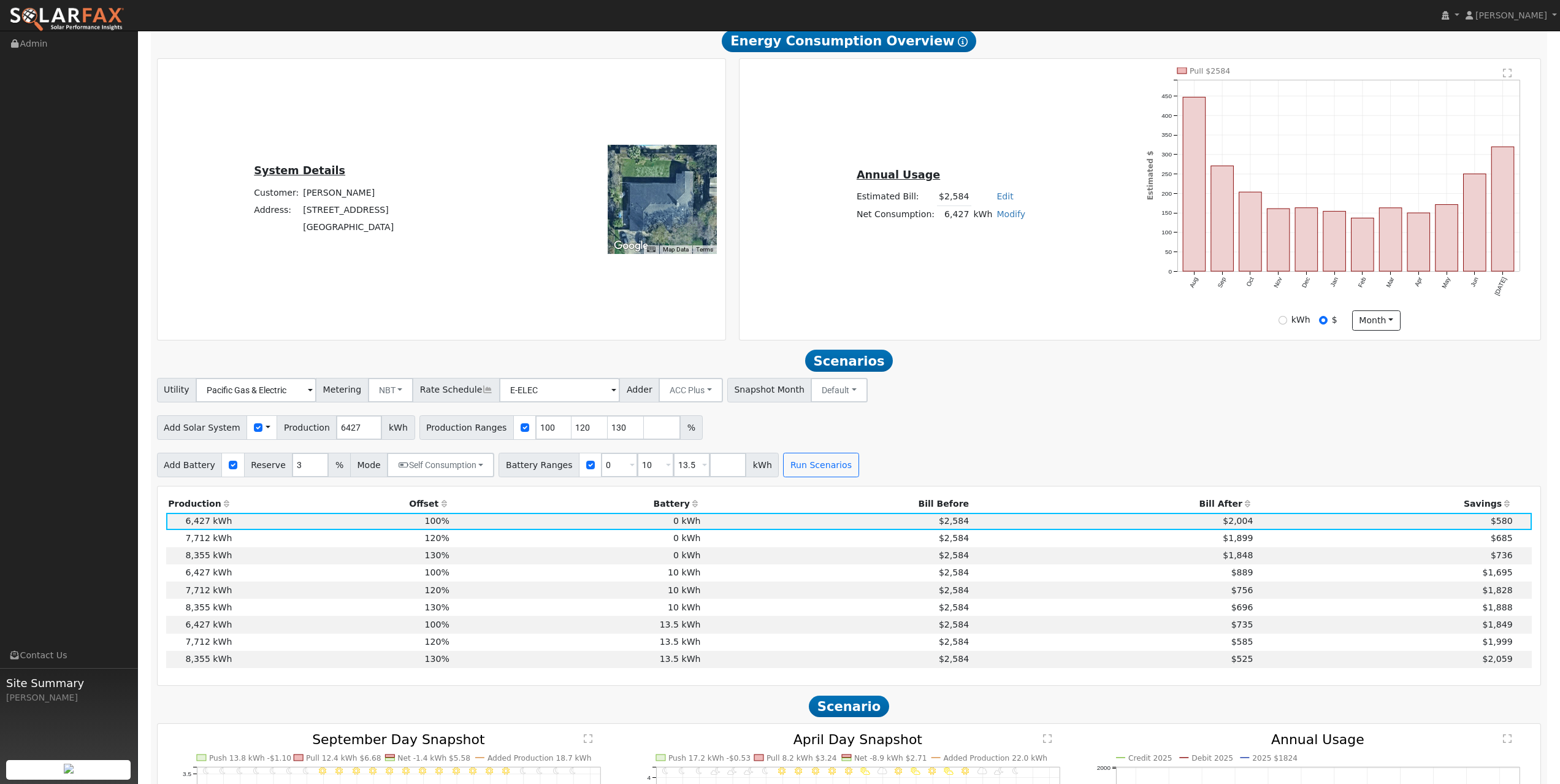
click at [1011, 429] on div "Add Solar System Use CSV Data Production 6427 kWh Production Ranges 100 120 130…" at bounding box center [849, 425] width 1389 height 29
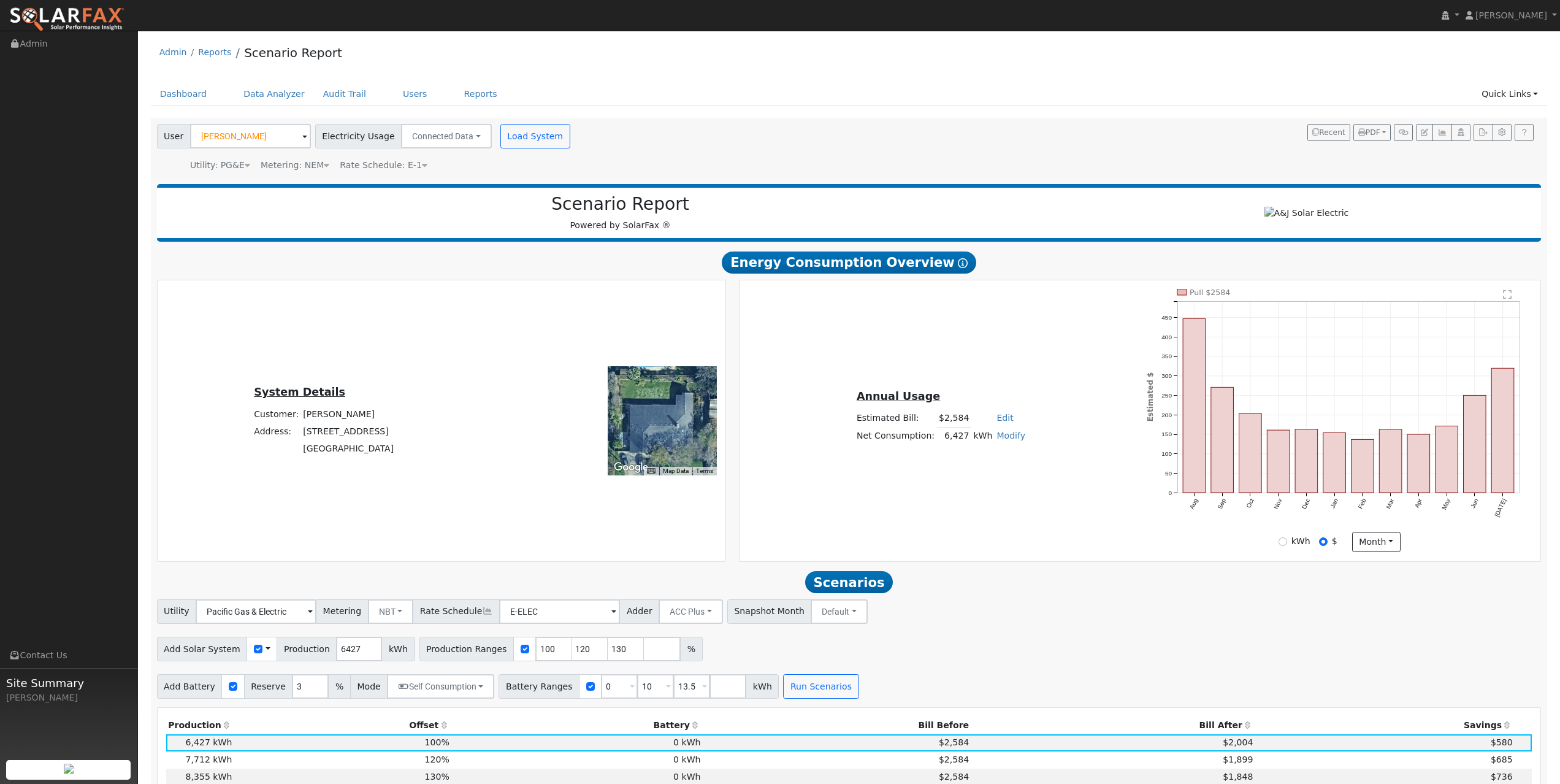
click at [679, 137] on div "User Jeff Pdgett Account Default Account Default Account 4515 East Alamos Avenu…" at bounding box center [847, 146] width 1385 height 52
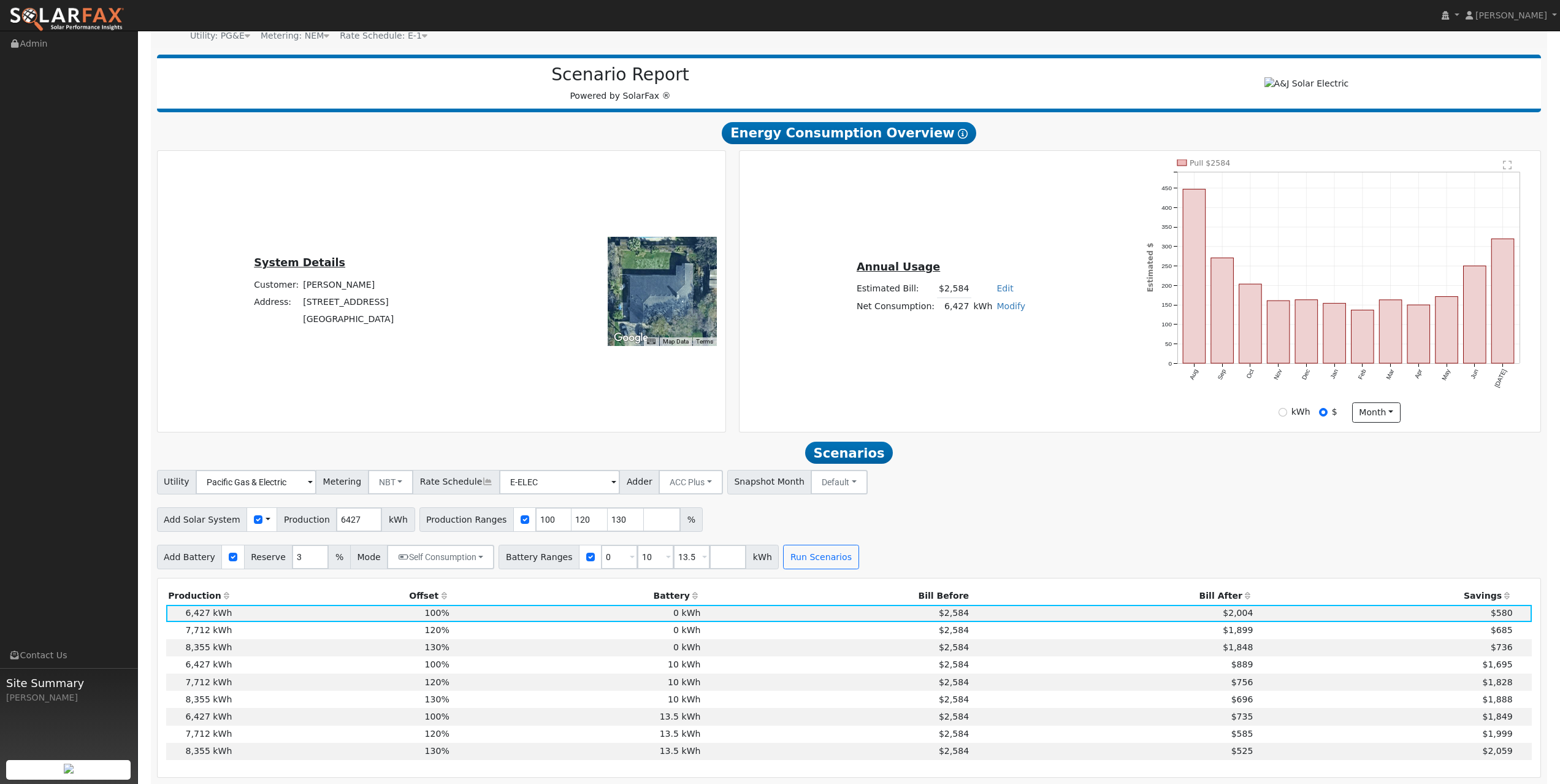
scroll to position [161, 0]
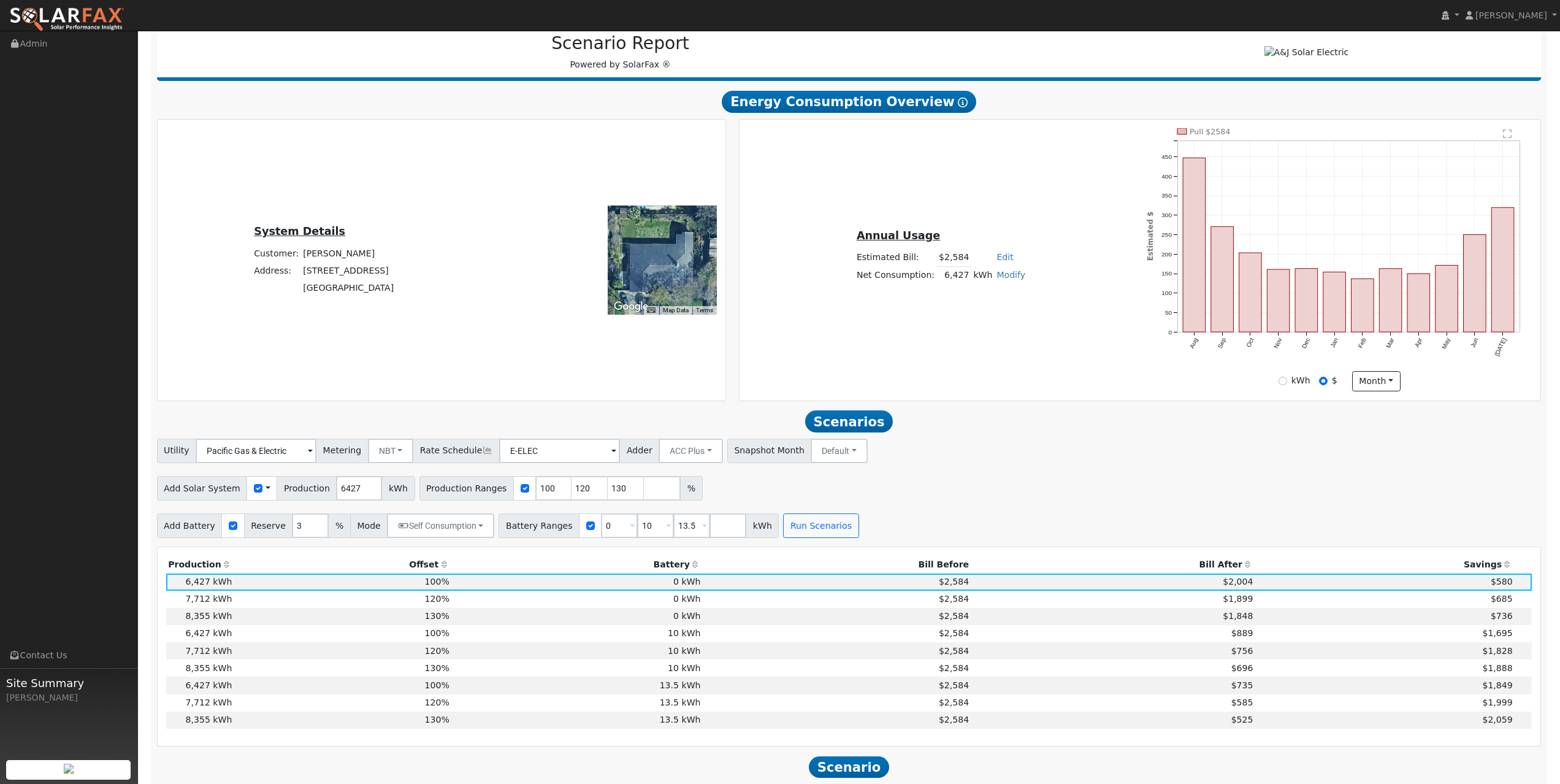
click at [980, 458] on div "Utility Pacific Gas & Electric Metering NBT NEM NBT Rate Schedule E-ELEC Adder …" at bounding box center [849, 448] width 1389 height 29
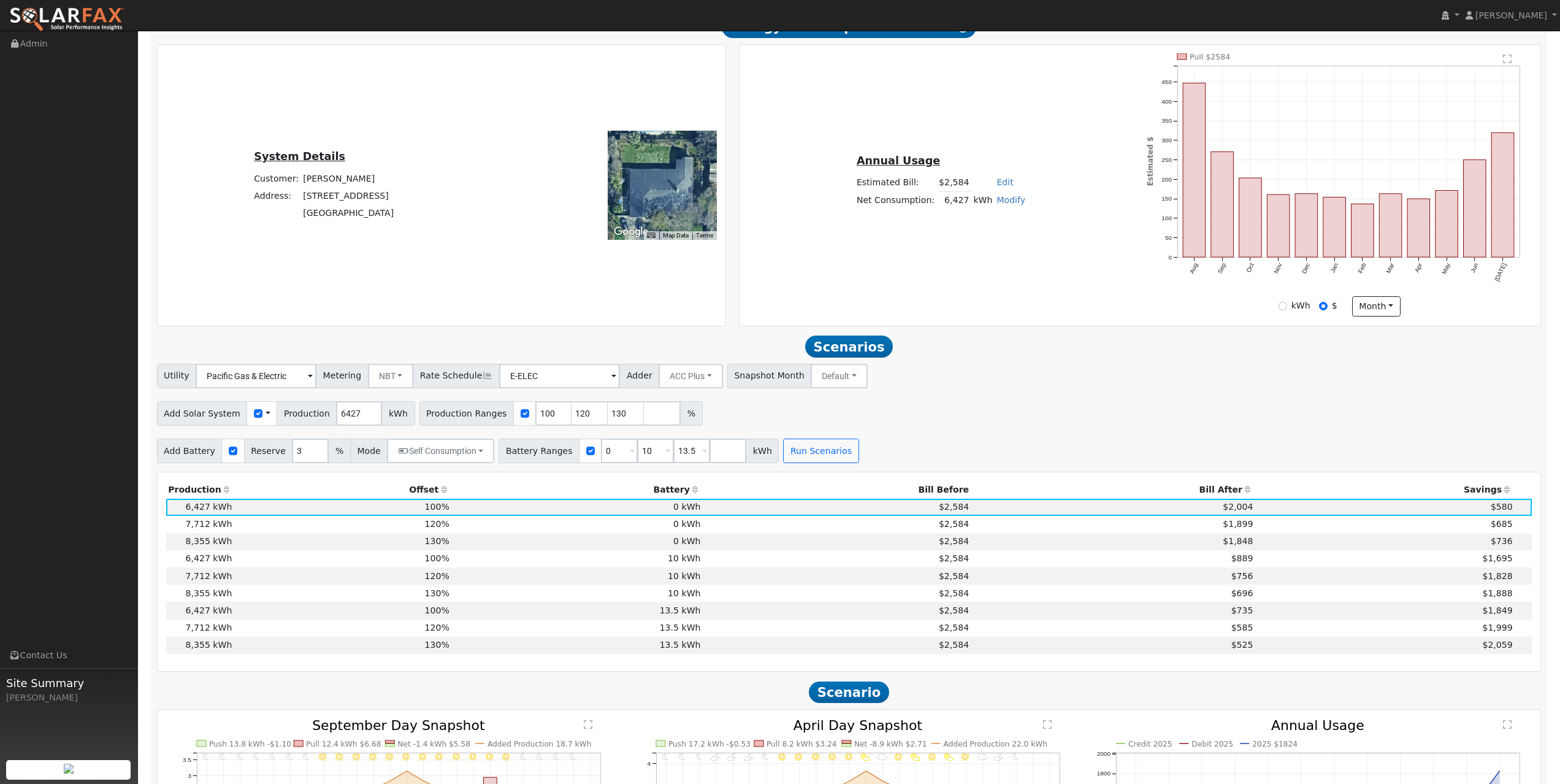
scroll to position [237, 0]
click at [957, 393] on div "Utility Pacific Gas & Electric Metering NBT NEM NBT Rate Schedule E-ELEC Adder …" at bounding box center [849, 412] width 1397 height 99
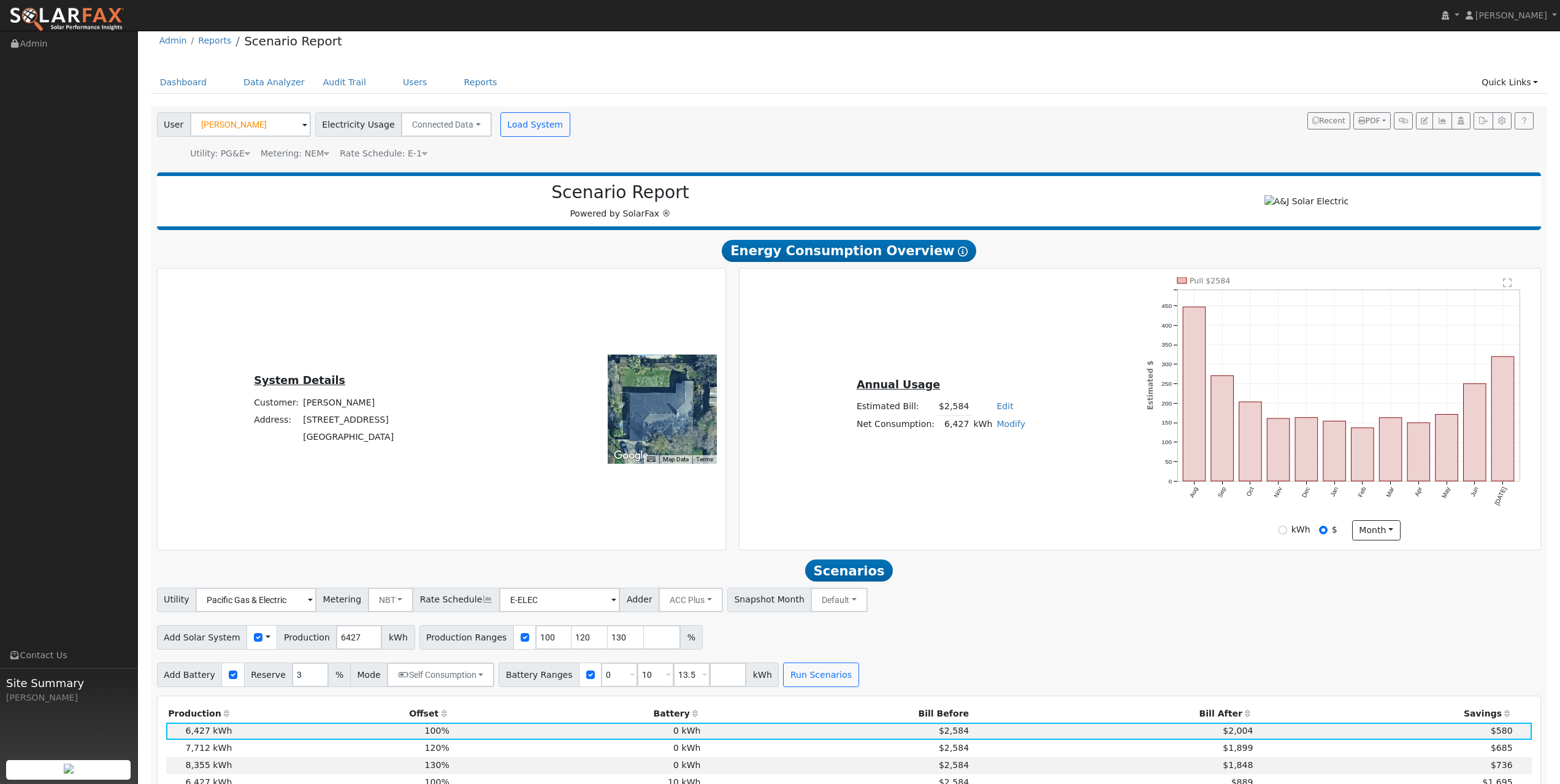
scroll to position [0, 0]
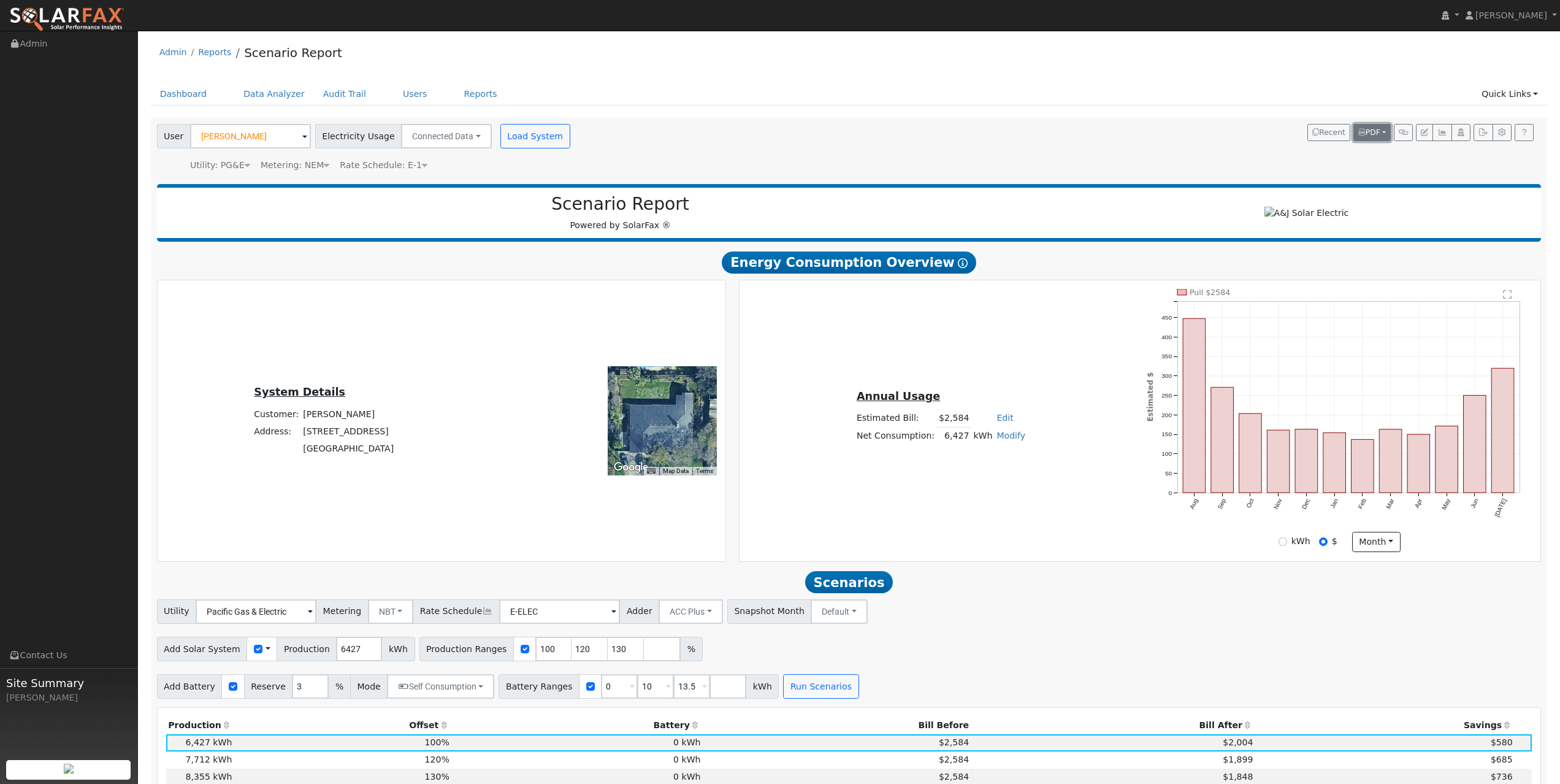
click at [1037, 135] on span "PDF" at bounding box center [1369, 132] width 22 height 9
click at [1037, 233] on link "Download PDF" at bounding box center [1340, 237] width 101 height 17
